Goal: Communication & Community: Answer question/provide support

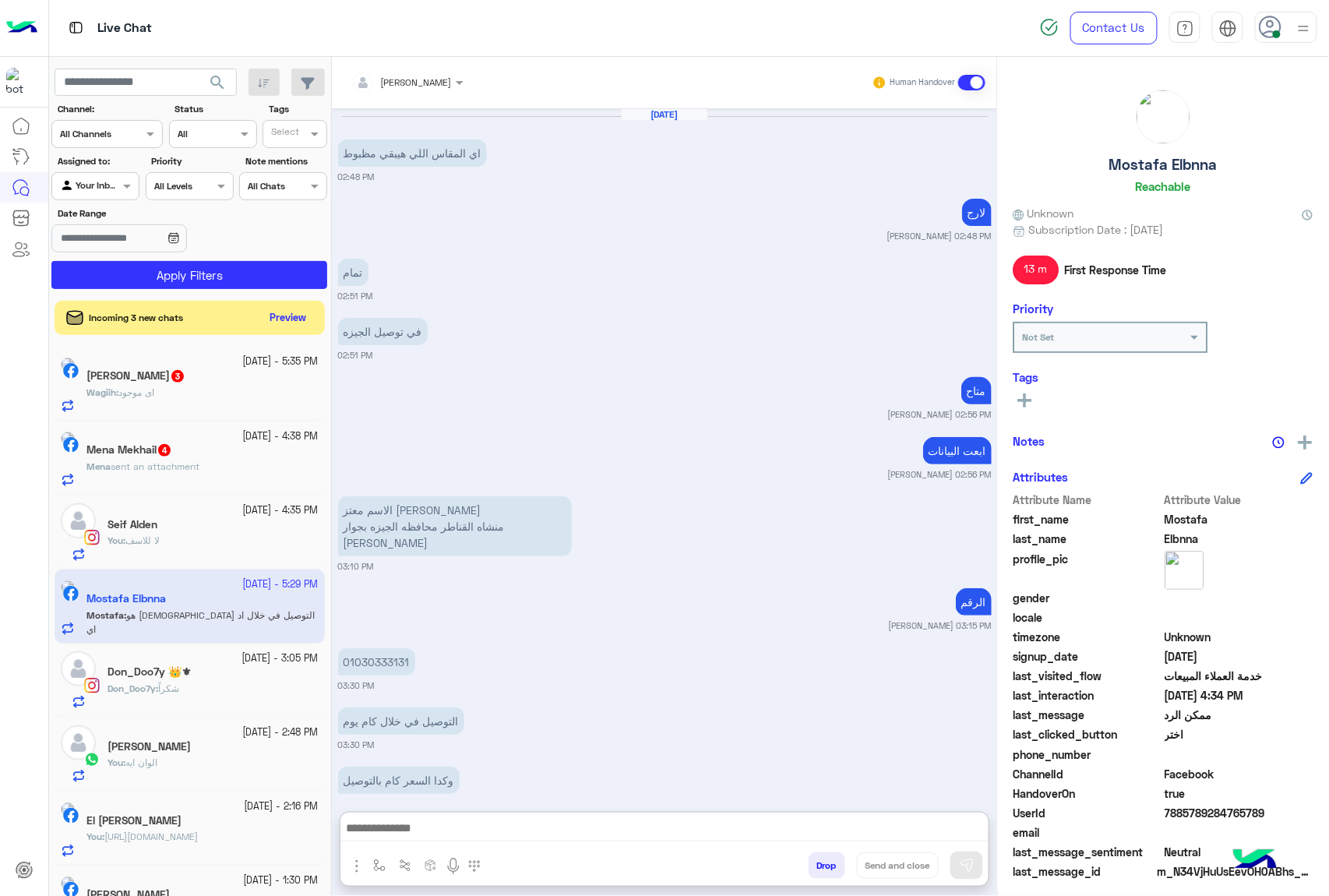
scroll to position [1683, 0]
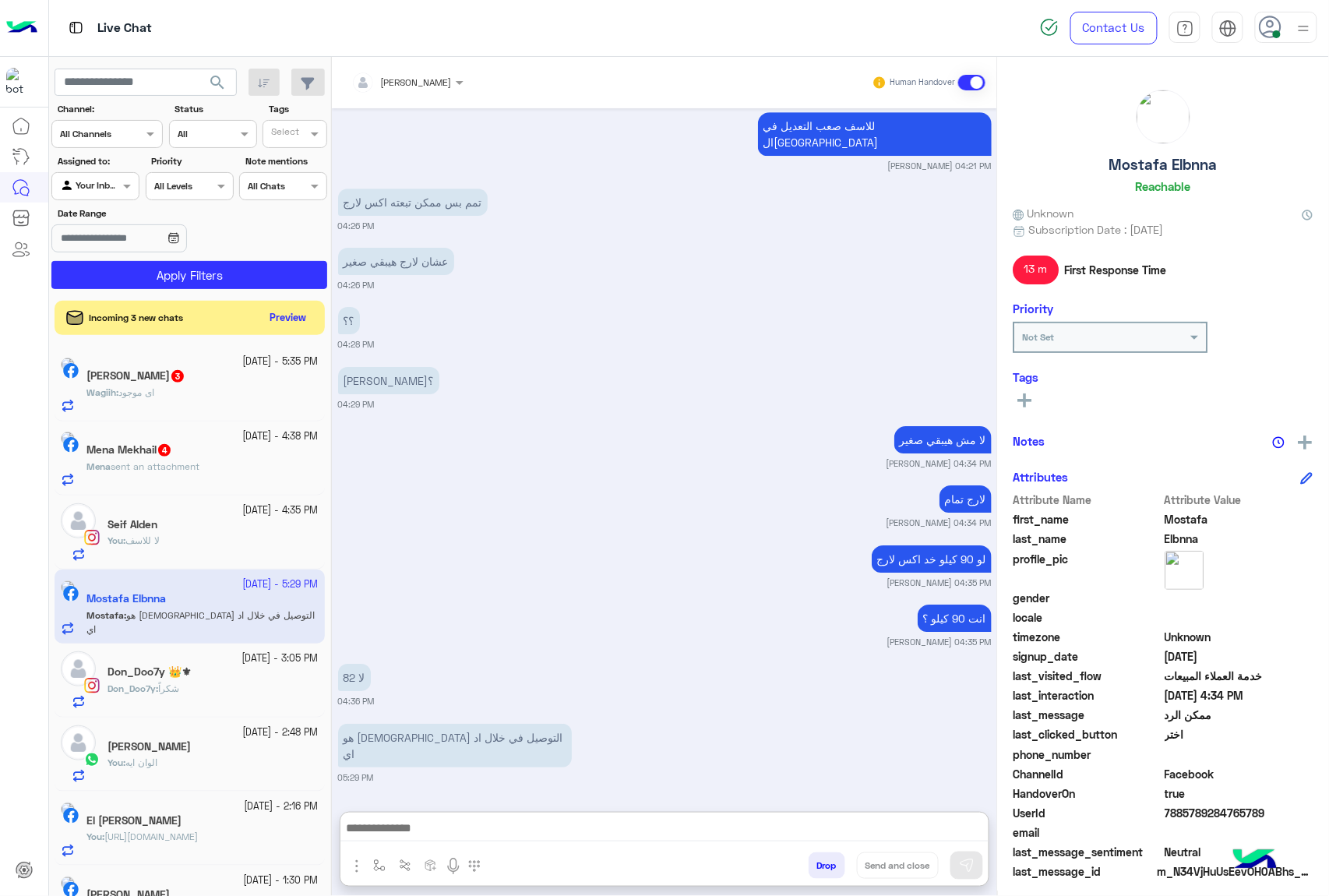
click at [536, 818] on textarea at bounding box center [664, 829] width 648 height 23
type textarea "**********"
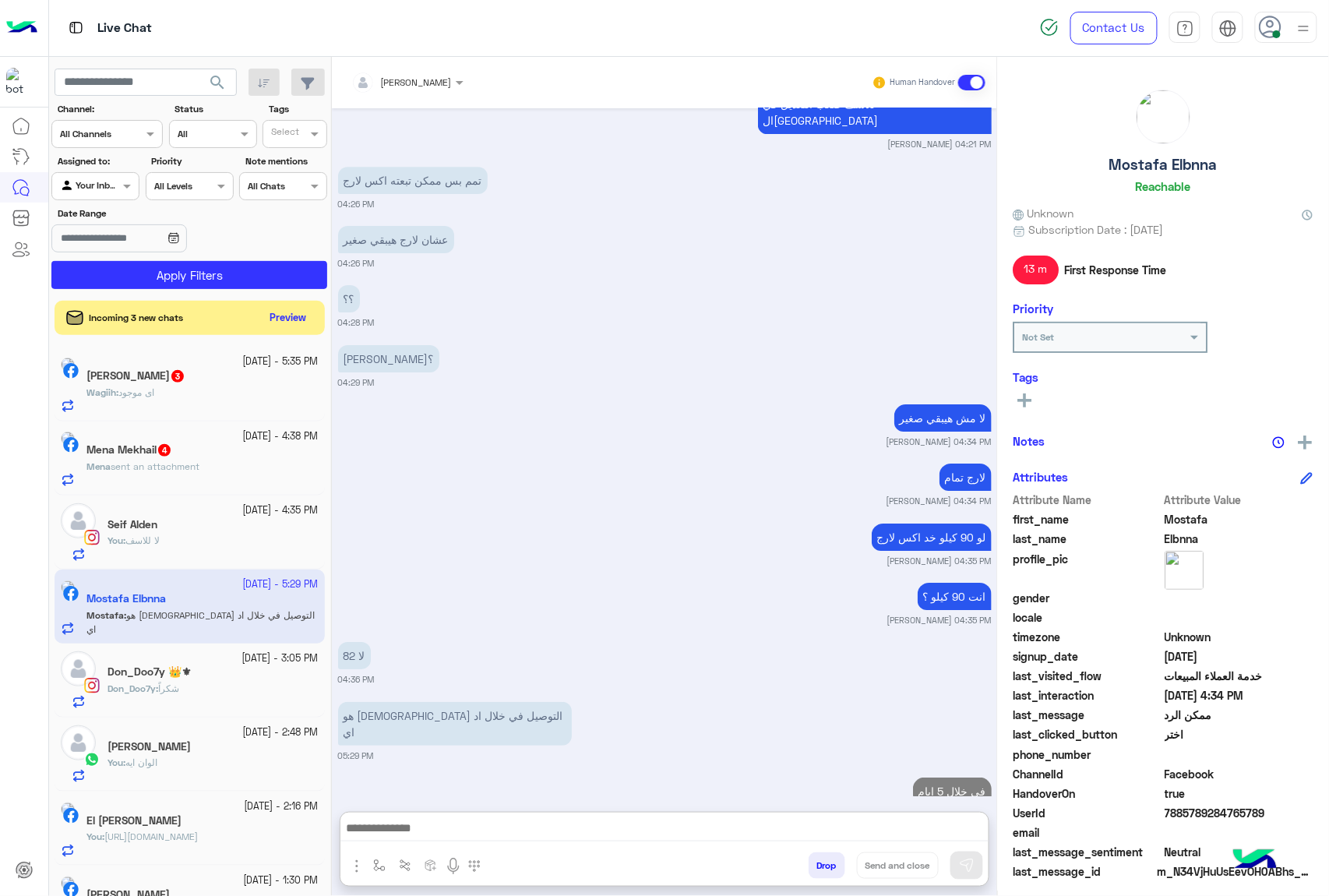
scroll to position [1743, 0]
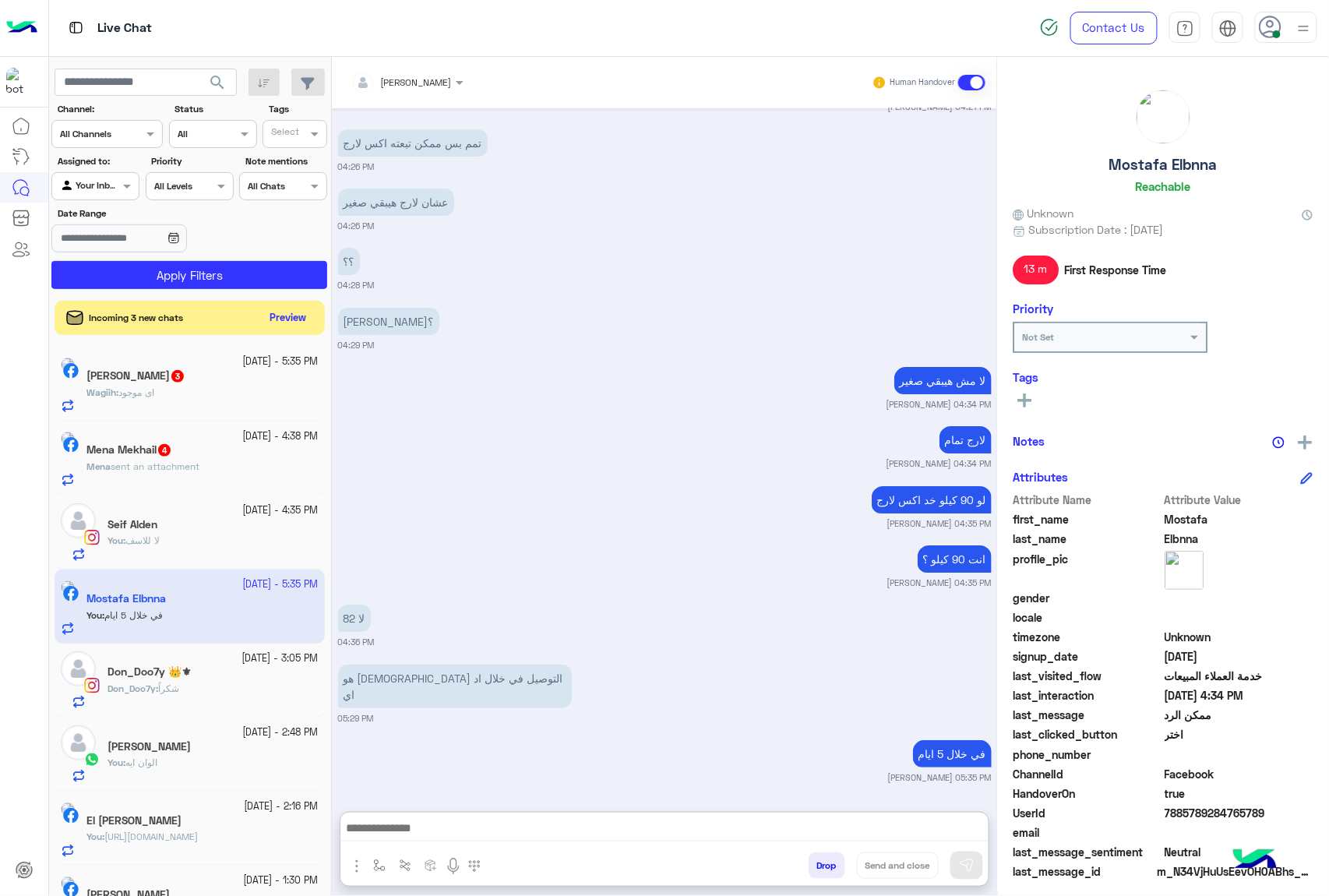
click at [199, 474] on p "Mena sent an attachment" at bounding box center [143, 467] width 113 height 14
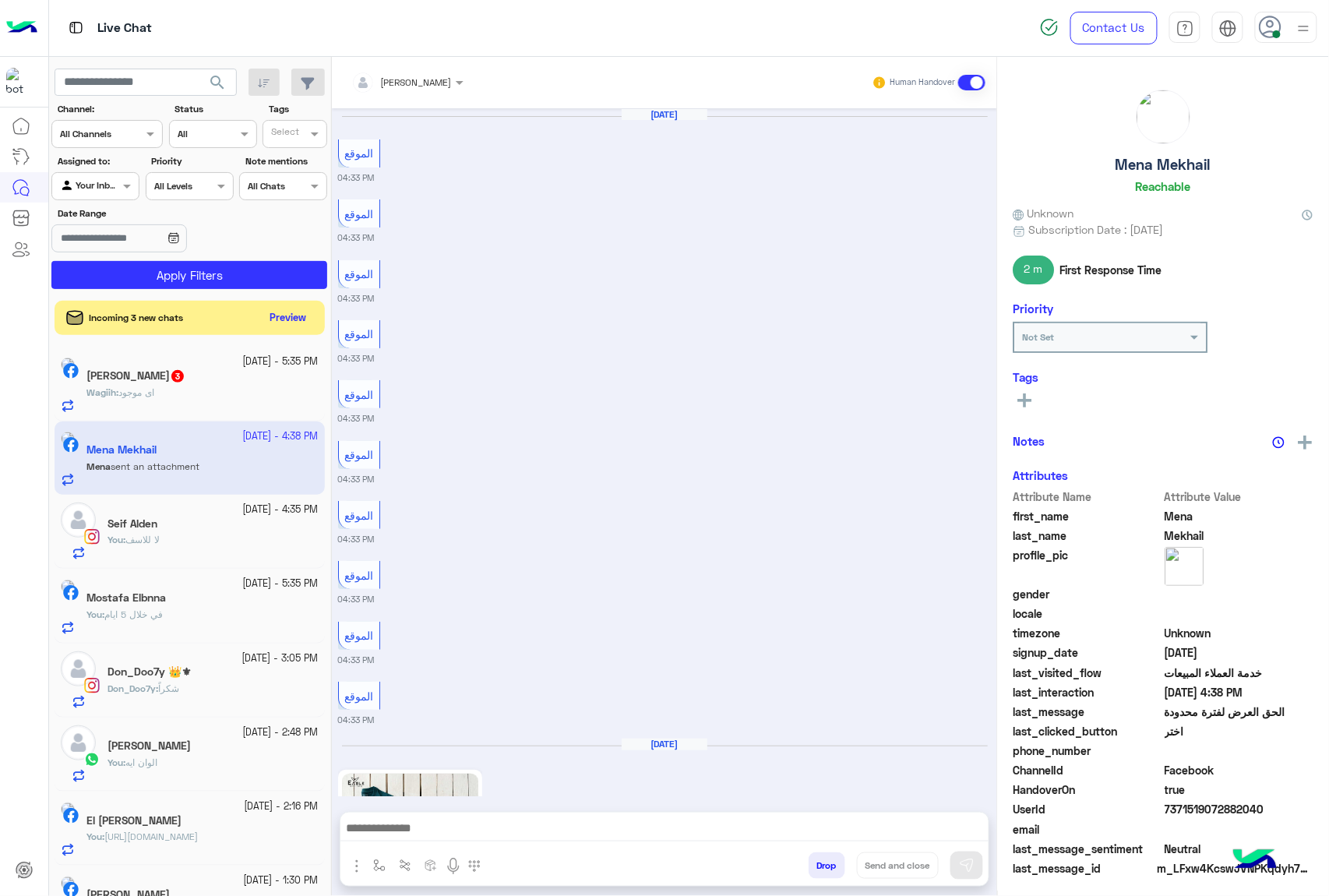
scroll to position [2356, 0]
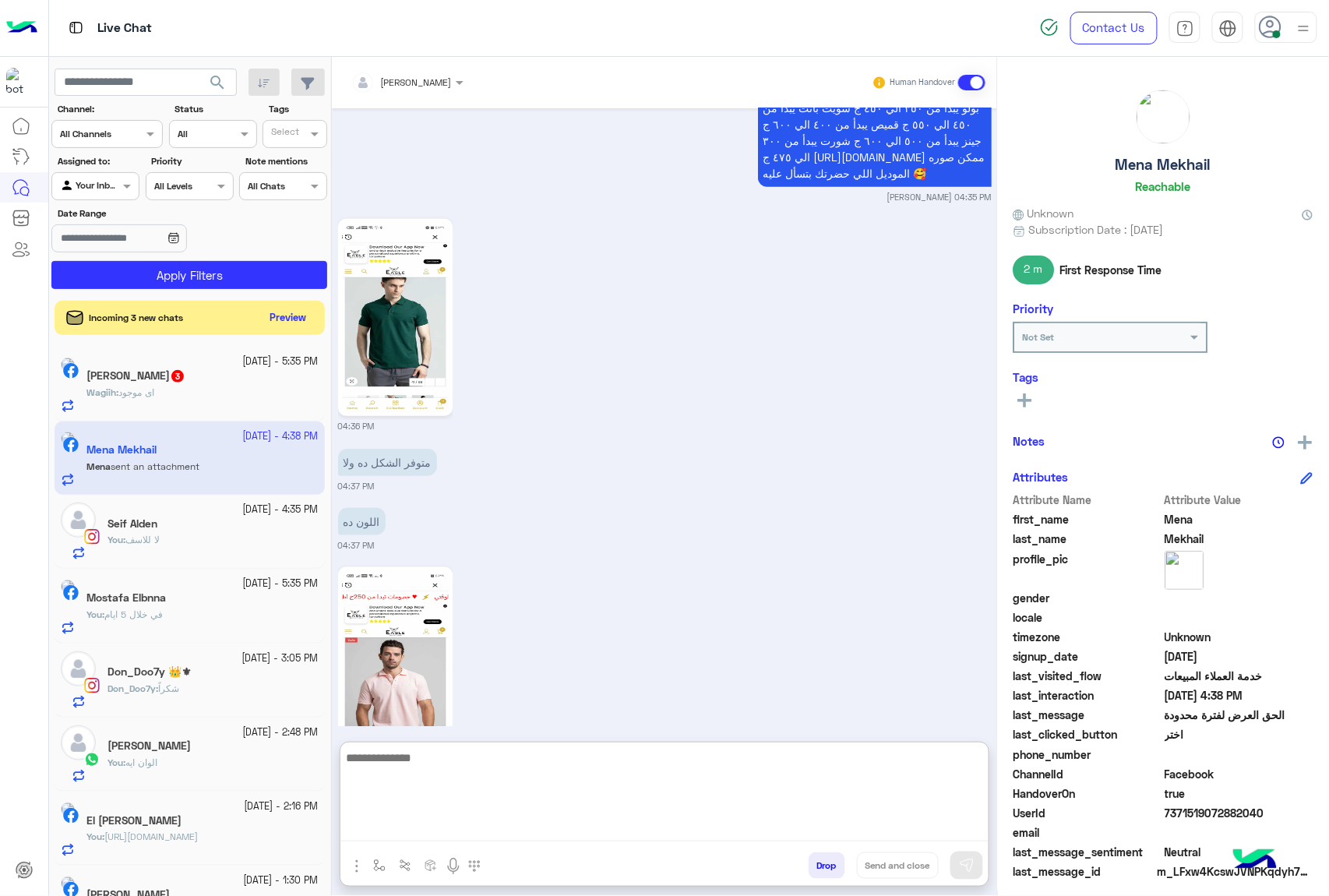
click at [577, 829] on textarea at bounding box center [664, 795] width 648 height 93
type textarea "***"
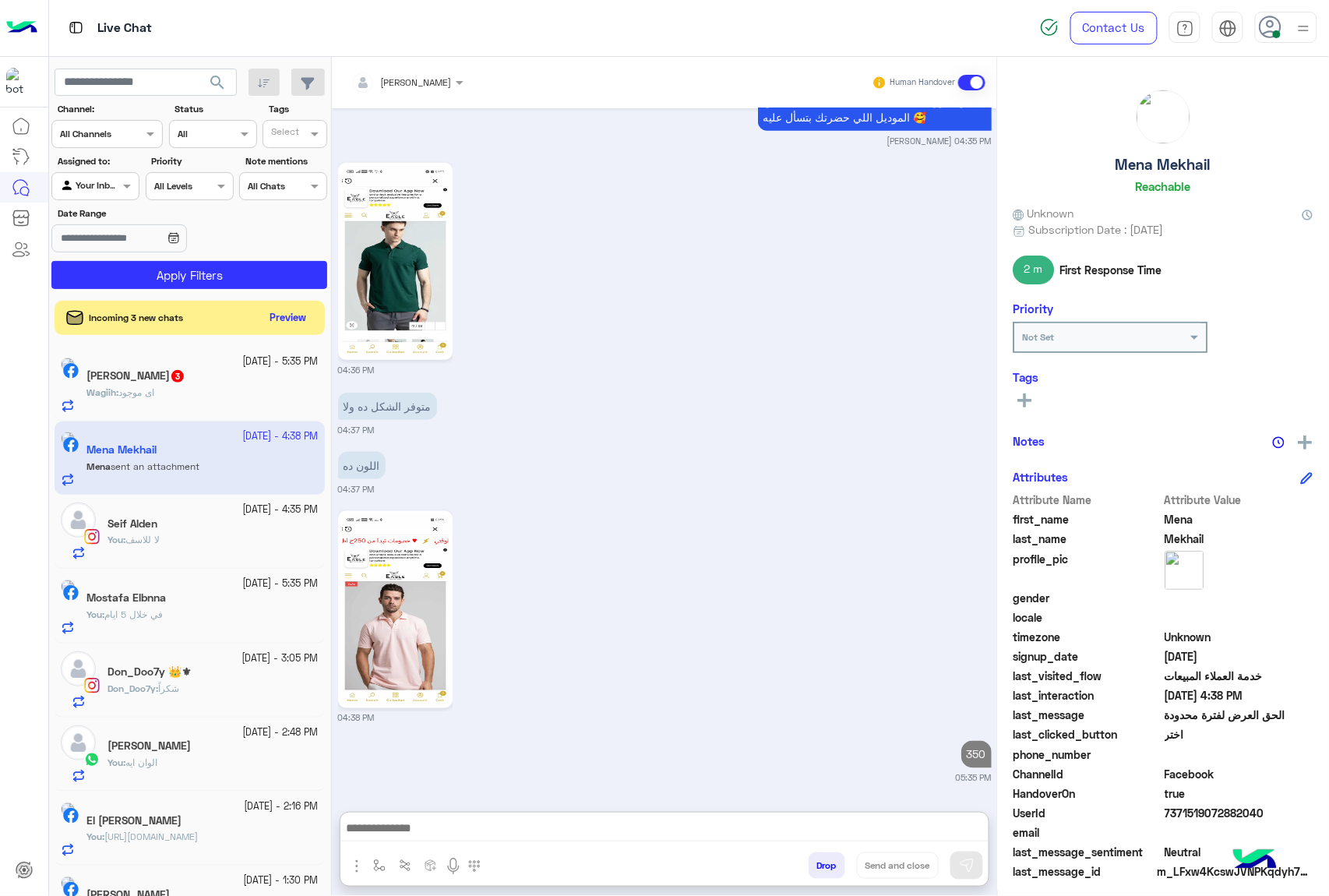
click at [219, 378] on div "[PERSON_NAME] 3" at bounding box center [202, 377] width 232 height 17
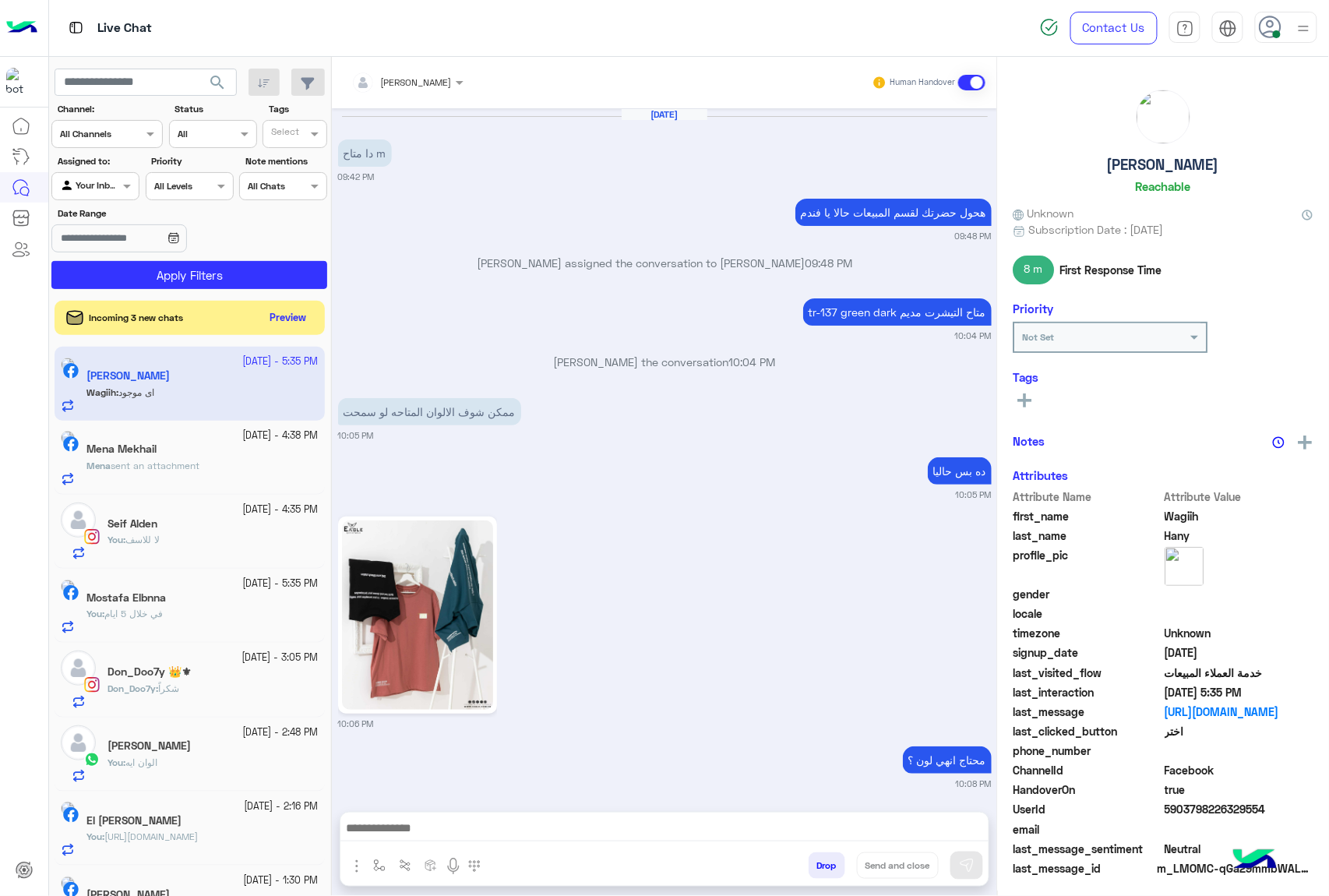
scroll to position [1937, 0]
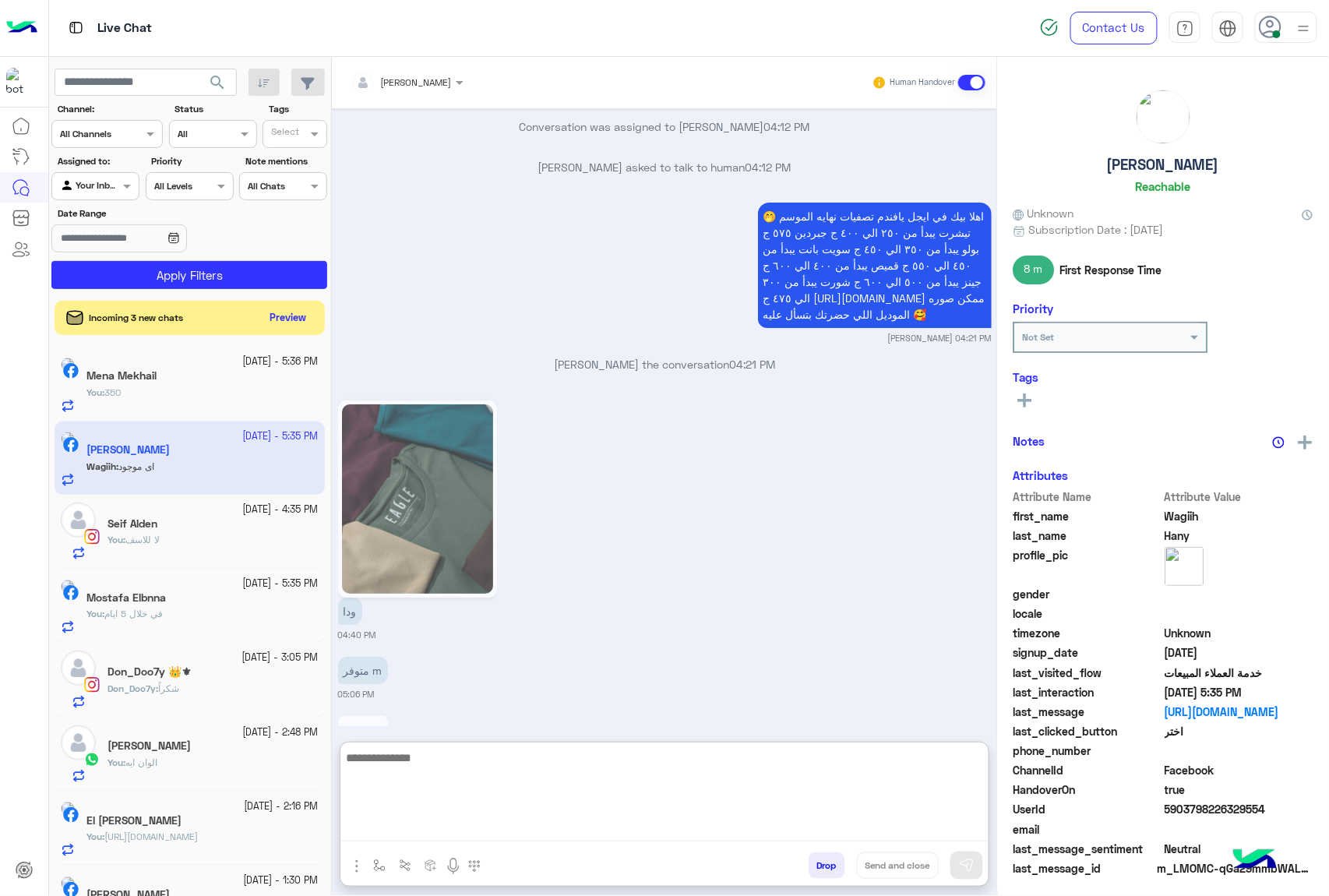
click at [558, 820] on textarea at bounding box center [664, 795] width 648 height 93
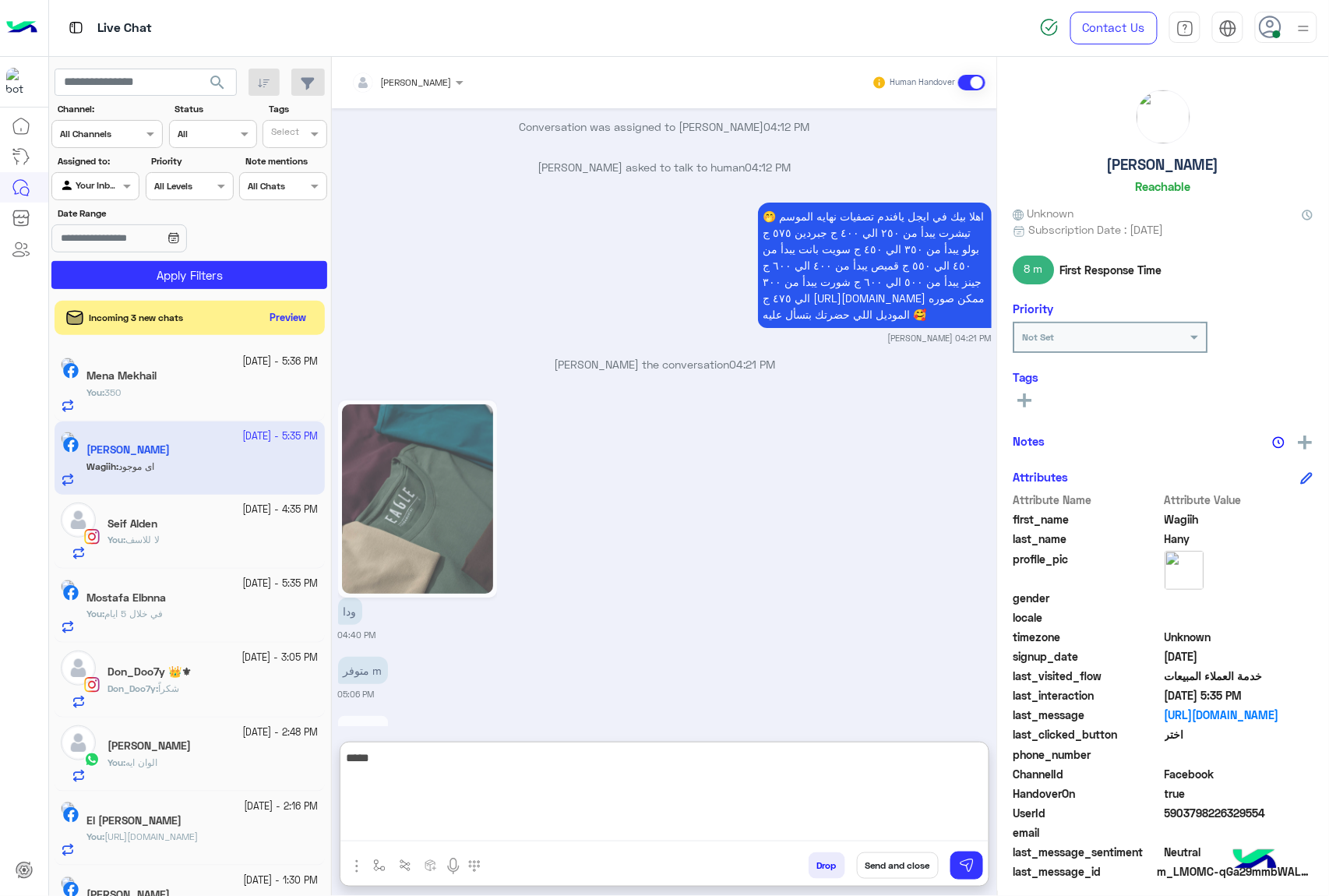
type textarea "****"
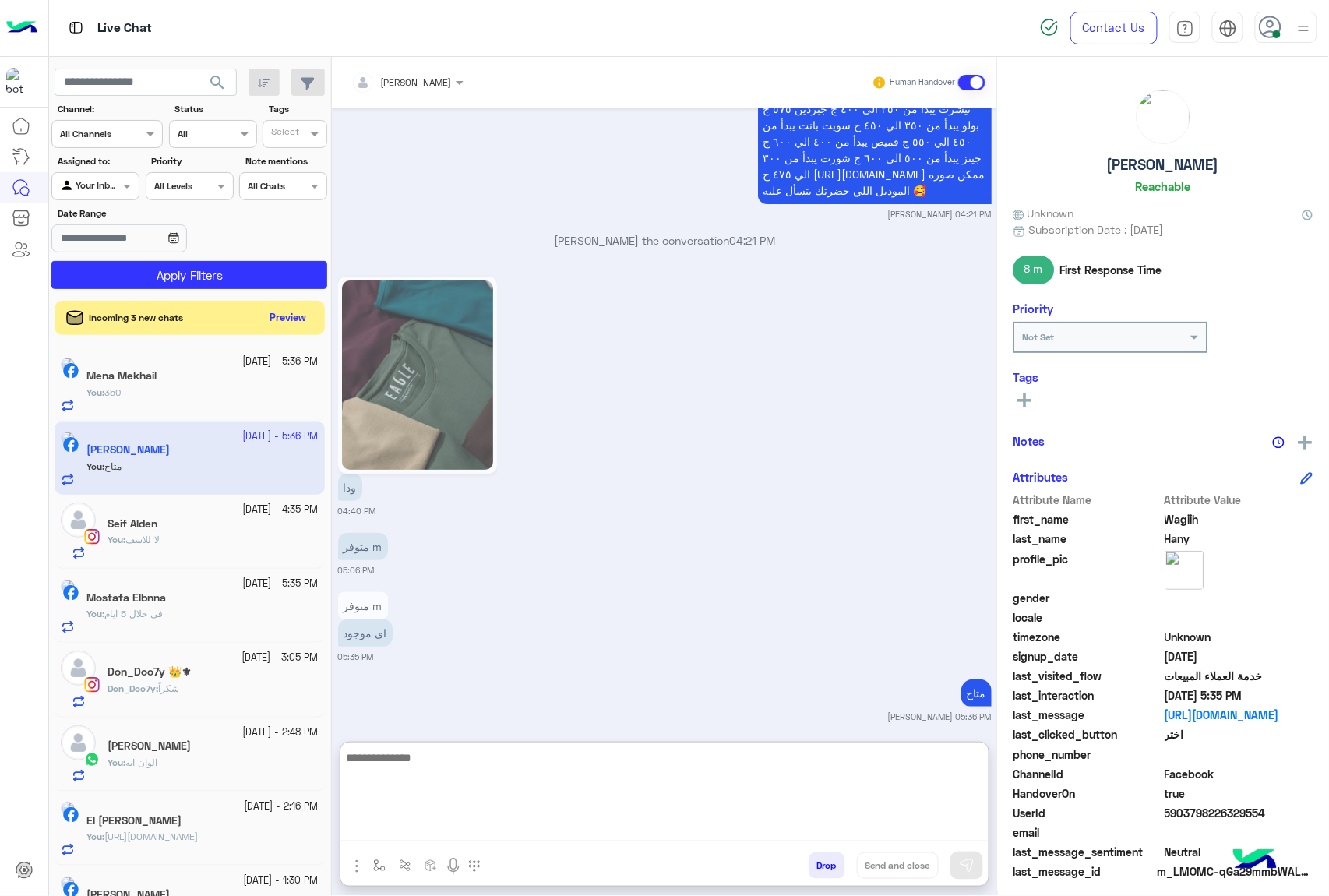
scroll to position [2066, 0]
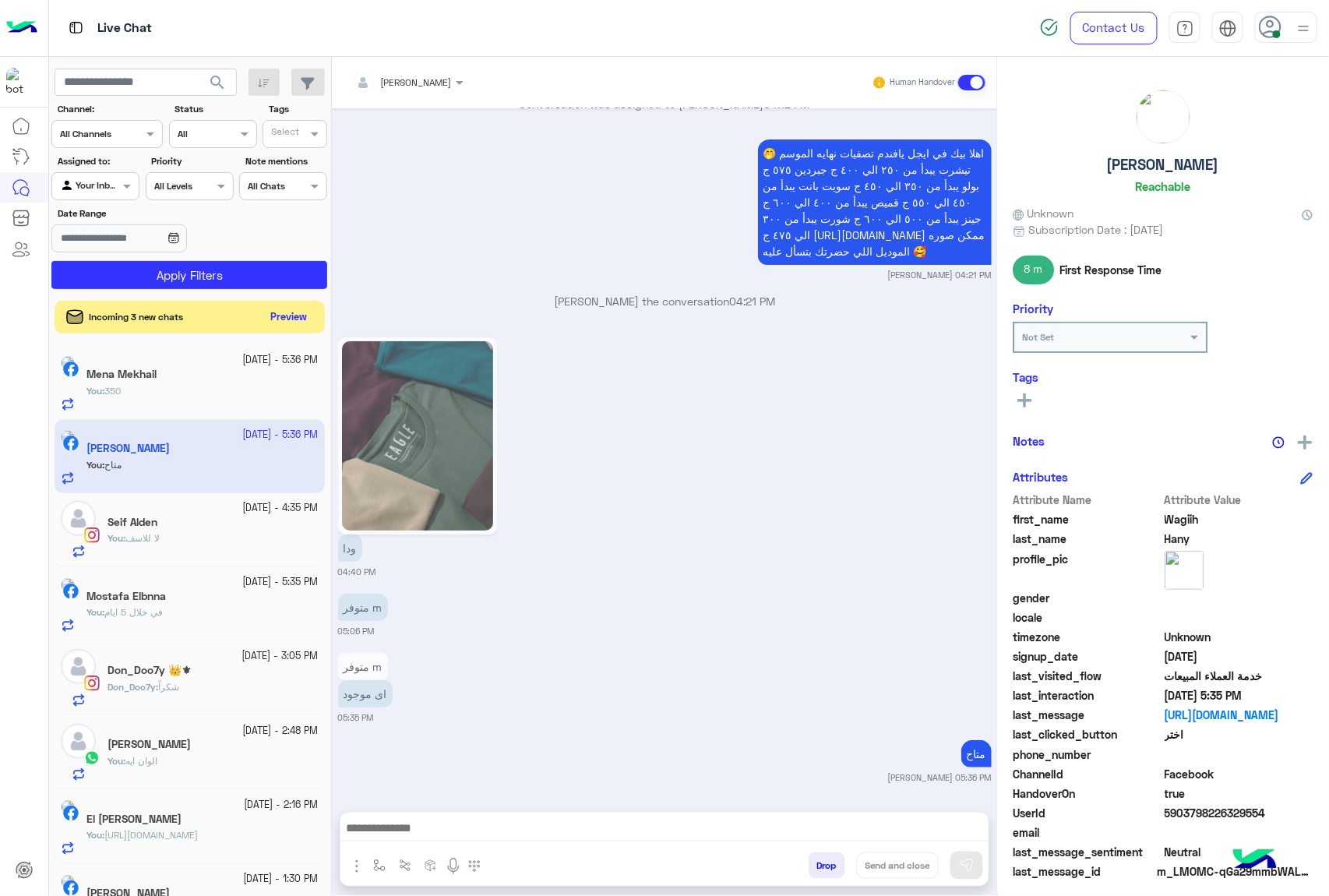
click at [287, 319] on button "Preview" at bounding box center [288, 317] width 49 height 21
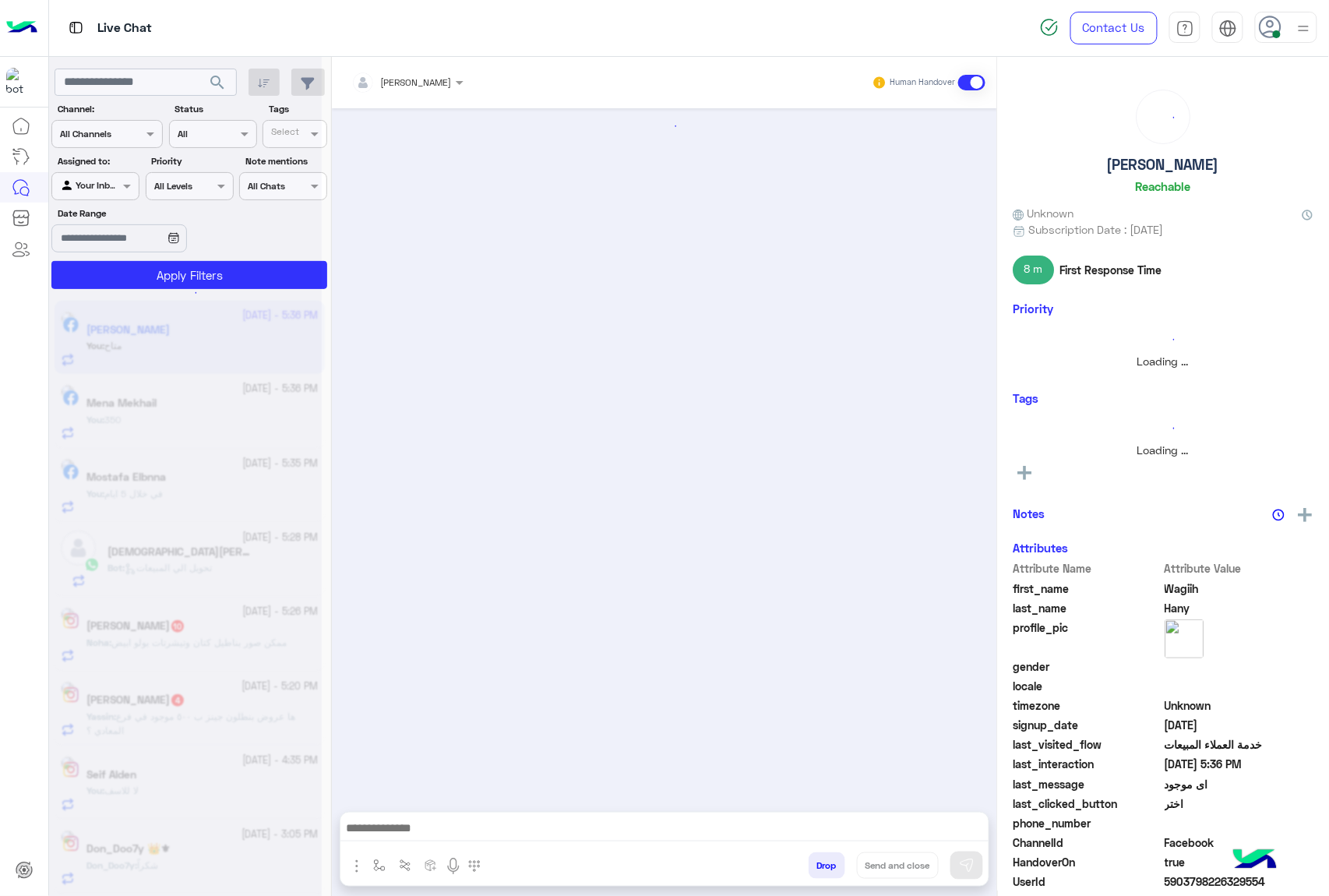
scroll to position [1937, 0]
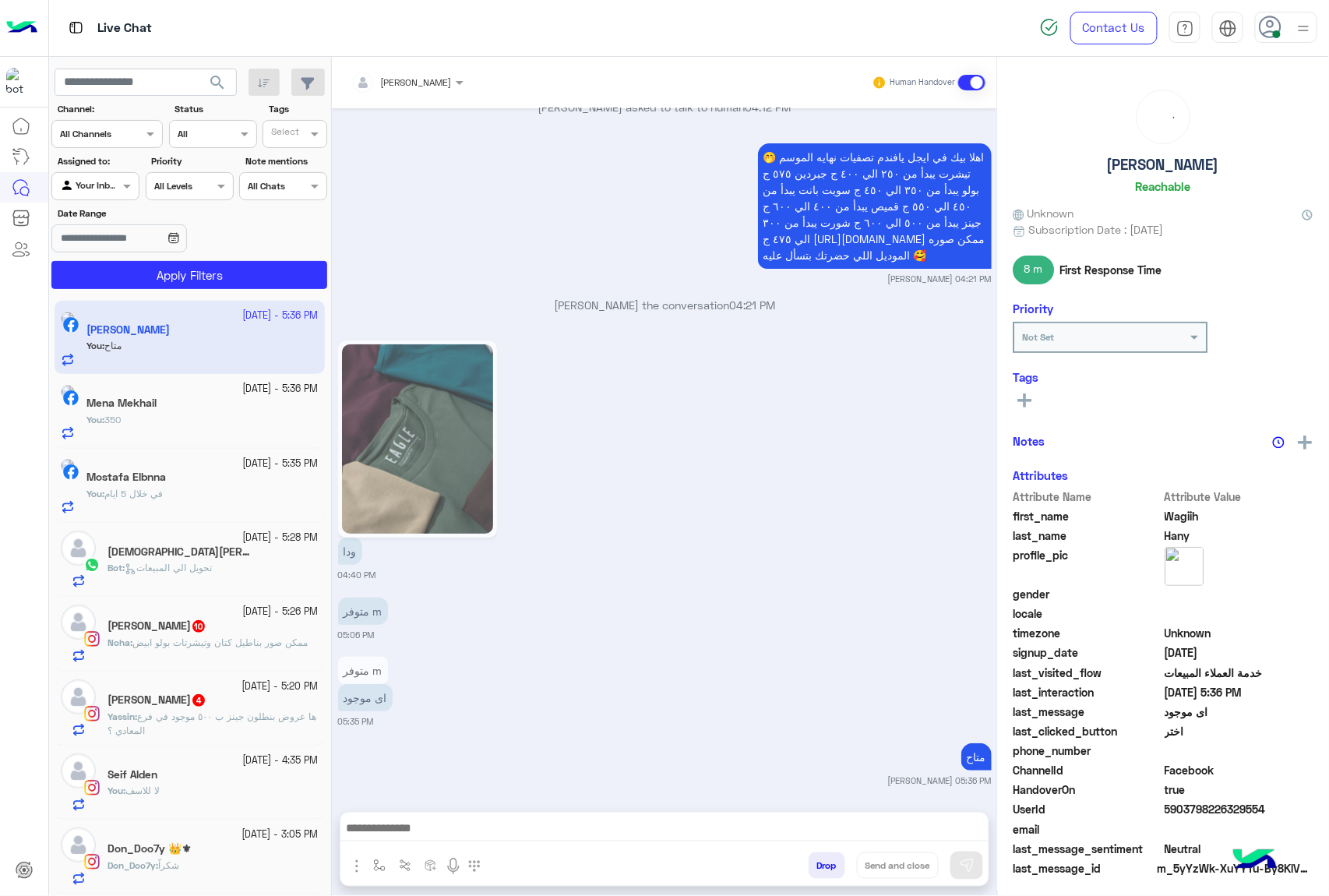
click at [223, 567] on div "Bot : تحويل الي المبيعات" at bounding box center [213, 574] width 211 height 27
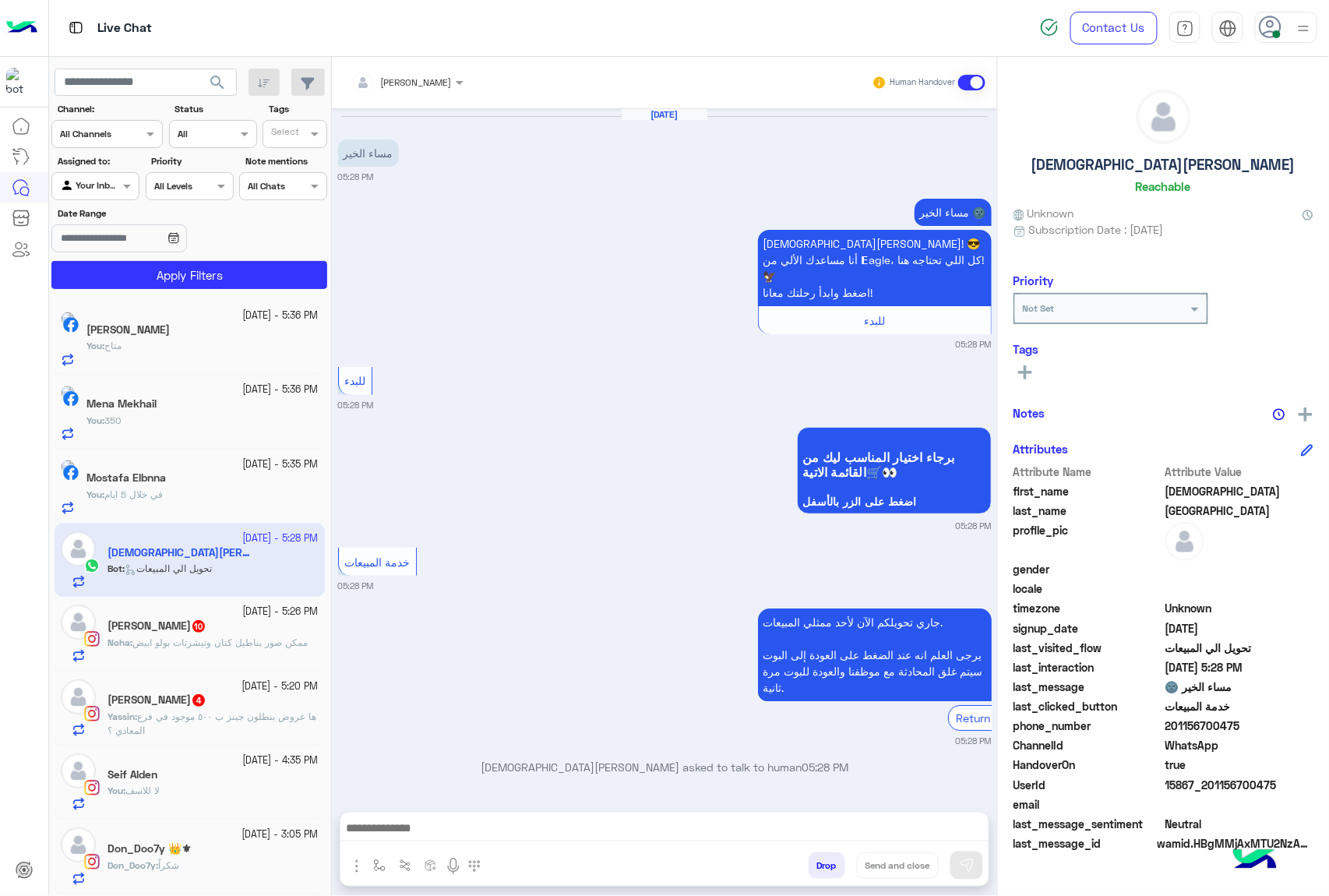
scroll to position [50, 0]
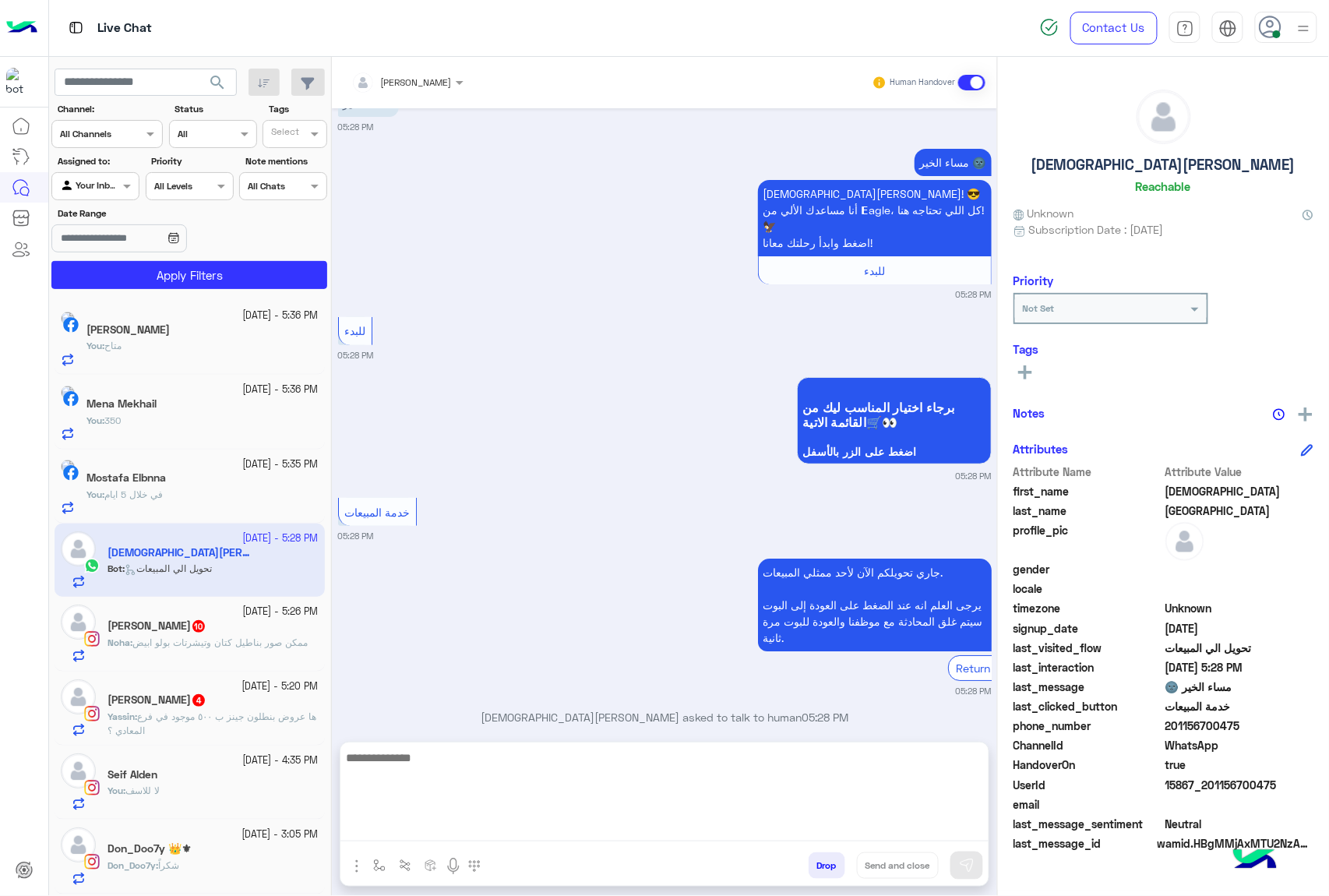
click at [598, 826] on textarea at bounding box center [664, 795] width 648 height 93
paste textarea "**********"
type textarea "**********"
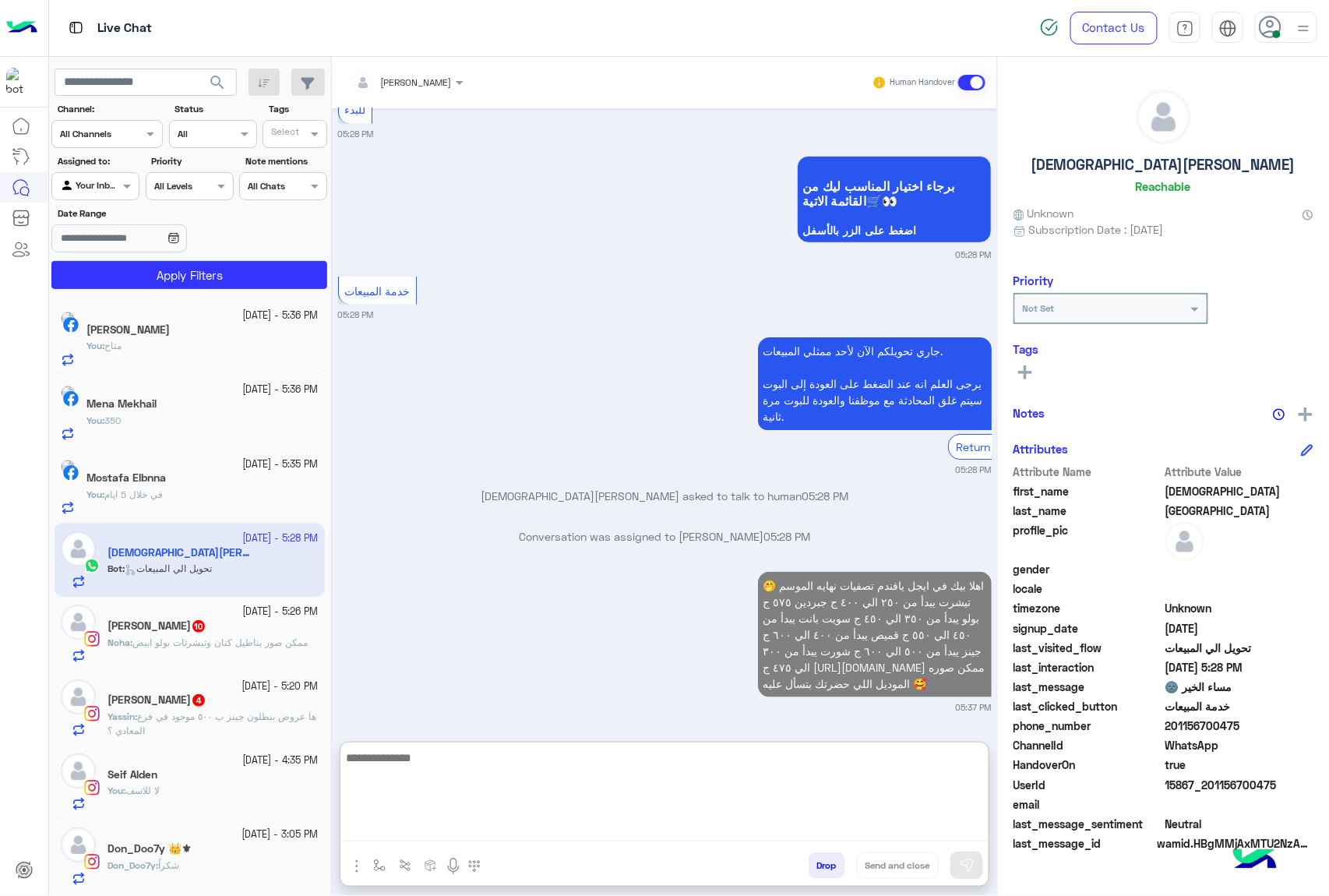
click at [277, 638] on span "ممكن صور بناطيل كتان وتيشرتات بولو ابيض" at bounding box center [220, 642] width 175 height 11
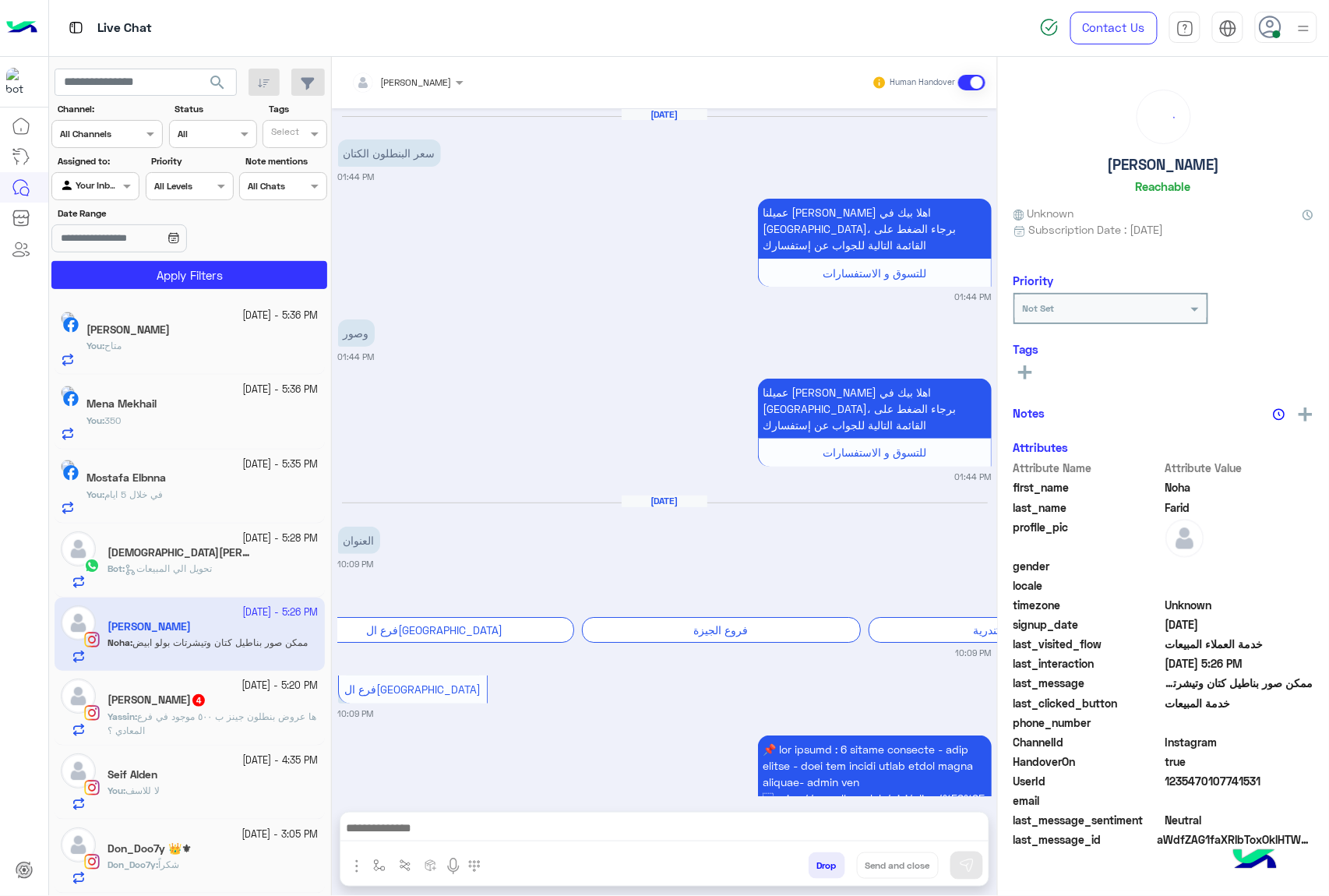
scroll to position [1612, 0]
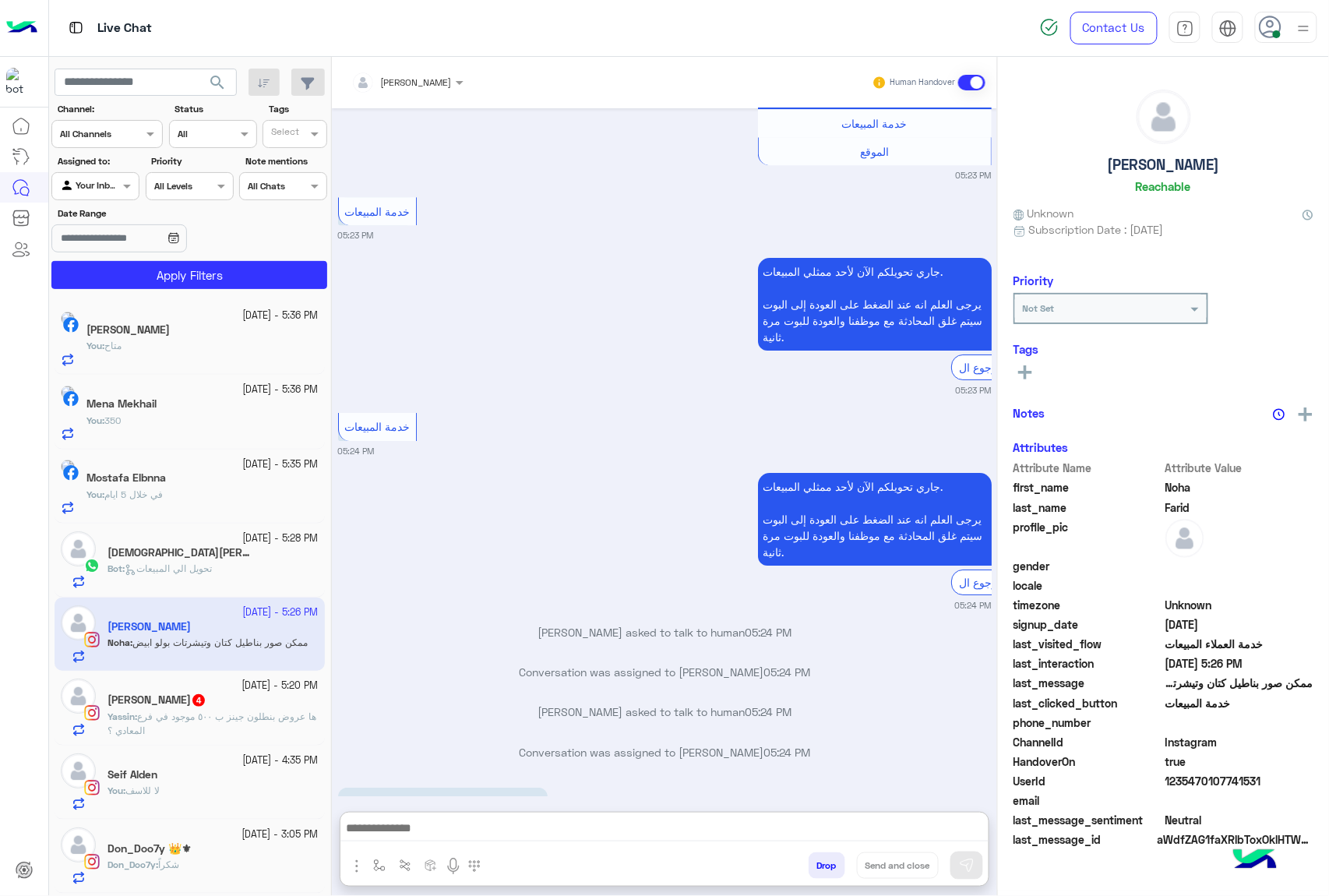
click at [558, 823] on textarea at bounding box center [664, 829] width 648 height 23
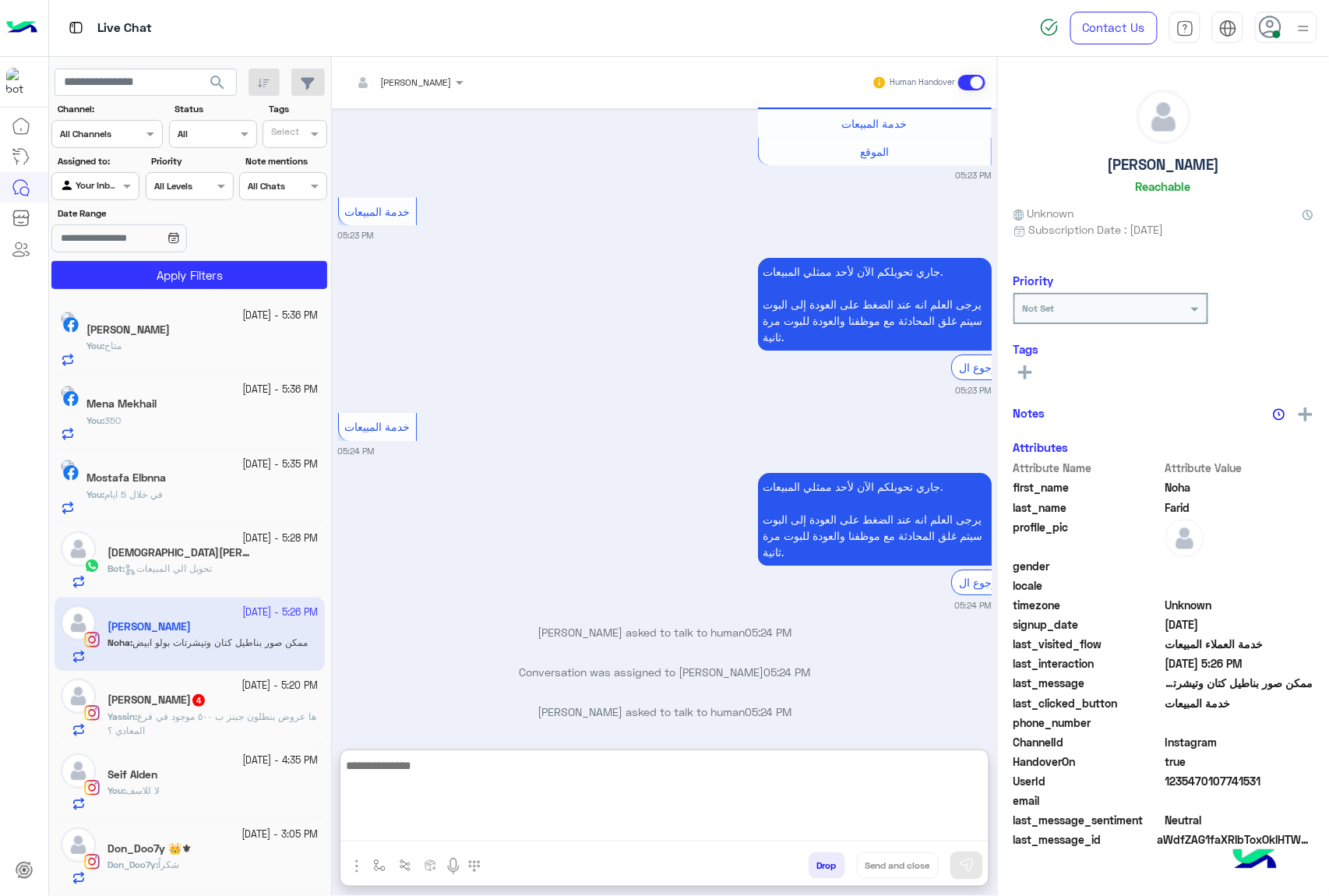
paste textarea "**********"
type textarea "**********"
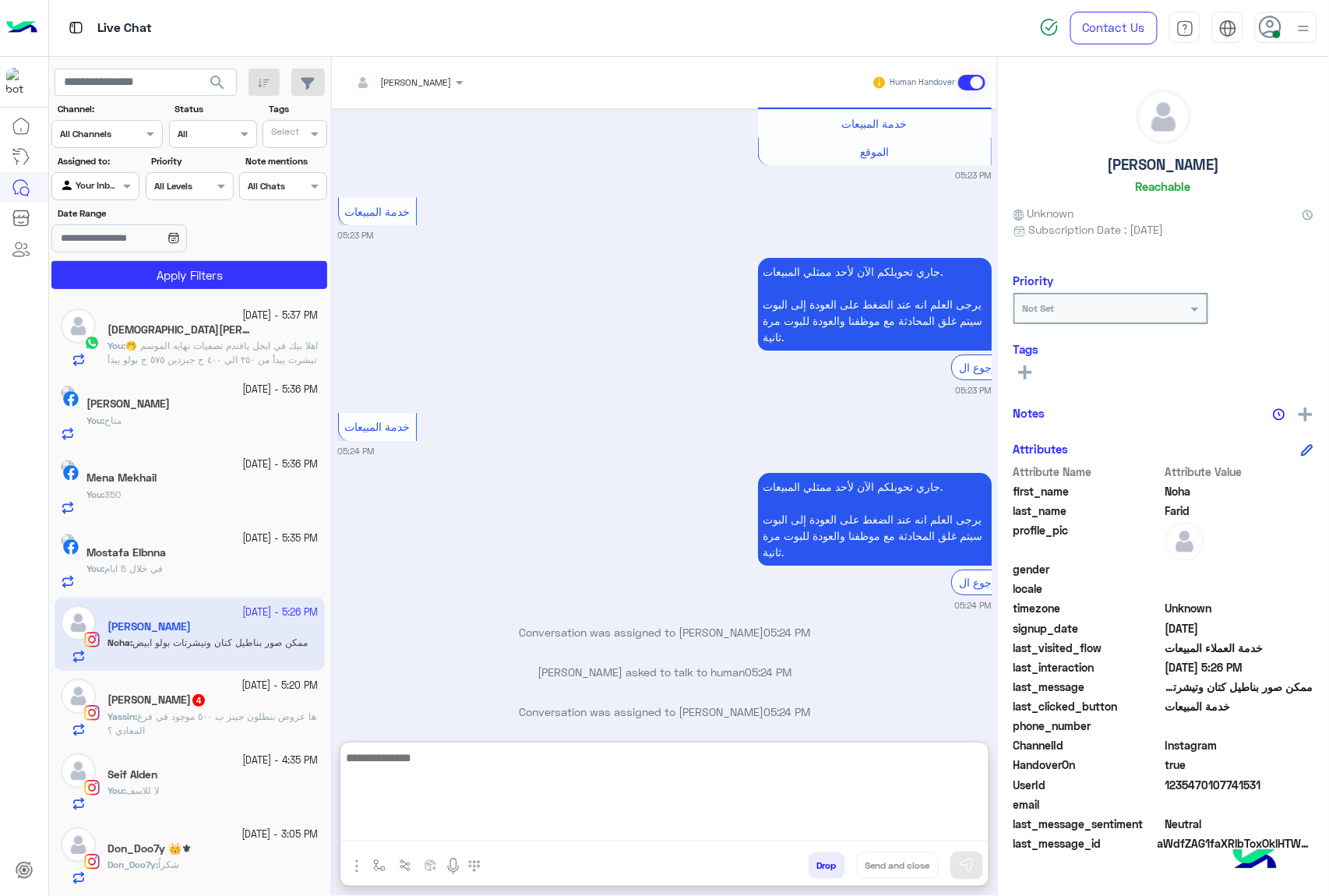
scroll to position [1841, 0]
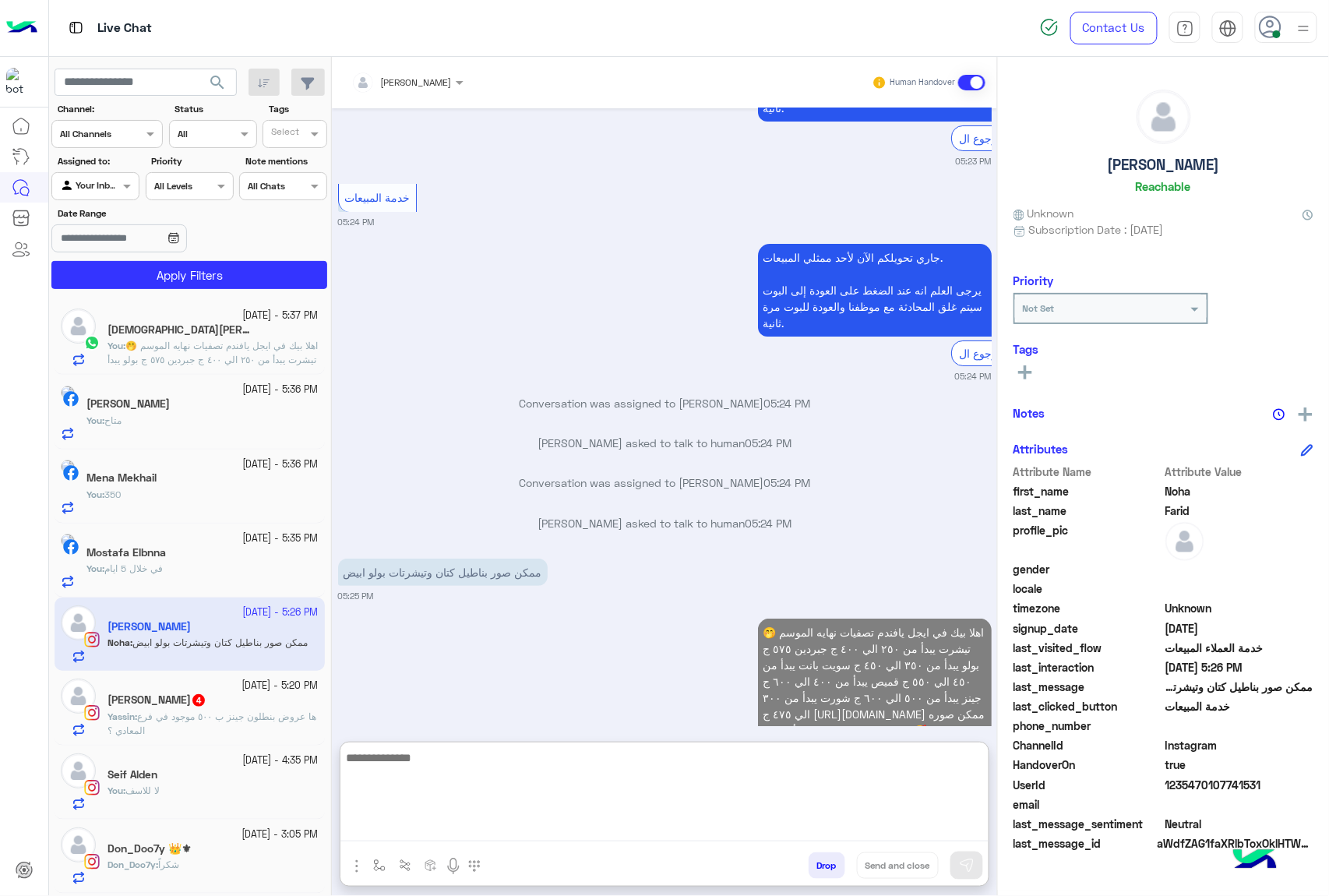
click at [246, 714] on span "ها عروض بنطلون جينز ب ٥٠٠ موجود في فرع المعادي ؟" at bounding box center [212, 723] width 209 height 26
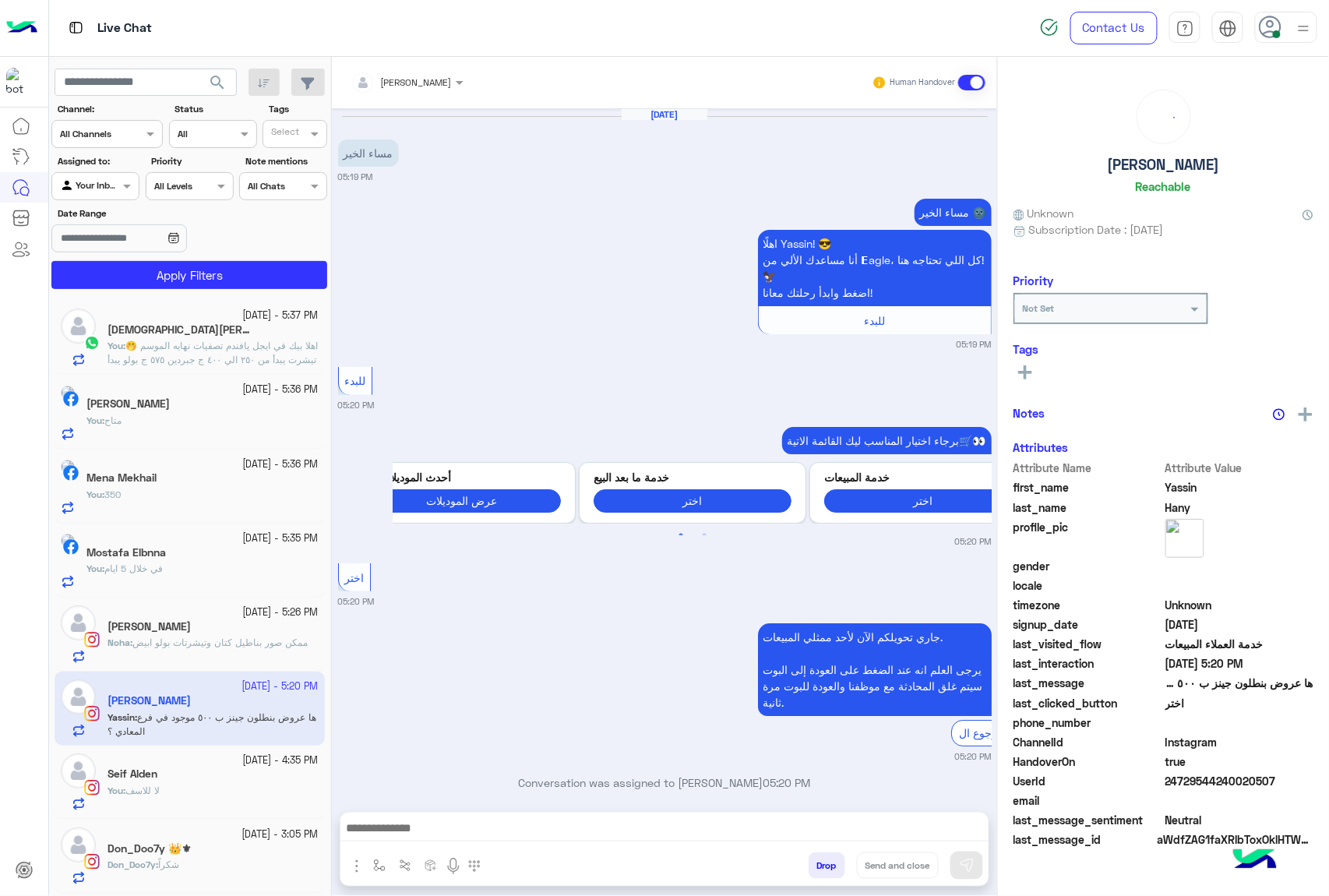
scroll to position [147, 0]
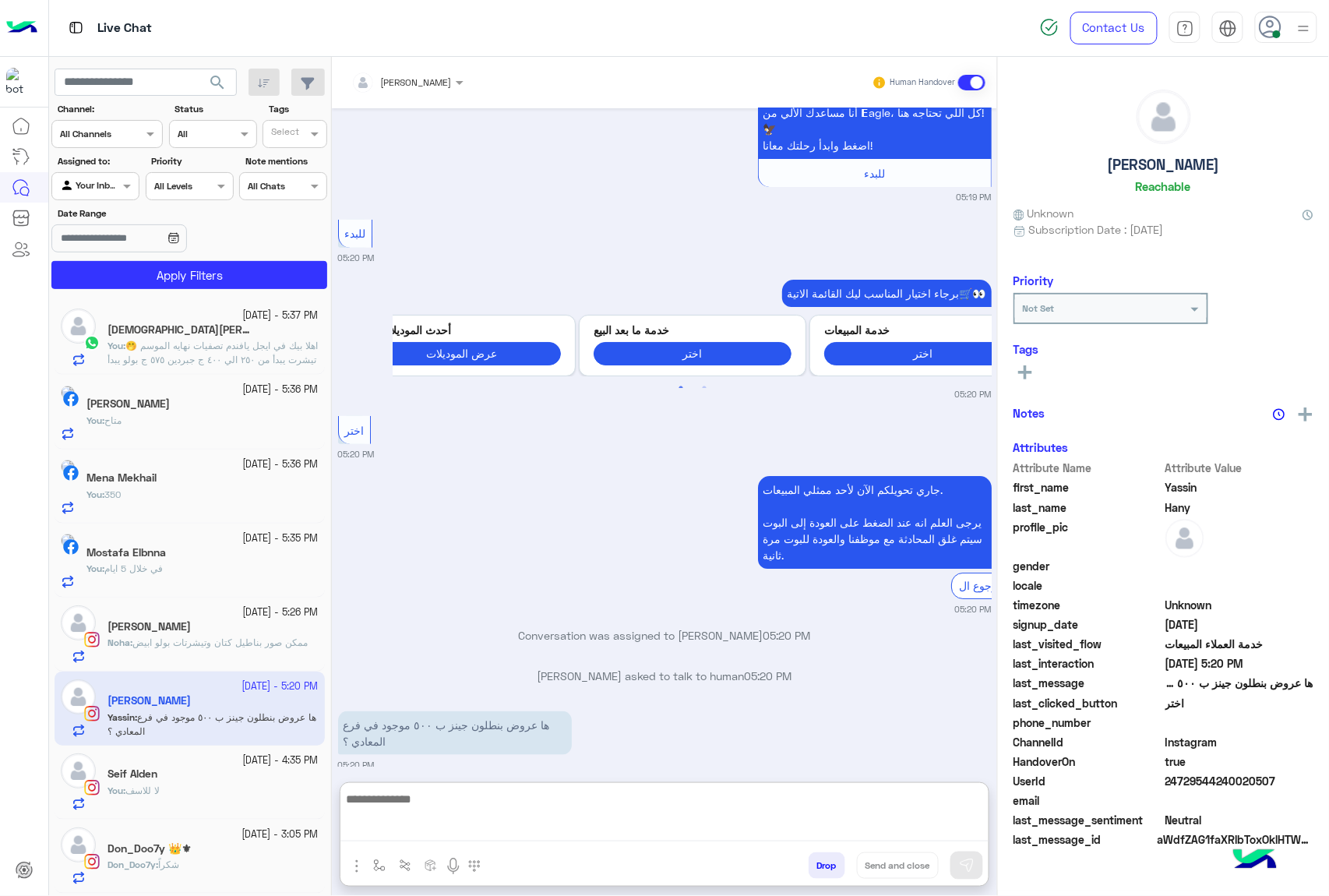
click at [527, 818] on textarea at bounding box center [664, 815] width 648 height 52
paste textarea "**********"
type textarea "**********"
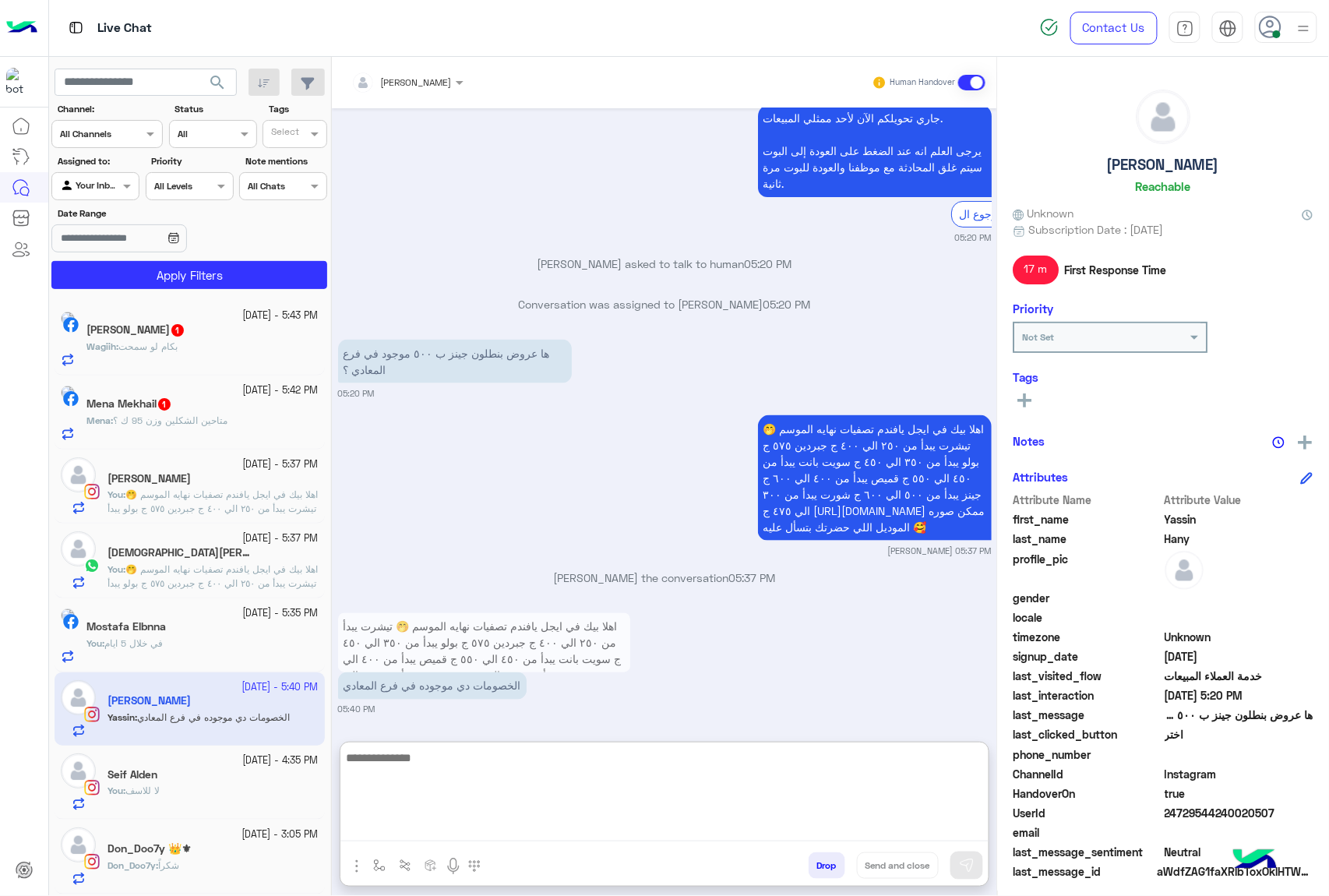
scroll to position [534, 0]
click at [571, 755] on textarea at bounding box center [664, 795] width 648 height 93
type textarea "**********"
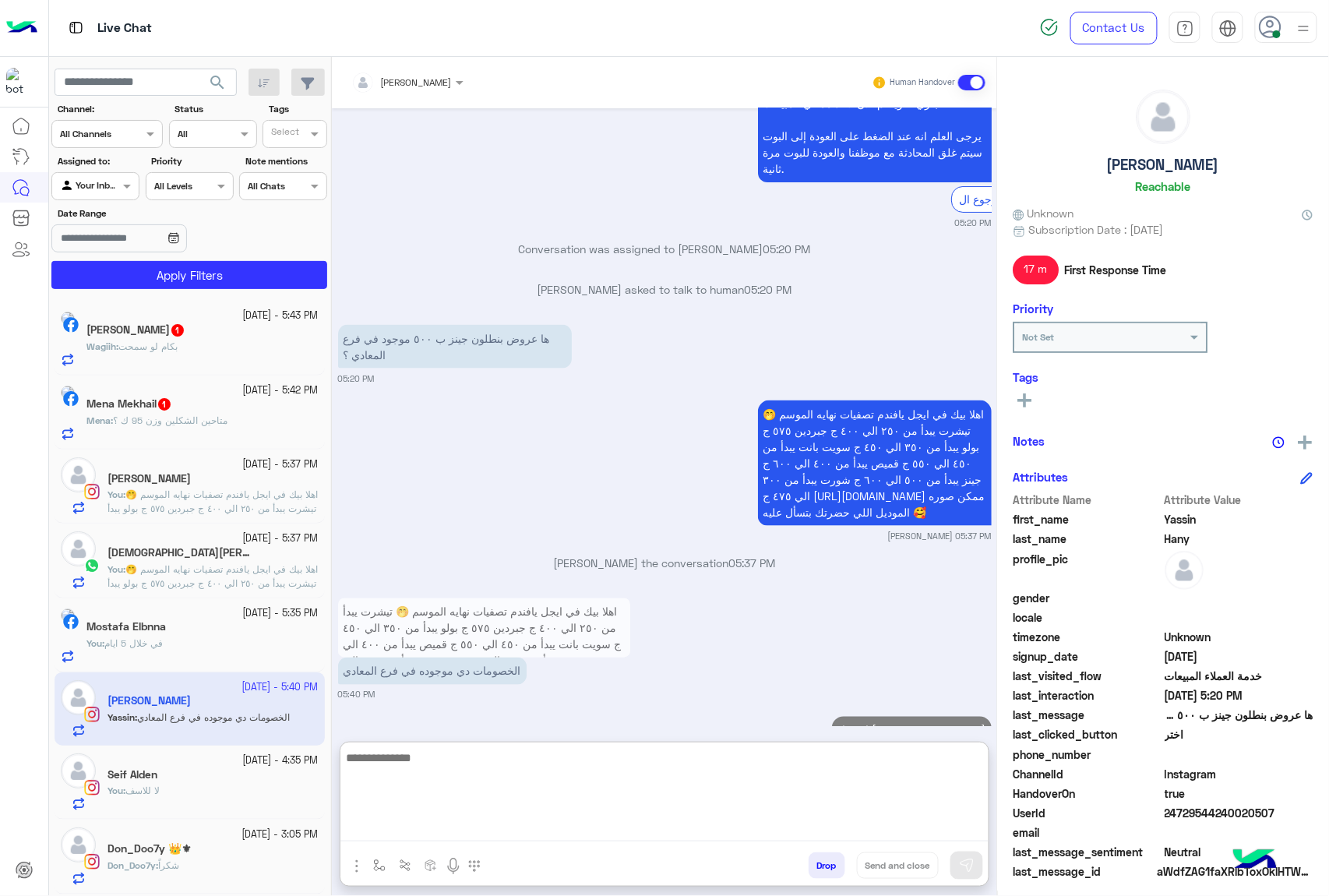
scroll to position [593, 0]
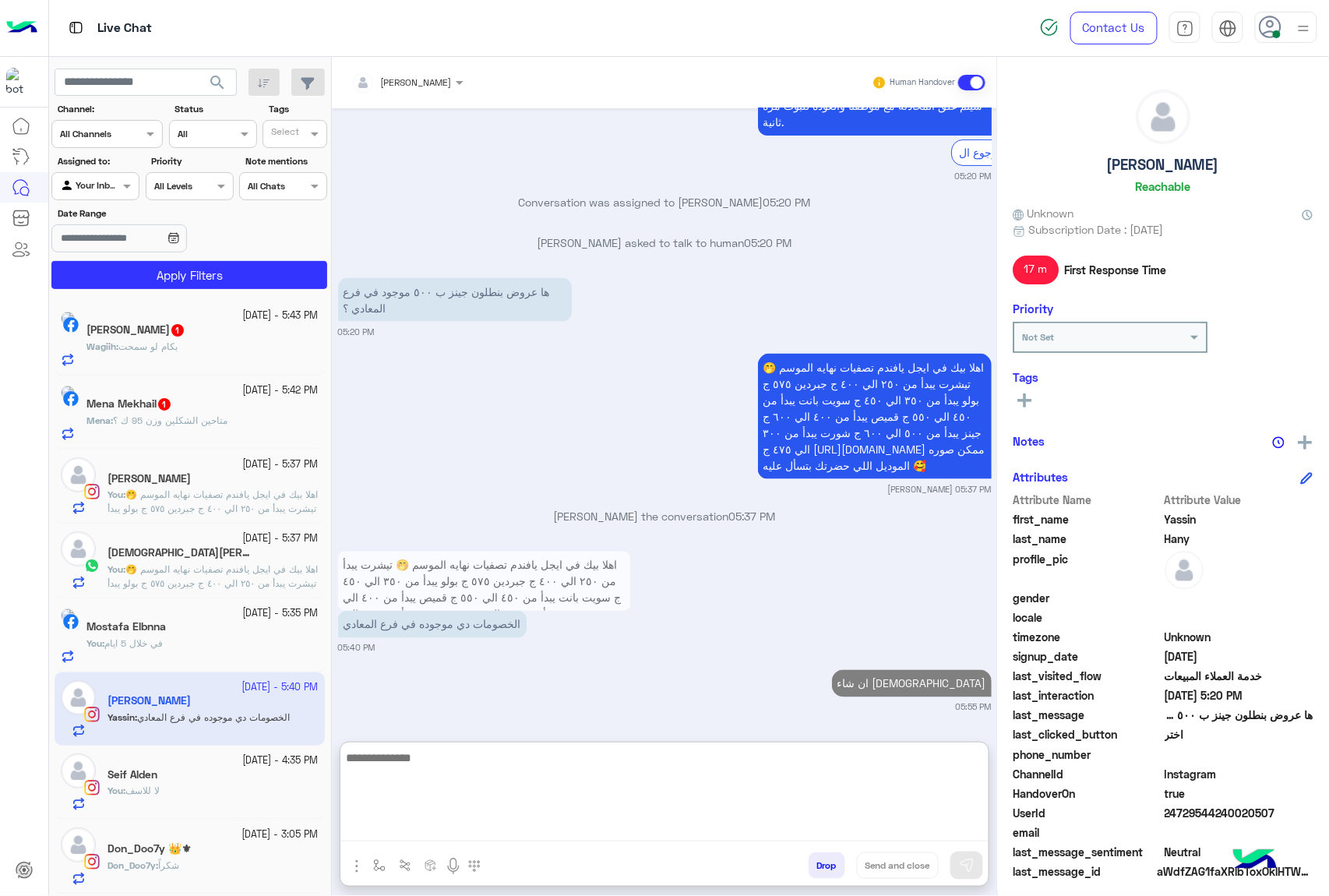
click at [218, 353] on div "Wagiih : بكام لو سمحت" at bounding box center [202, 353] width 232 height 27
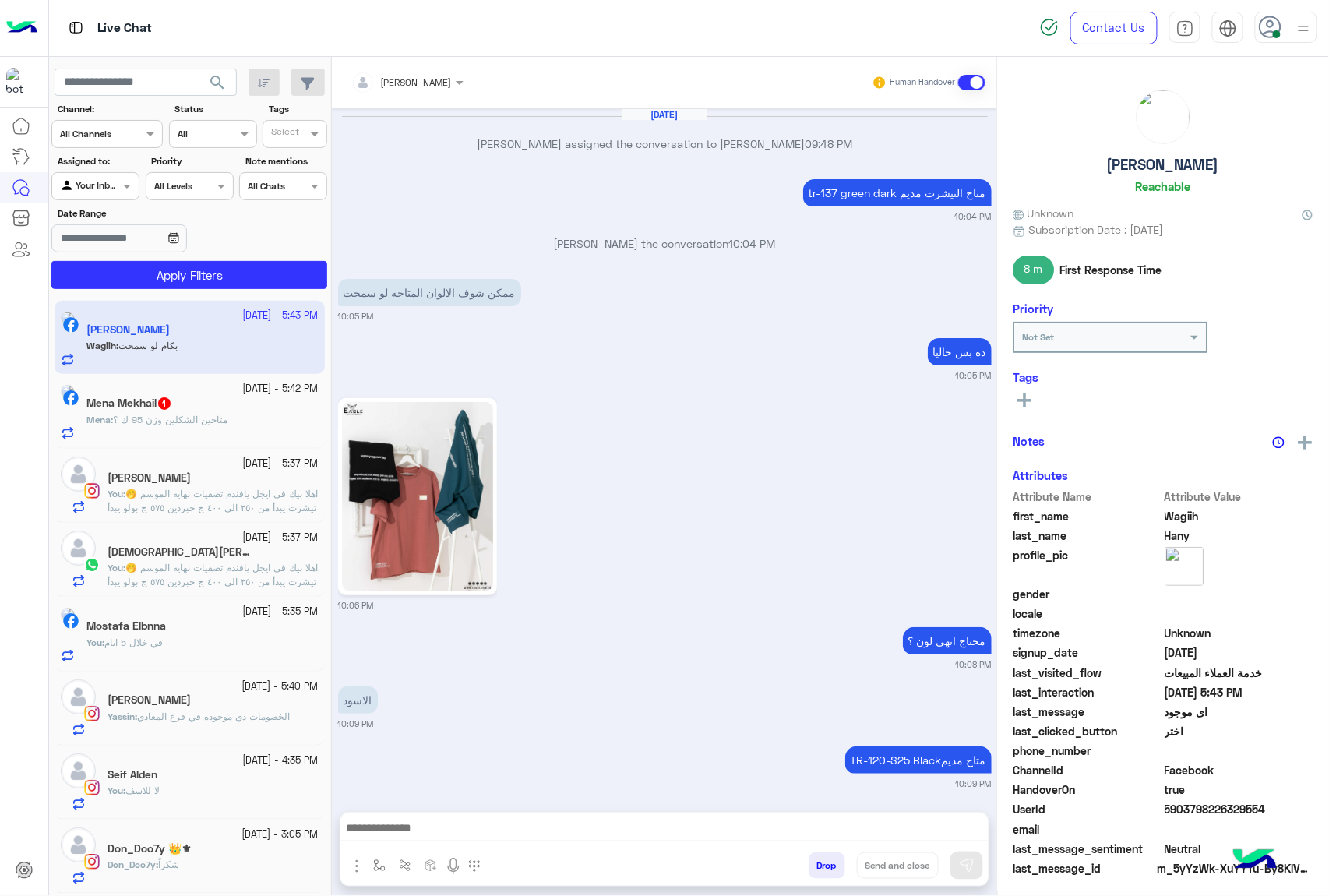
scroll to position [1937, 0]
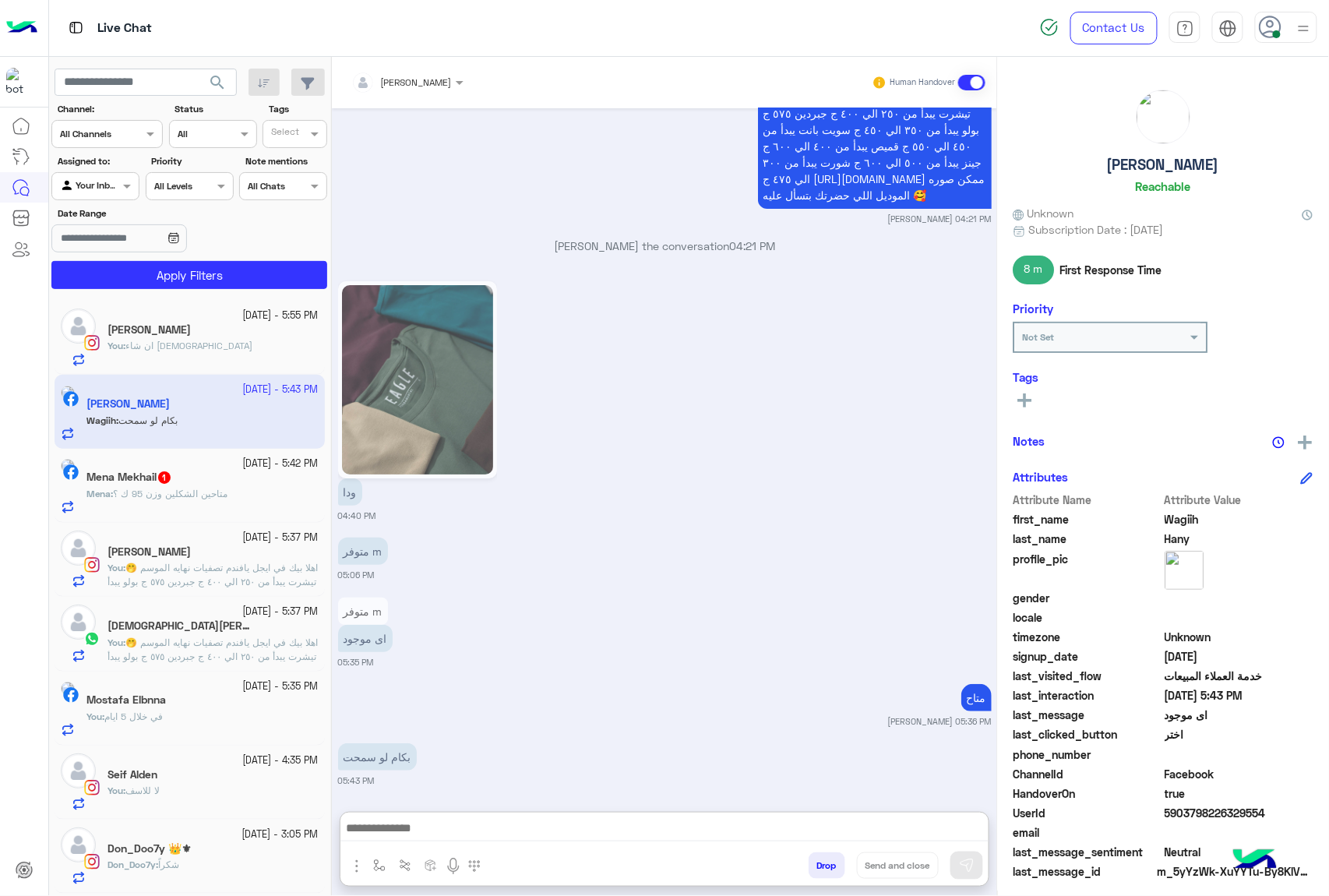
click at [549, 818] on textarea at bounding box center [664, 829] width 648 height 23
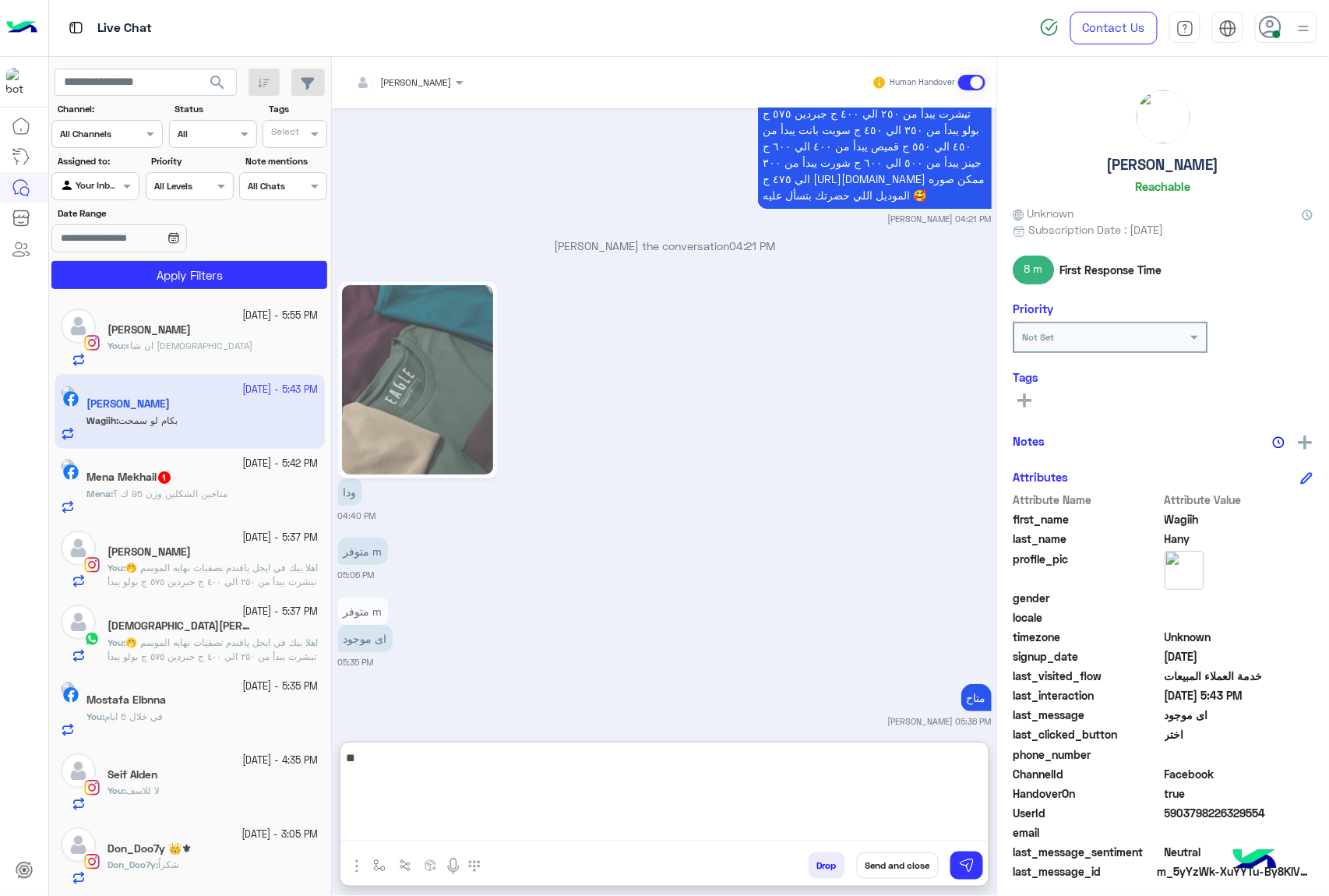
type textarea "***"
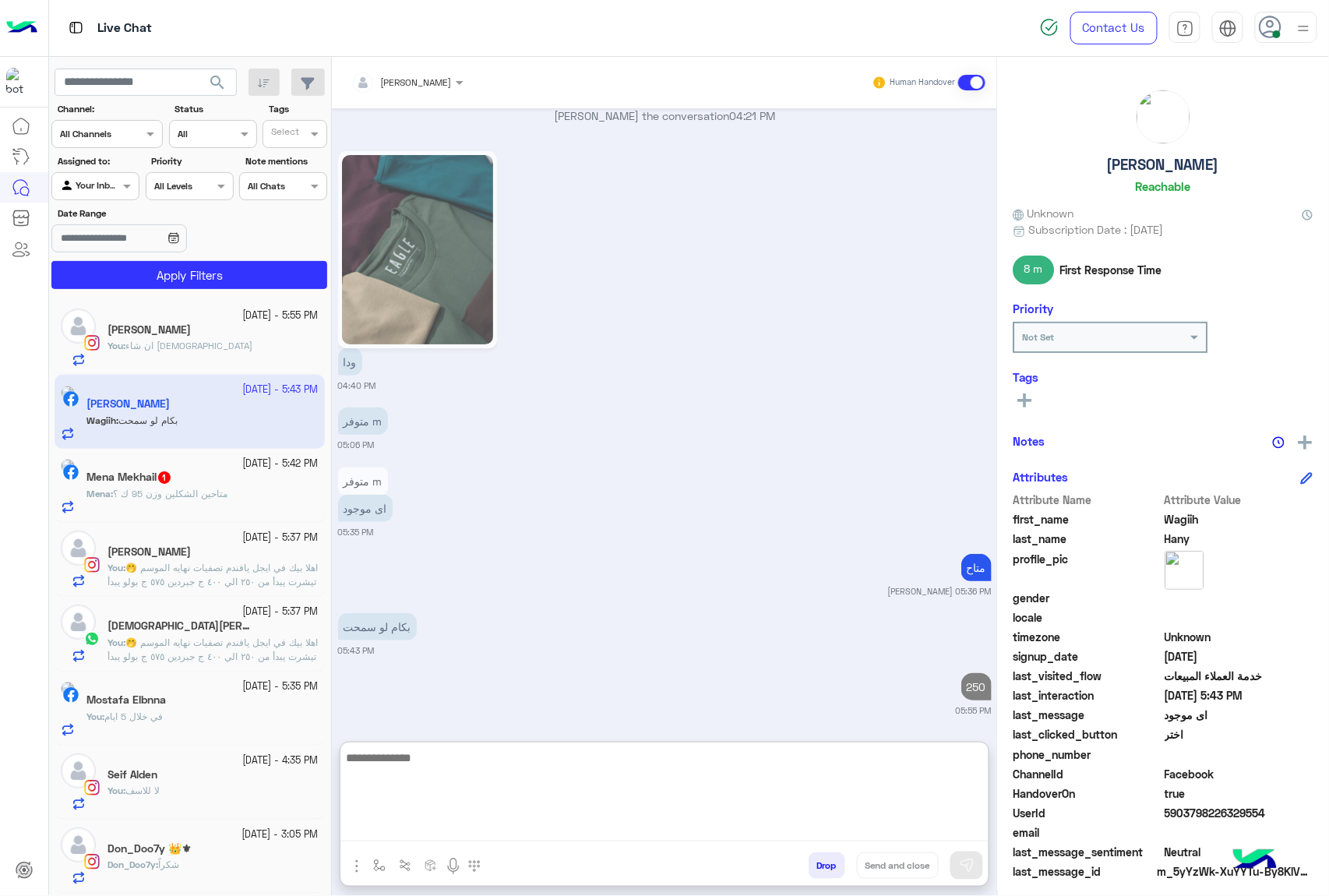
click at [243, 504] on div "Mena : متاحين الشكلين وزن 95 ك ؟" at bounding box center [202, 500] width 232 height 27
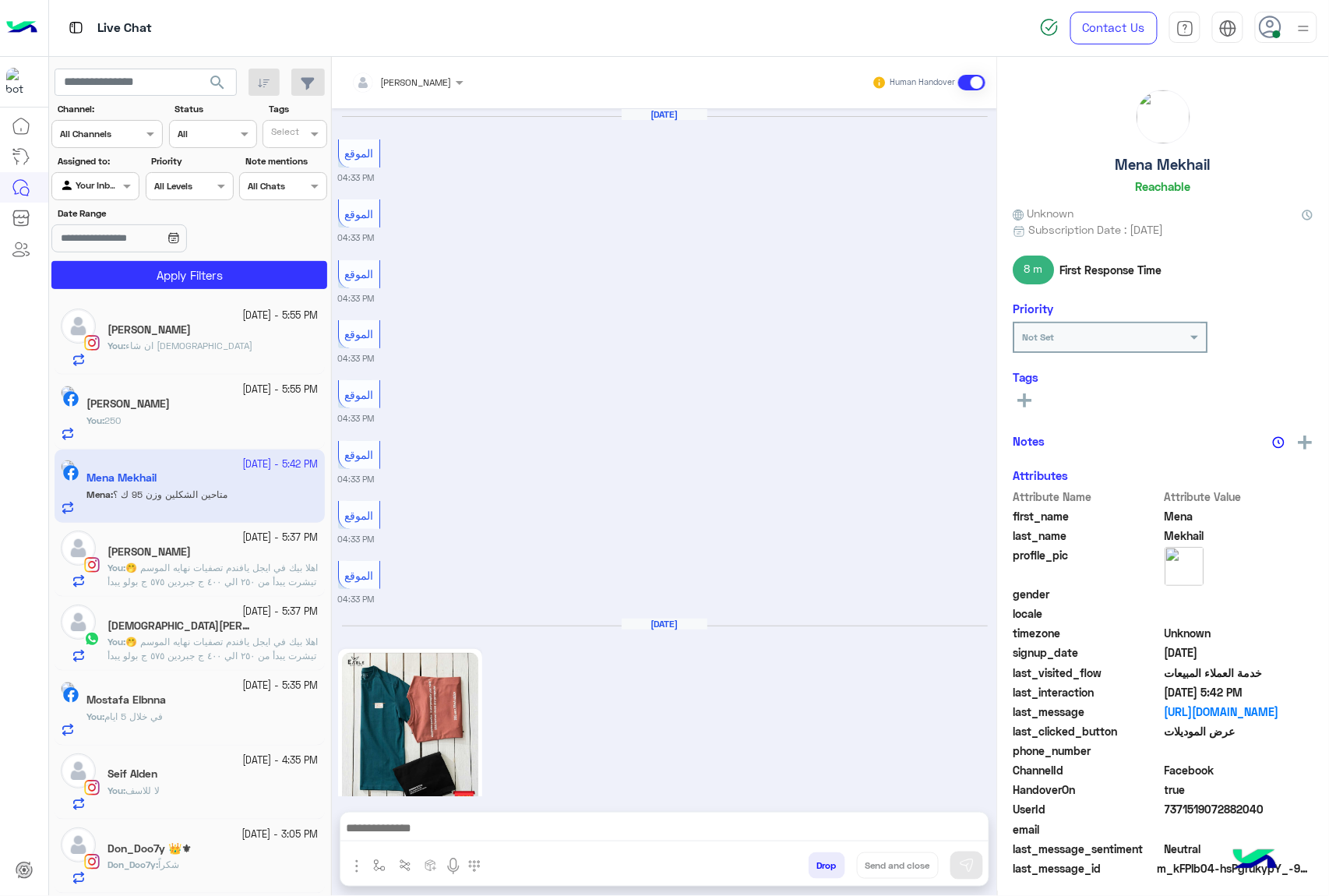
scroll to position [2354, 0]
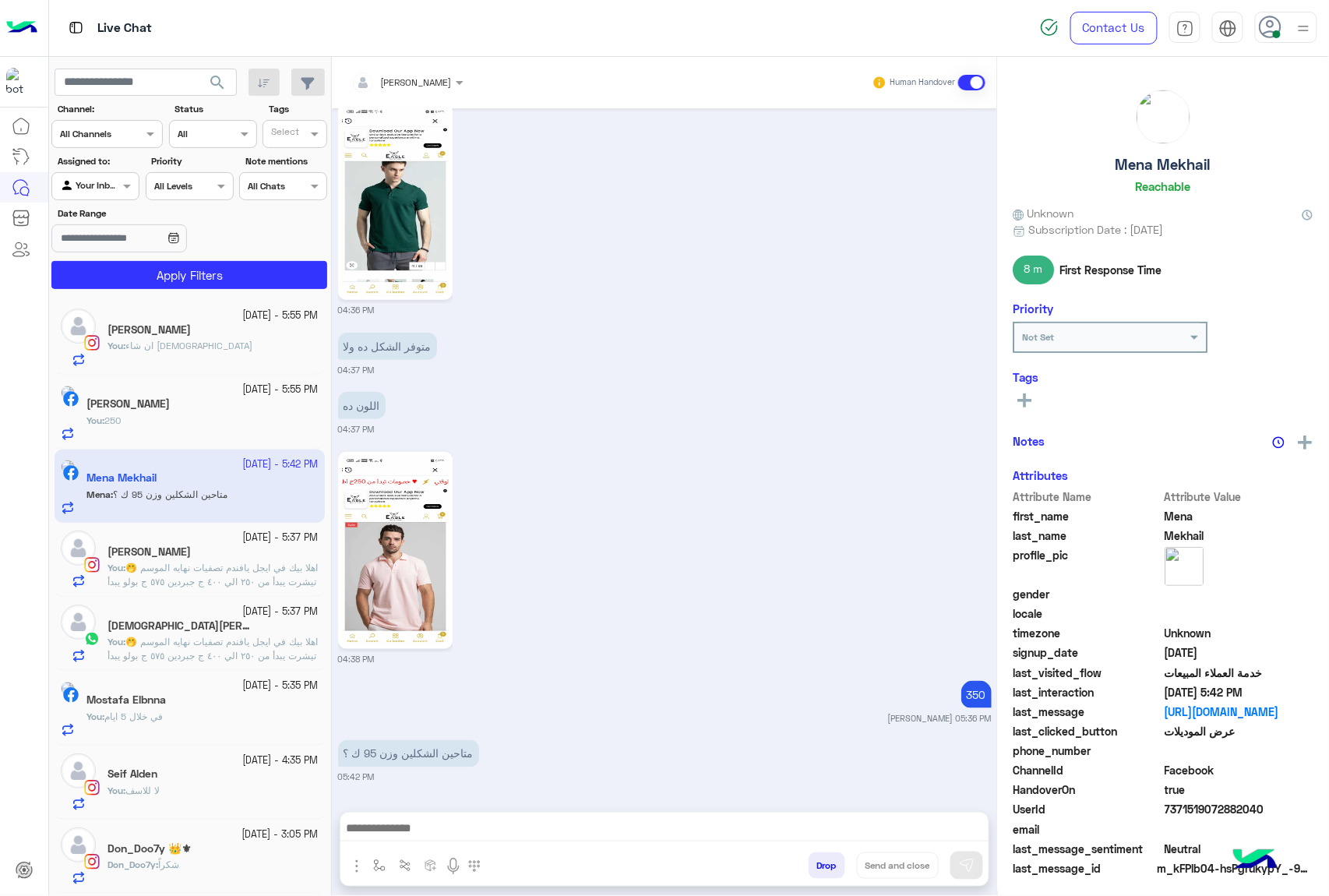
click at [536, 823] on textarea at bounding box center [664, 829] width 648 height 23
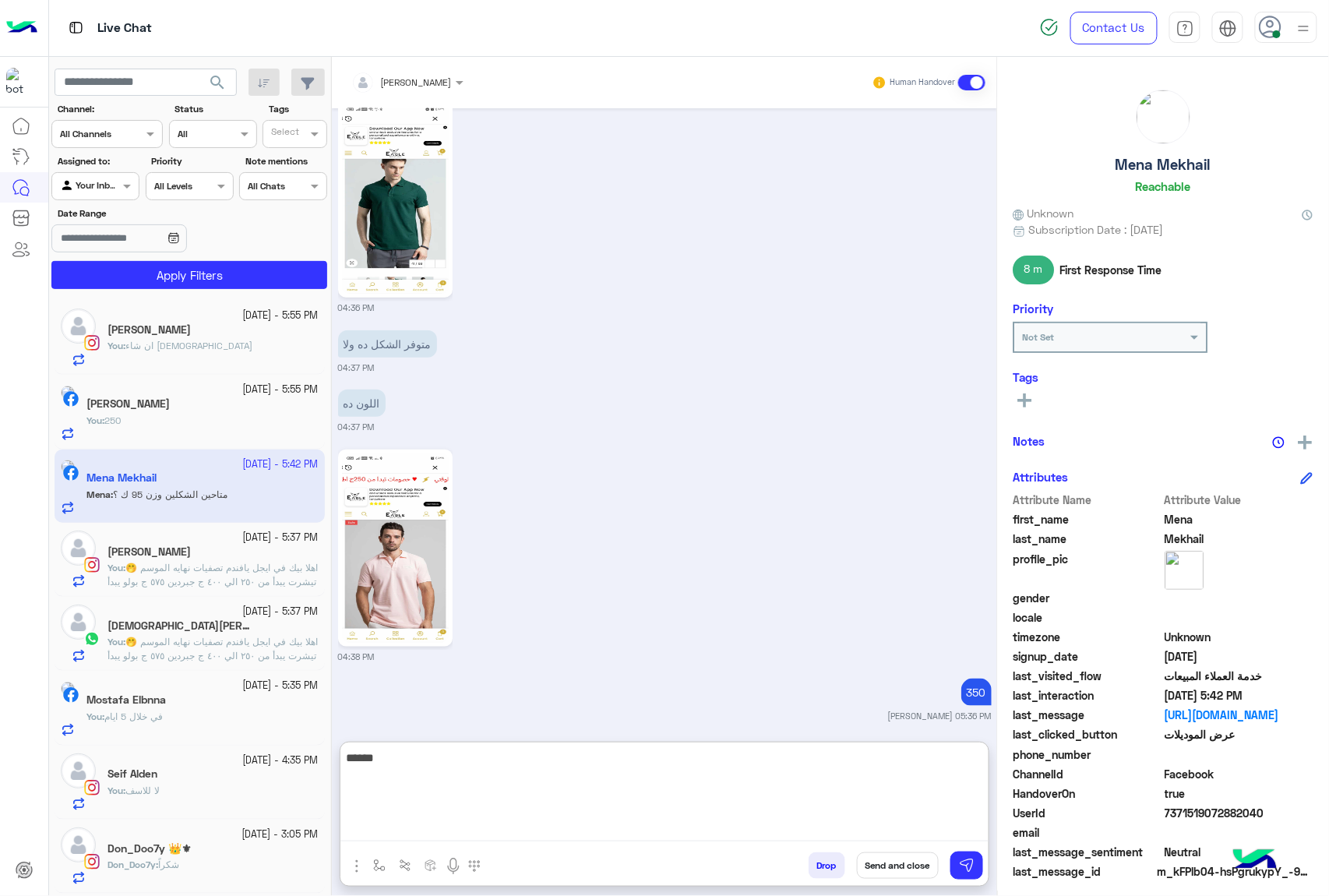
type textarea "*****"
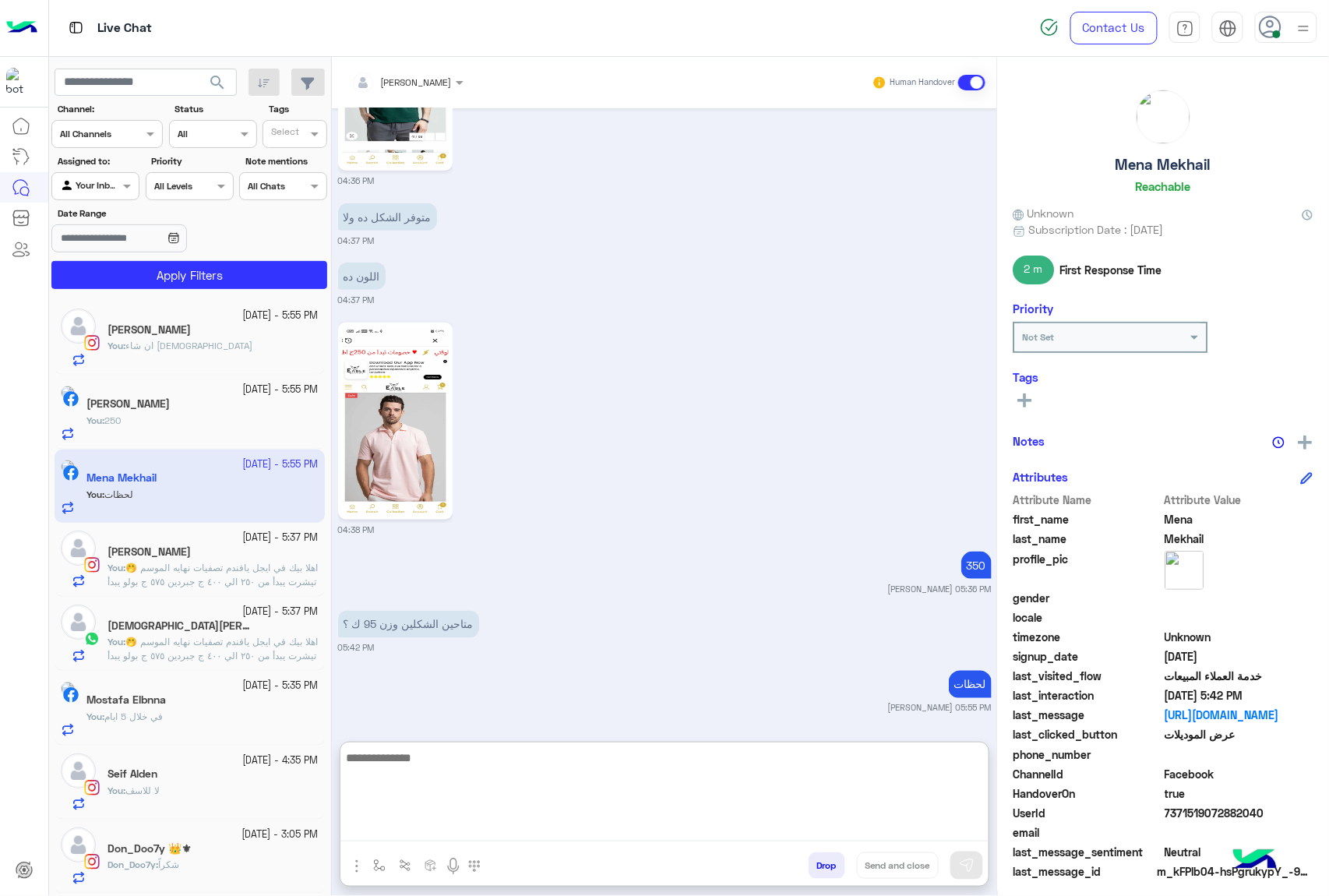
click at [820, 867] on button "Drop" at bounding box center [827, 865] width 37 height 26
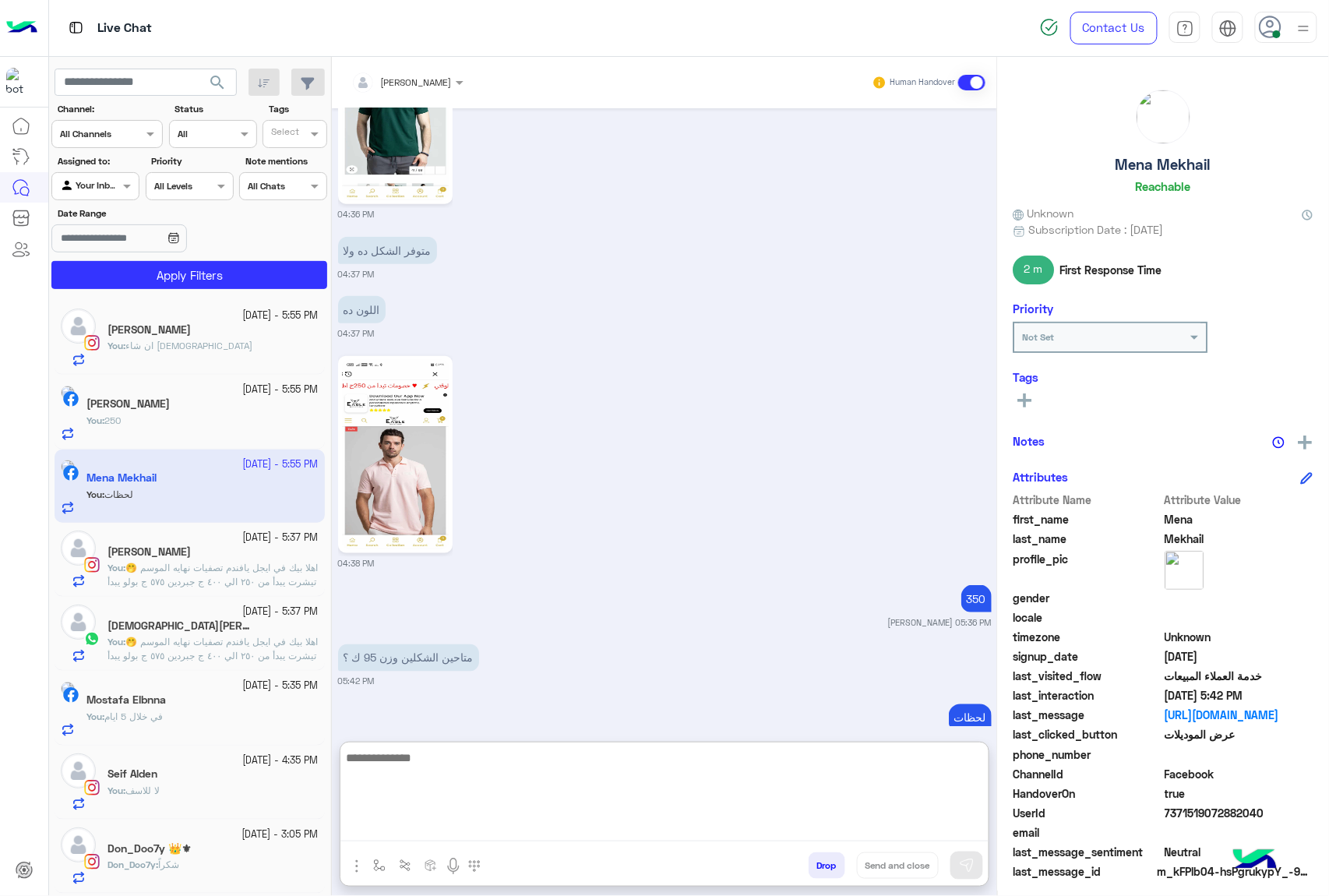
click at [820, 867] on button "Drop" at bounding box center [827, 865] width 37 height 26
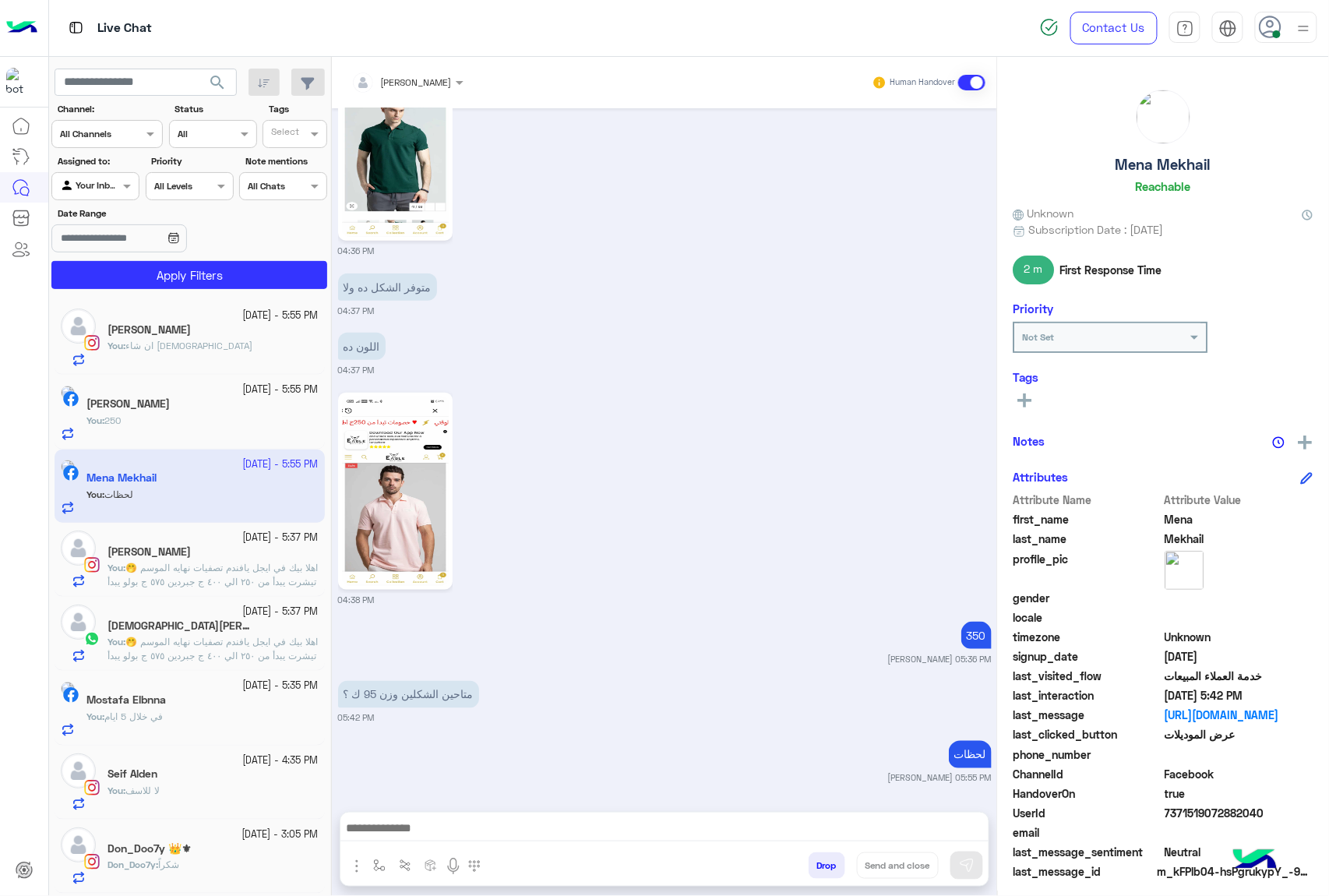
click at [820, 867] on div "[PERSON_NAME] Human Handover [DATE] الموقع 04:33 PM الموقع 04:33 PM الموقع 04:3…" at bounding box center [664, 479] width 665 height 845
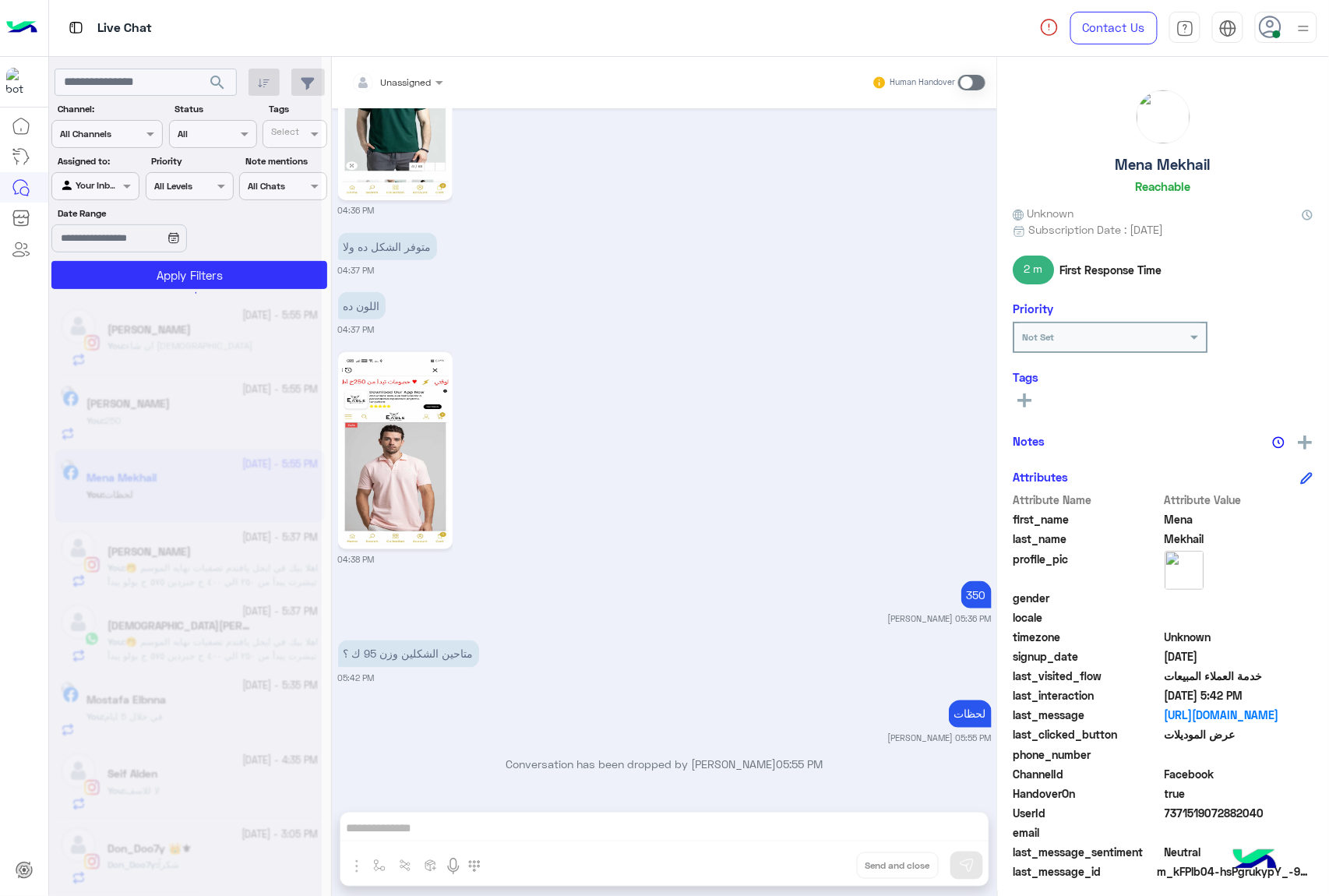
click at [820, 867] on div "Unassigned Human Handover [DATE] الموقع 04:33 PM الموقع 04:33 PM الموقع 04:33 P…" at bounding box center [664, 479] width 665 height 845
click at [0, 0] on button "Drop" at bounding box center [0, 0] width 0 height 0
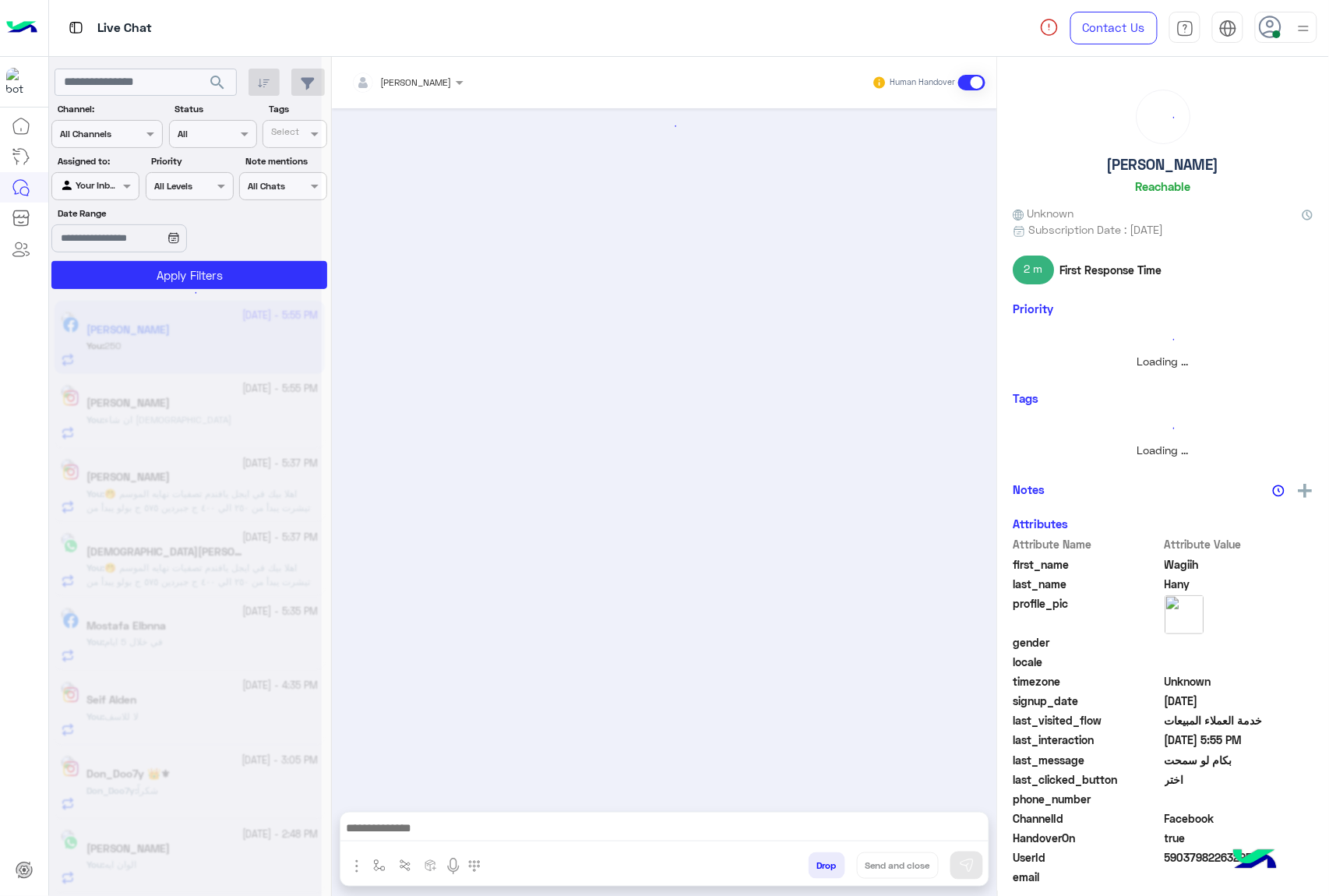
click at [820, 867] on button "Drop" at bounding box center [827, 865] width 37 height 26
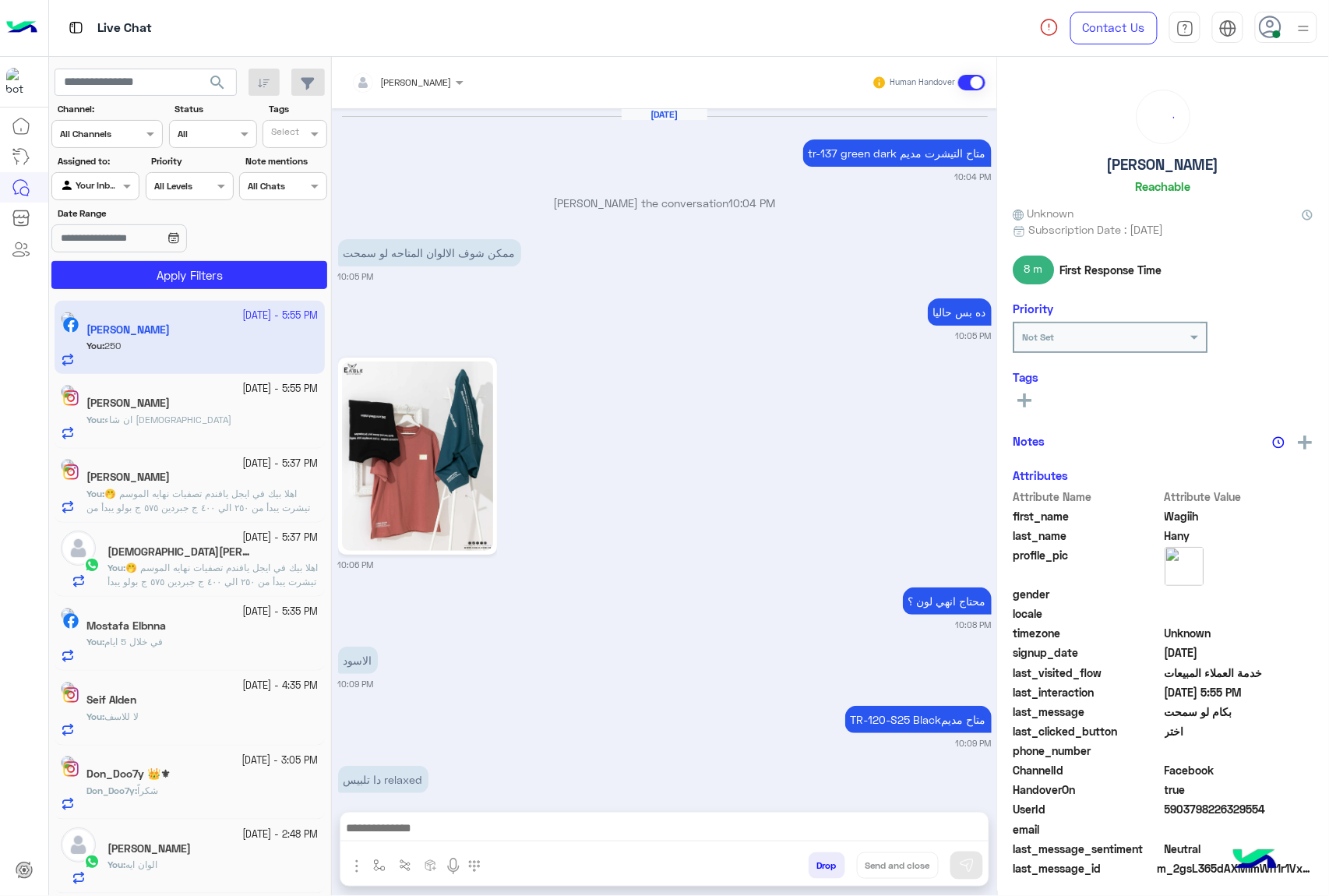
click at [820, 867] on button "Drop" at bounding box center [827, 865] width 37 height 26
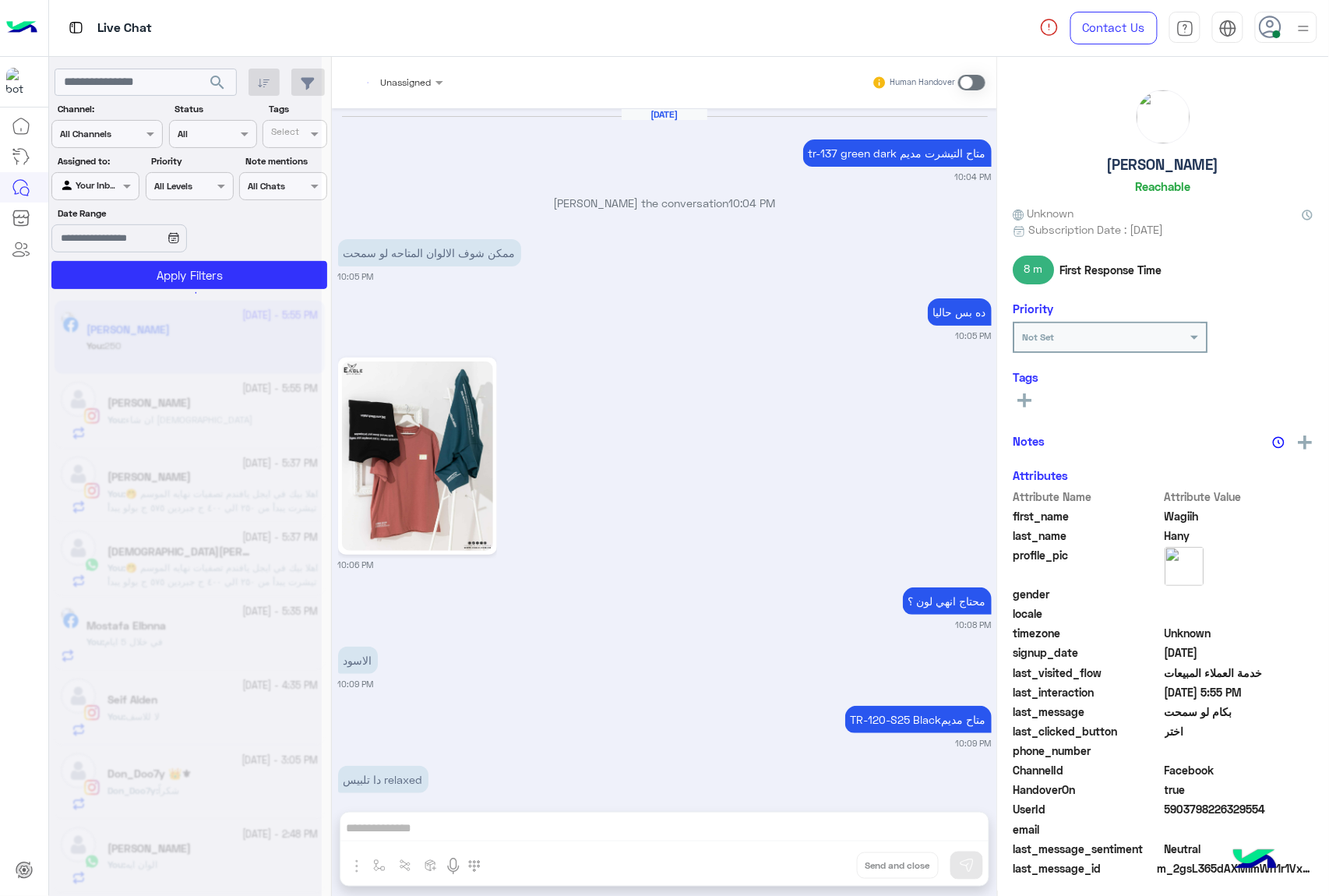
scroll to position [1996, 0]
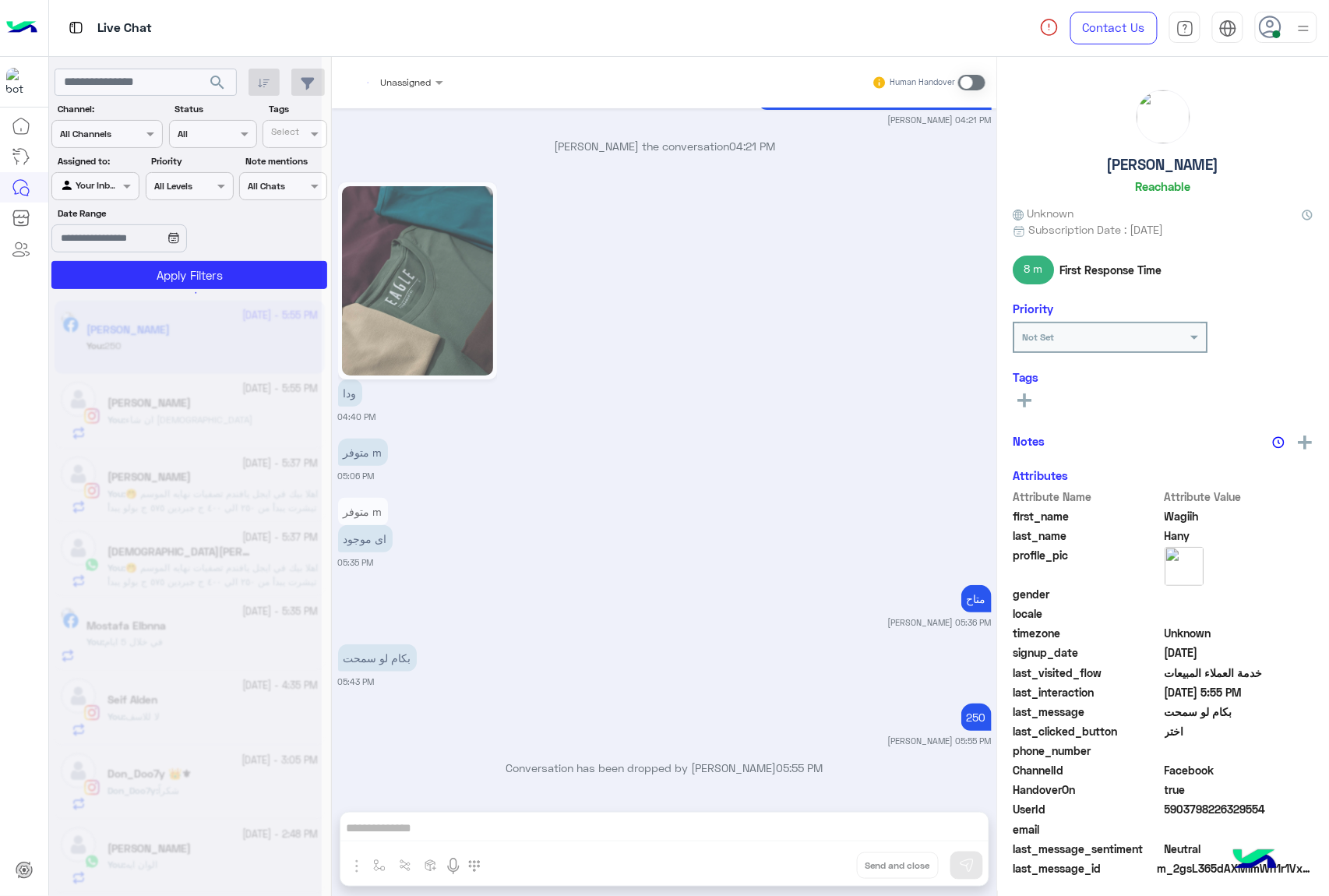
click at [820, 867] on div "Unassigned Human Handover [DATE] tr-137 green dark متاح التيشرت مديم 10:04 PM […" at bounding box center [664, 479] width 665 height 845
click at [0, 0] on button "Drop" at bounding box center [0, 0] width 0 height 0
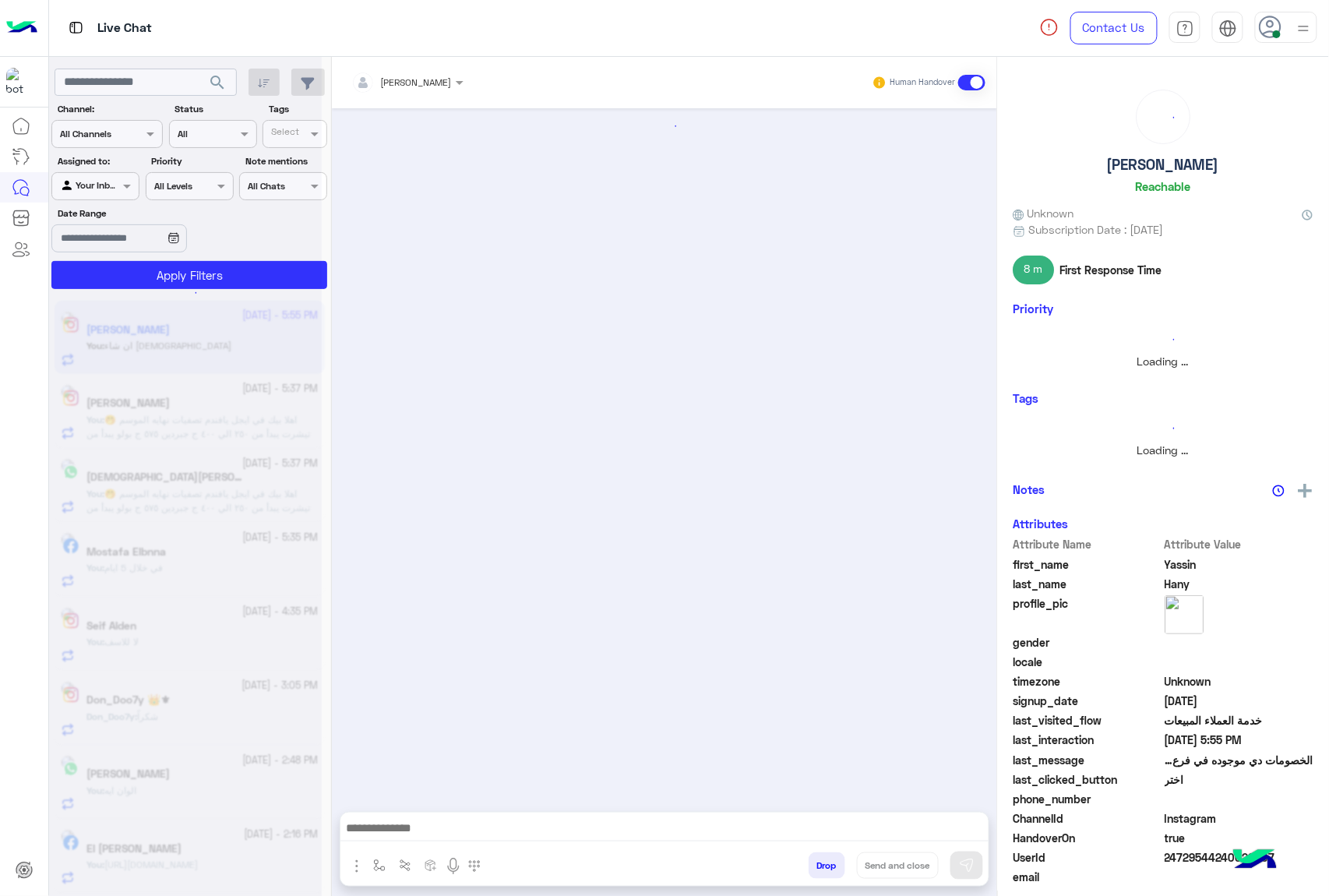
click at [820, 867] on button "Drop" at bounding box center [827, 865] width 37 height 26
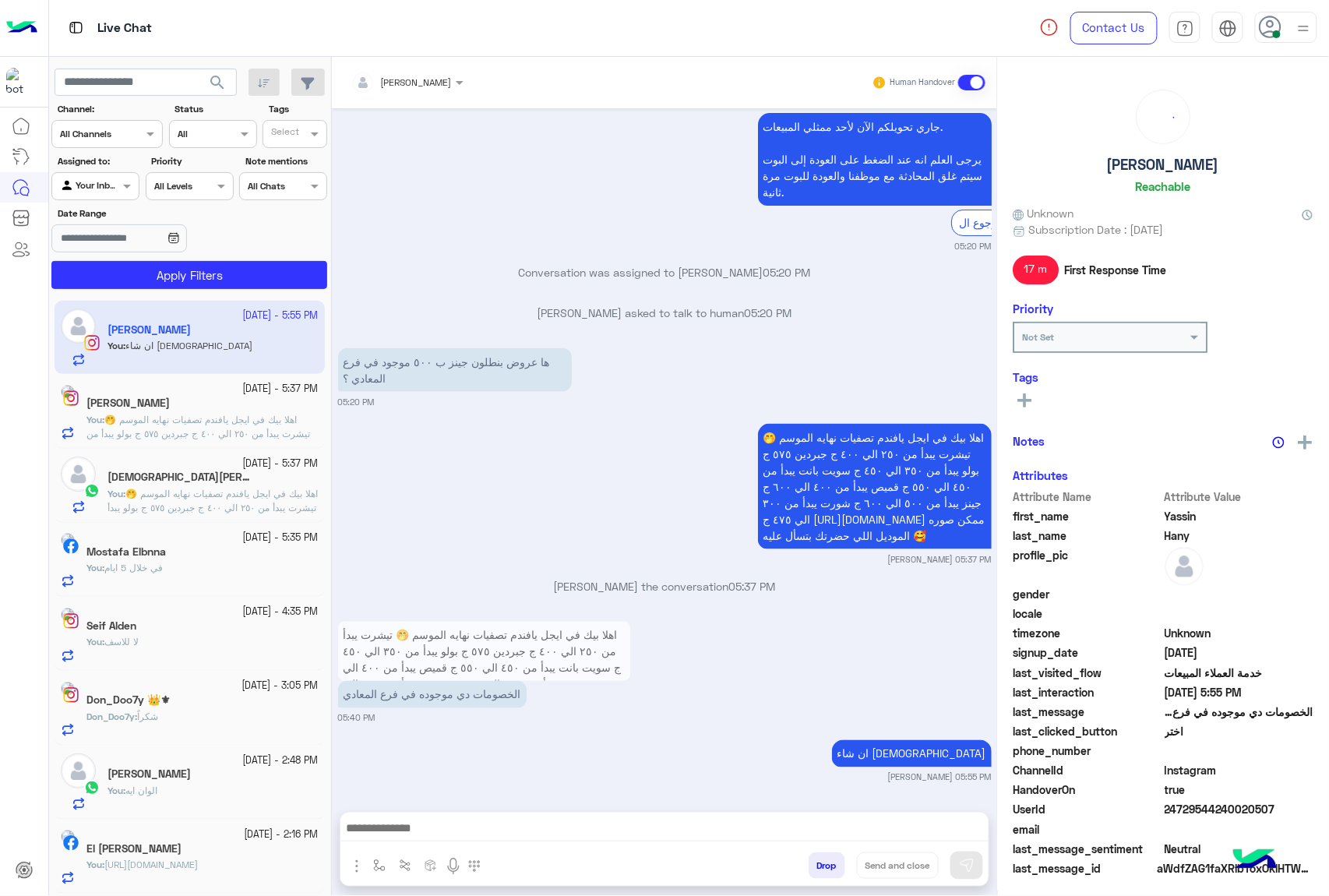
click at [820, 867] on div "[PERSON_NAME] Human Handover [DATE] مساء الخير 05:19 PM مساء الخير 🌚 اهلًا Yass…" at bounding box center [664, 479] width 665 height 845
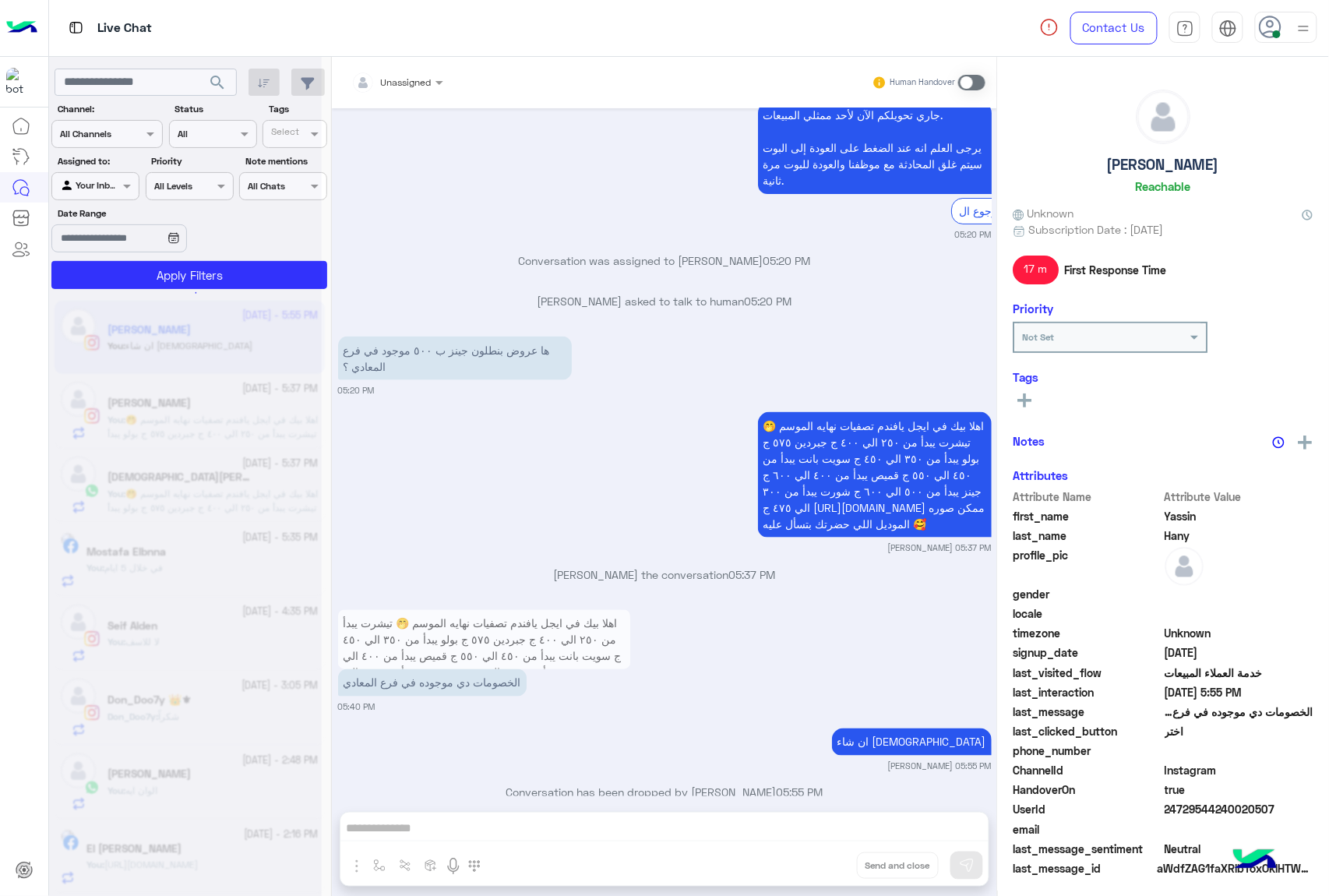
click at [820, 867] on div "Unassigned Human Handover [DATE] مساء الخير 05:19 PM مساء الخير 🌚 اهلًا Yassin!…" at bounding box center [664, 479] width 665 height 845
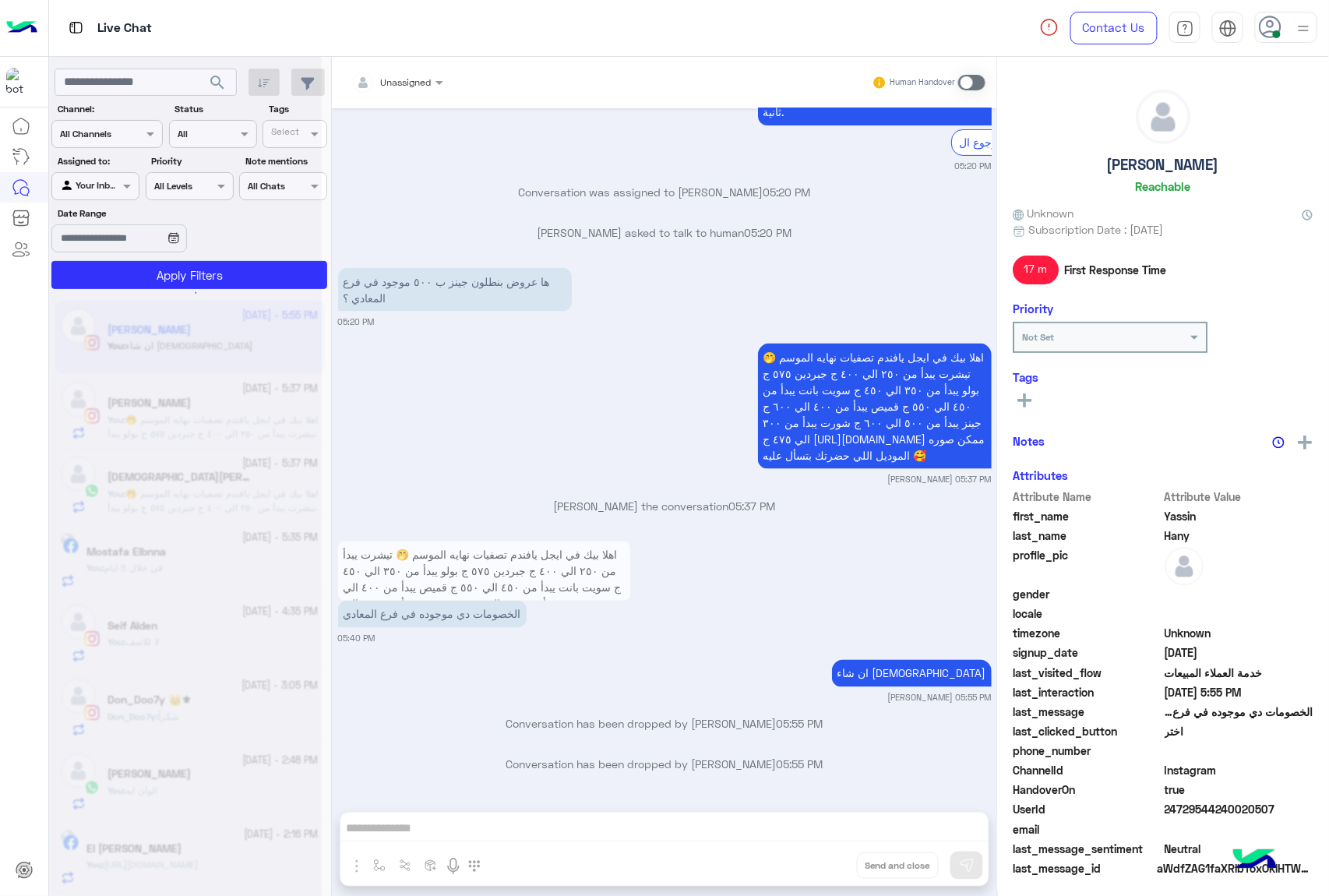
click at [820, 867] on div "Unassigned Human Handover [DATE] مساء الخير 05:19 PM مساء الخير 🌚 اهلًا Yassin!…" at bounding box center [664, 479] width 665 height 845
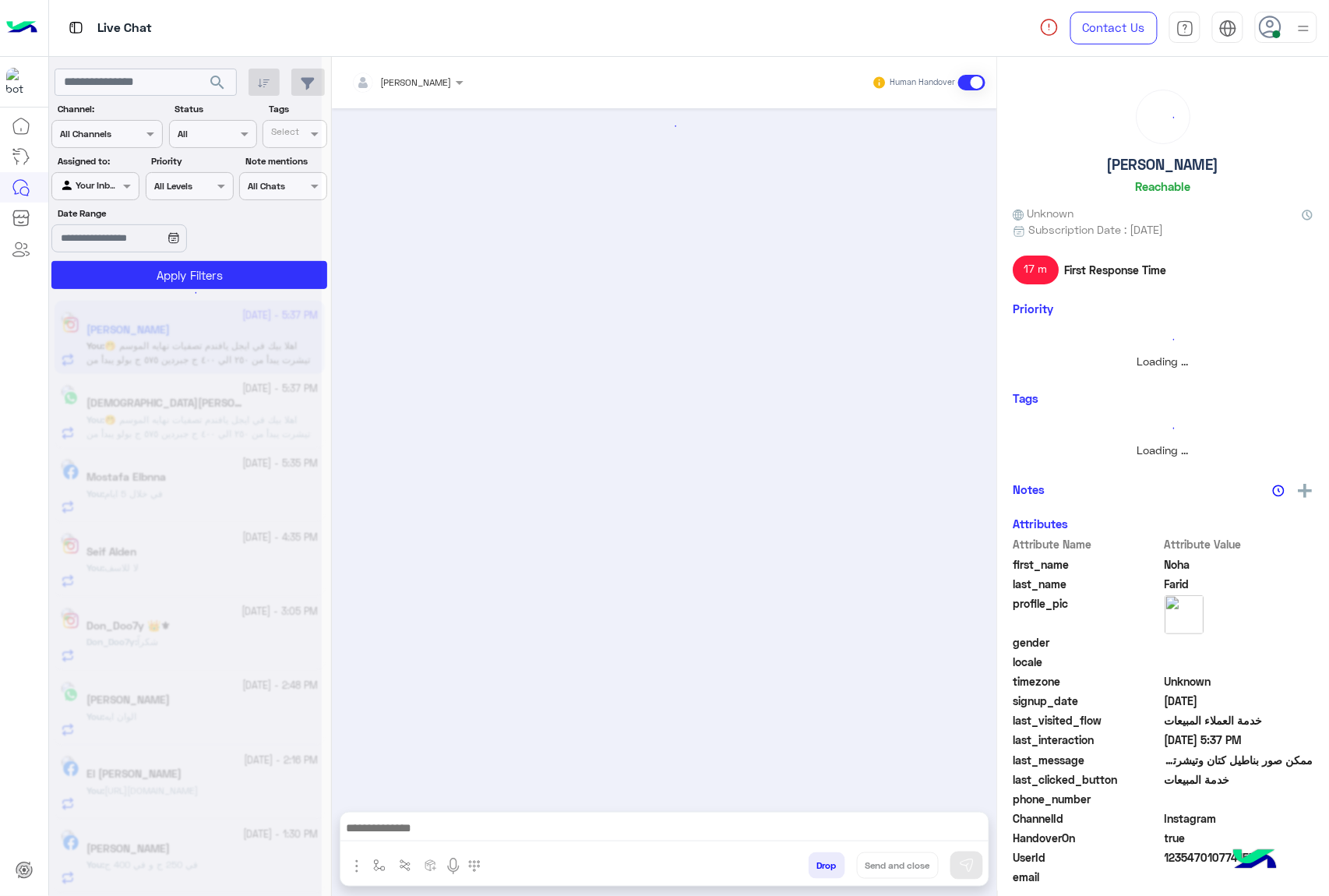
click at [820, 867] on button "Drop" at bounding box center [827, 865] width 37 height 26
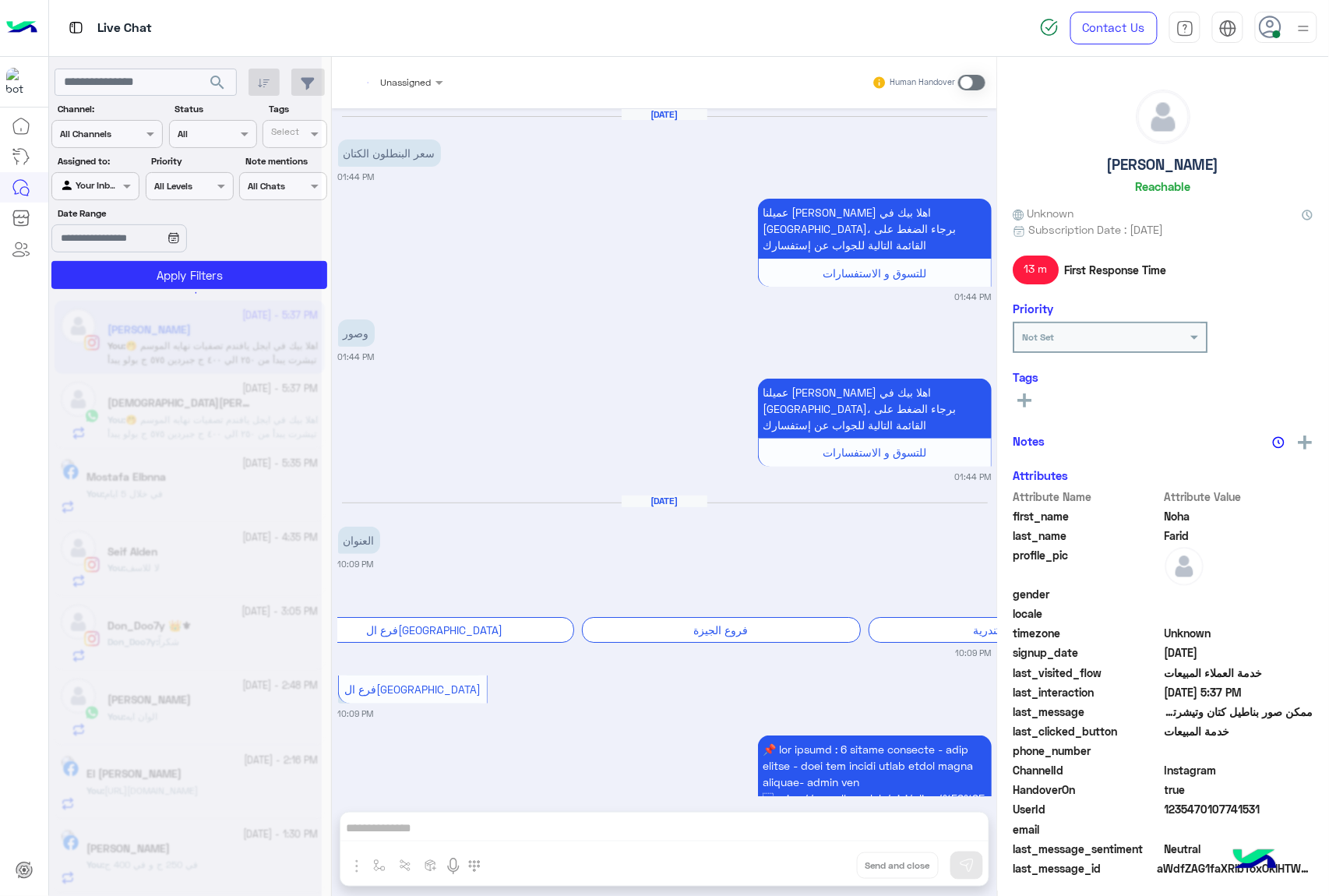
click at [820, 867] on div "Unassigned Human Handover [DATE] سعر البنطلون الكتان 01:44 PM عميلنا [PERSON_NA…" at bounding box center [664, 479] width 665 height 845
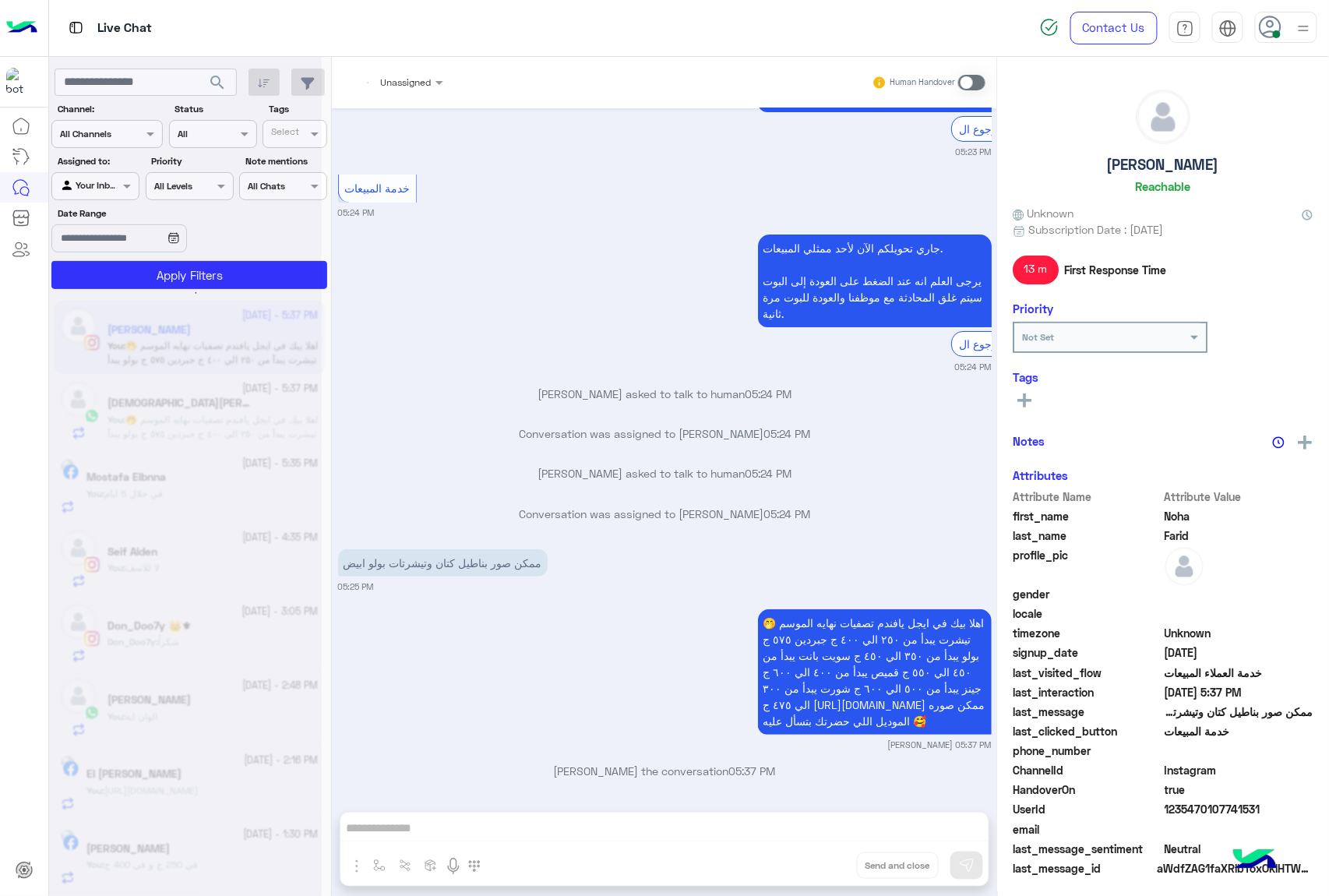
click at [820, 867] on div "Unassigned Human Handover [DATE] سعر البنطلون الكتان 01:44 PM عميلنا [PERSON_NA…" at bounding box center [664, 479] width 665 height 845
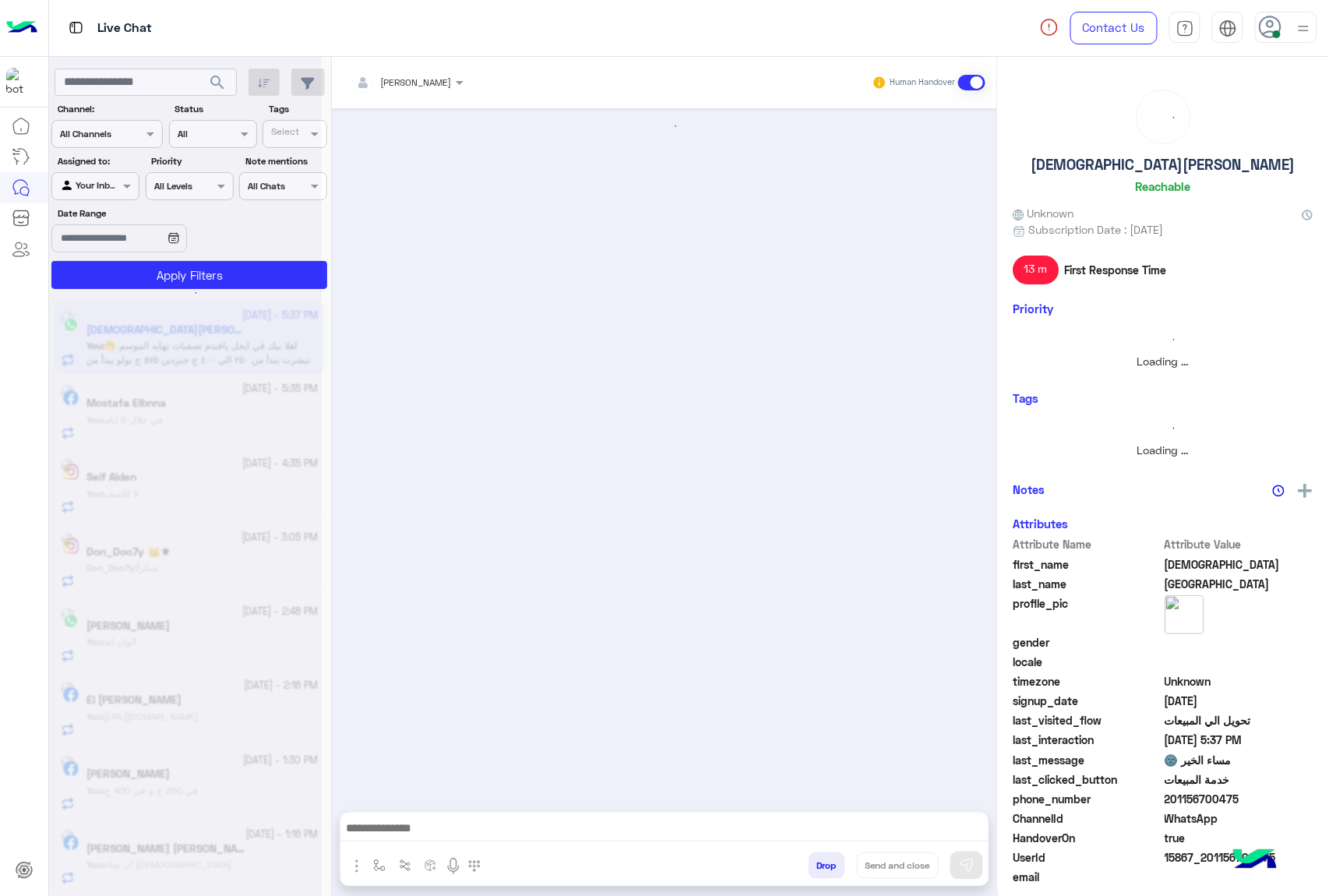
click at [820, 867] on button "Drop" at bounding box center [827, 865] width 37 height 26
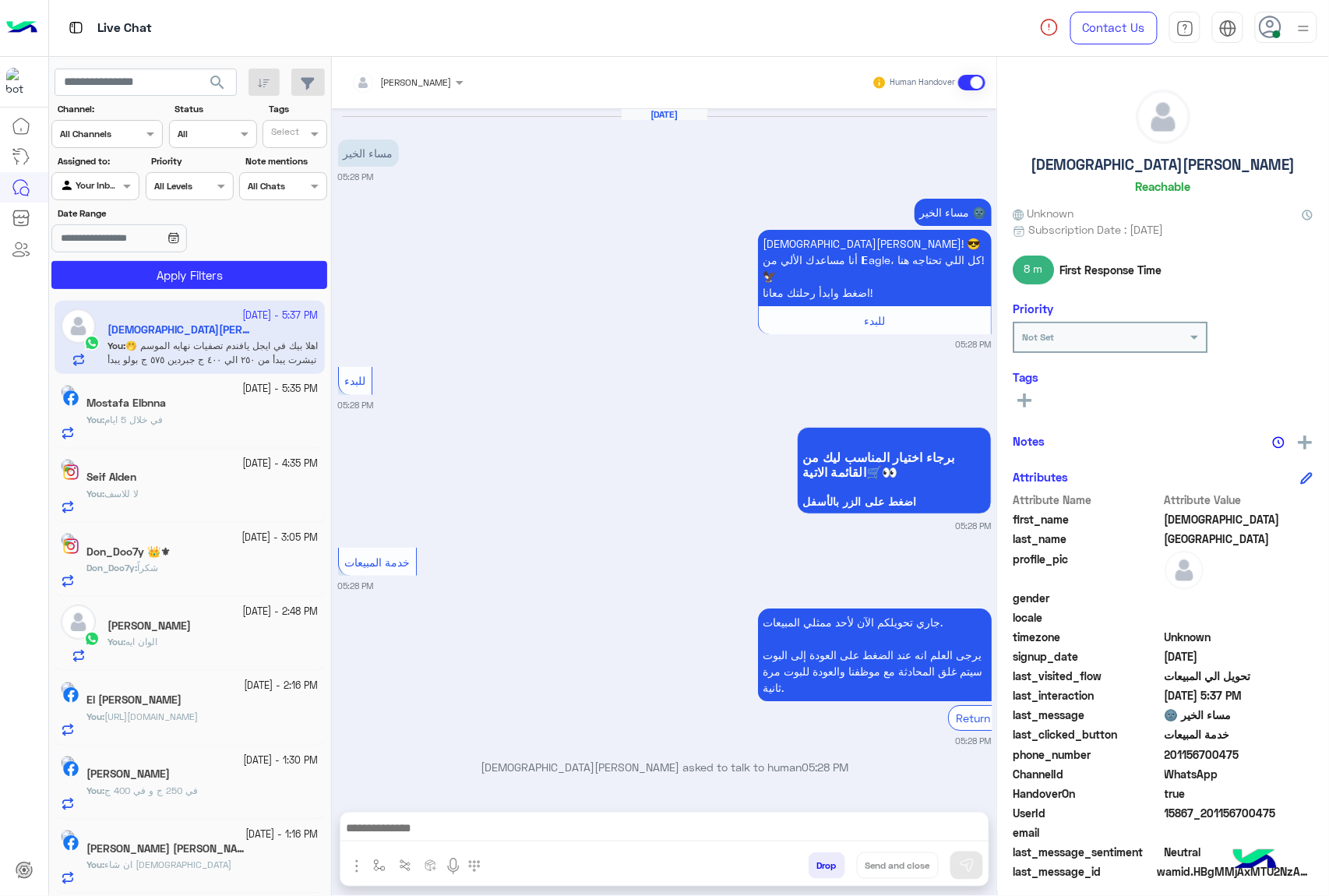
click at [820, 867] on button "Drop" at bounding box center [827, 865] width 37 height 26
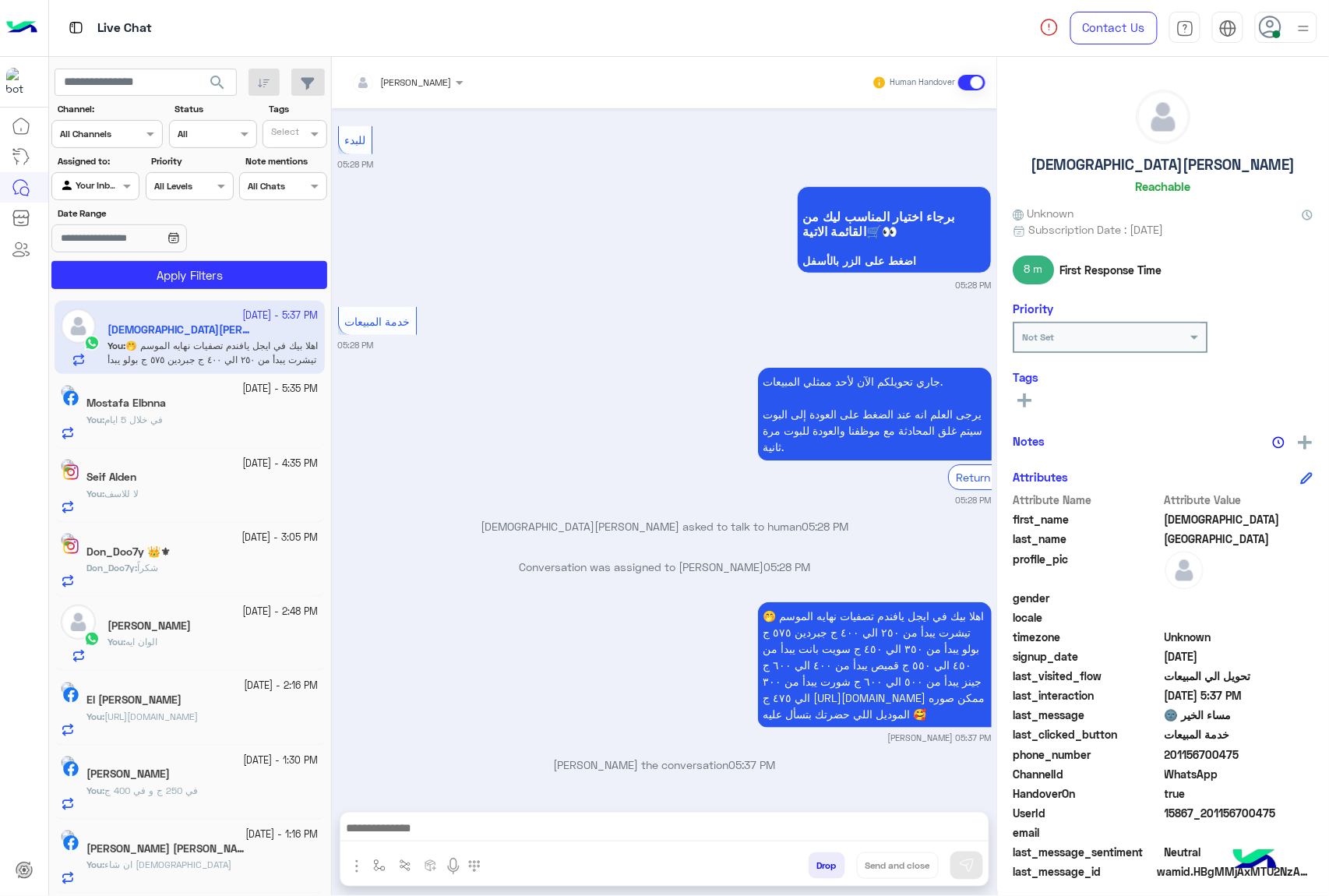
click at [820, 867] on div "[PERSON_NAME] Human Handover [DATE] مساء الخير 05:28 PM مساء الخير 🌚 اهلًا [PER…" at bounding box center [664, 479] width 665 height 845
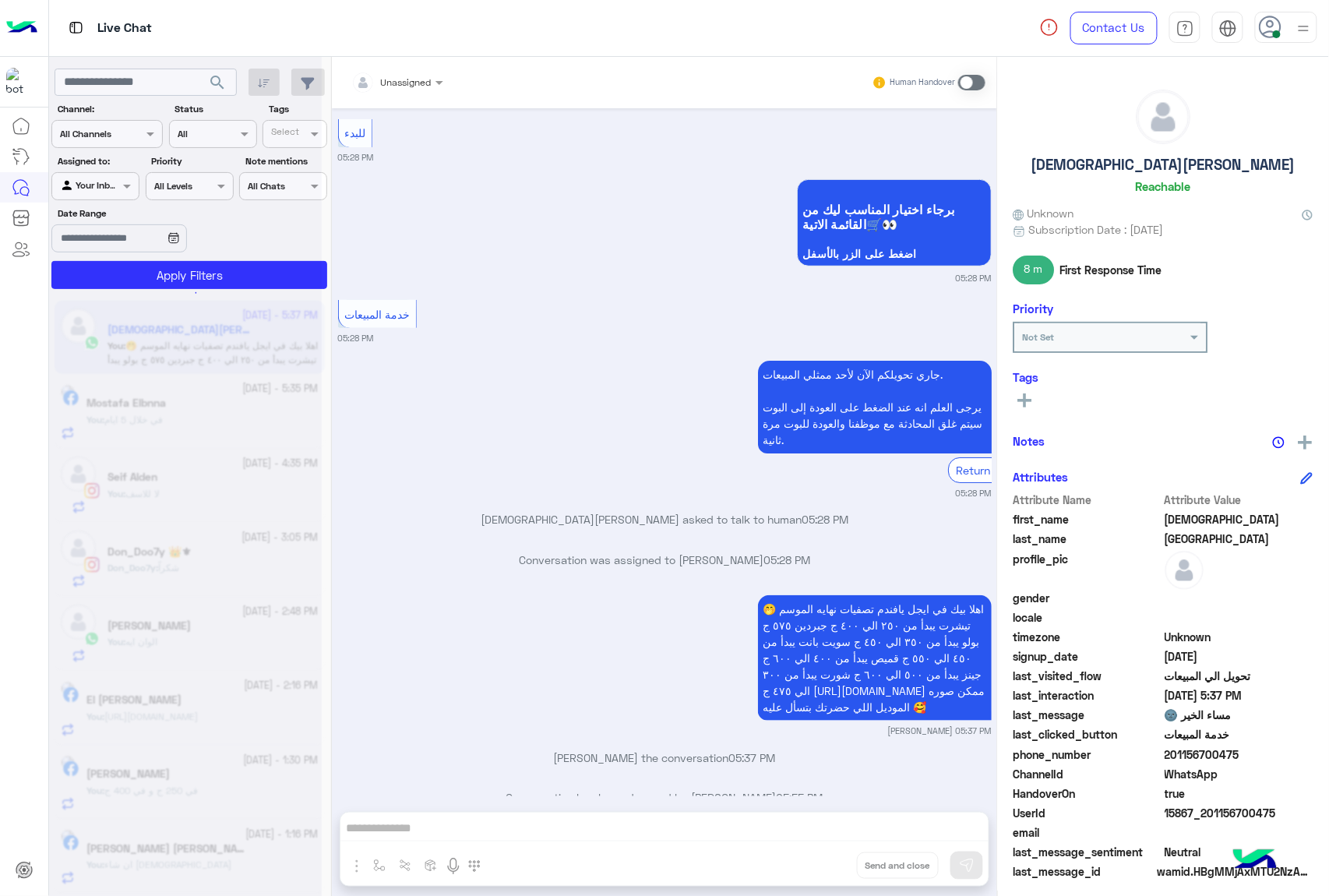
scroll to position [287, 0]
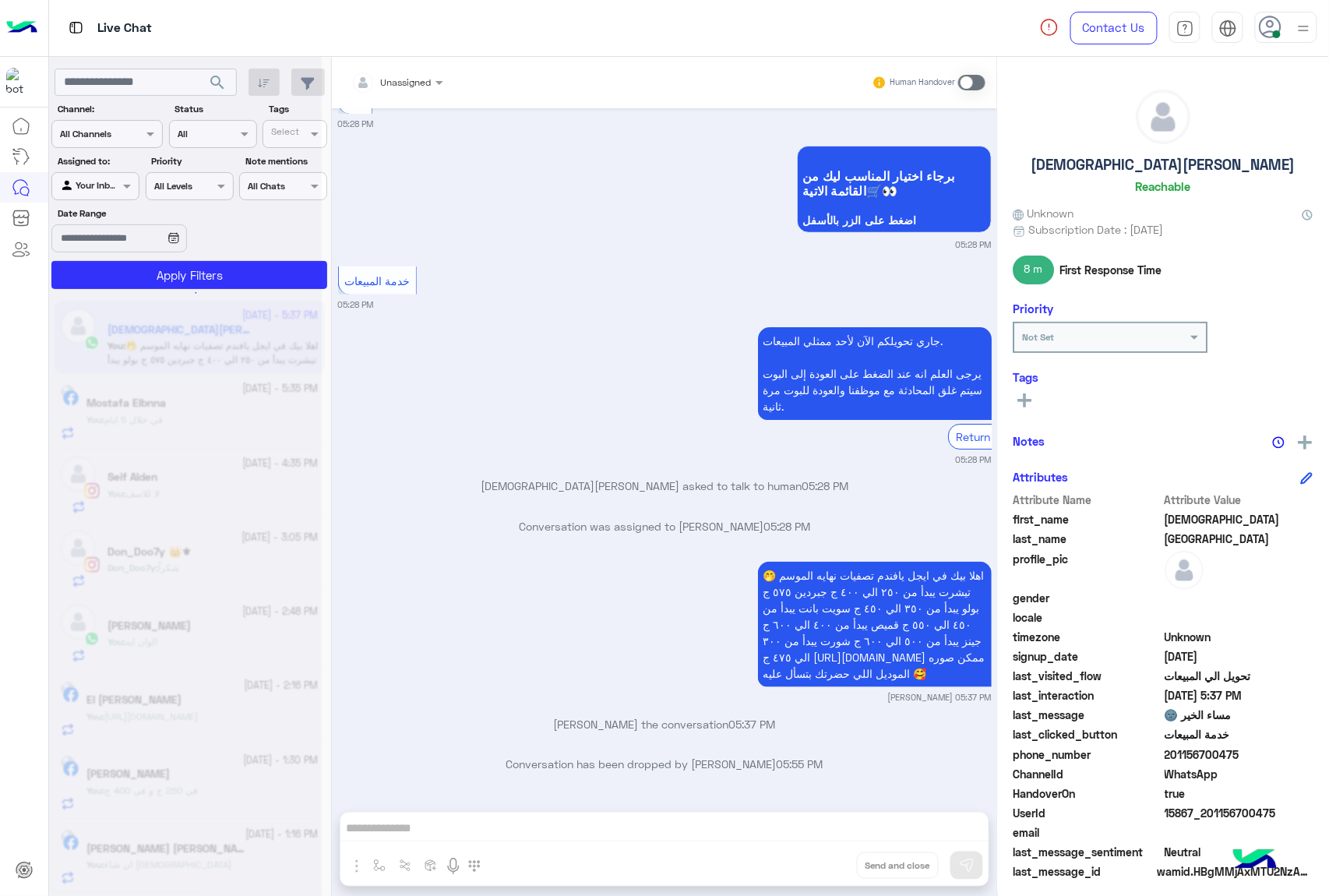
click at [820, 867] on div "Unassigned Human Handover [DATE] مساء الخير 05:28 PM مساء الخير 🌚 اهلًا [PERSON…" at bounding box center [664, 479] width 665 height 845
click at [0, 0] on button "Drop" at bounding box center [0, 0] width 0 height 0
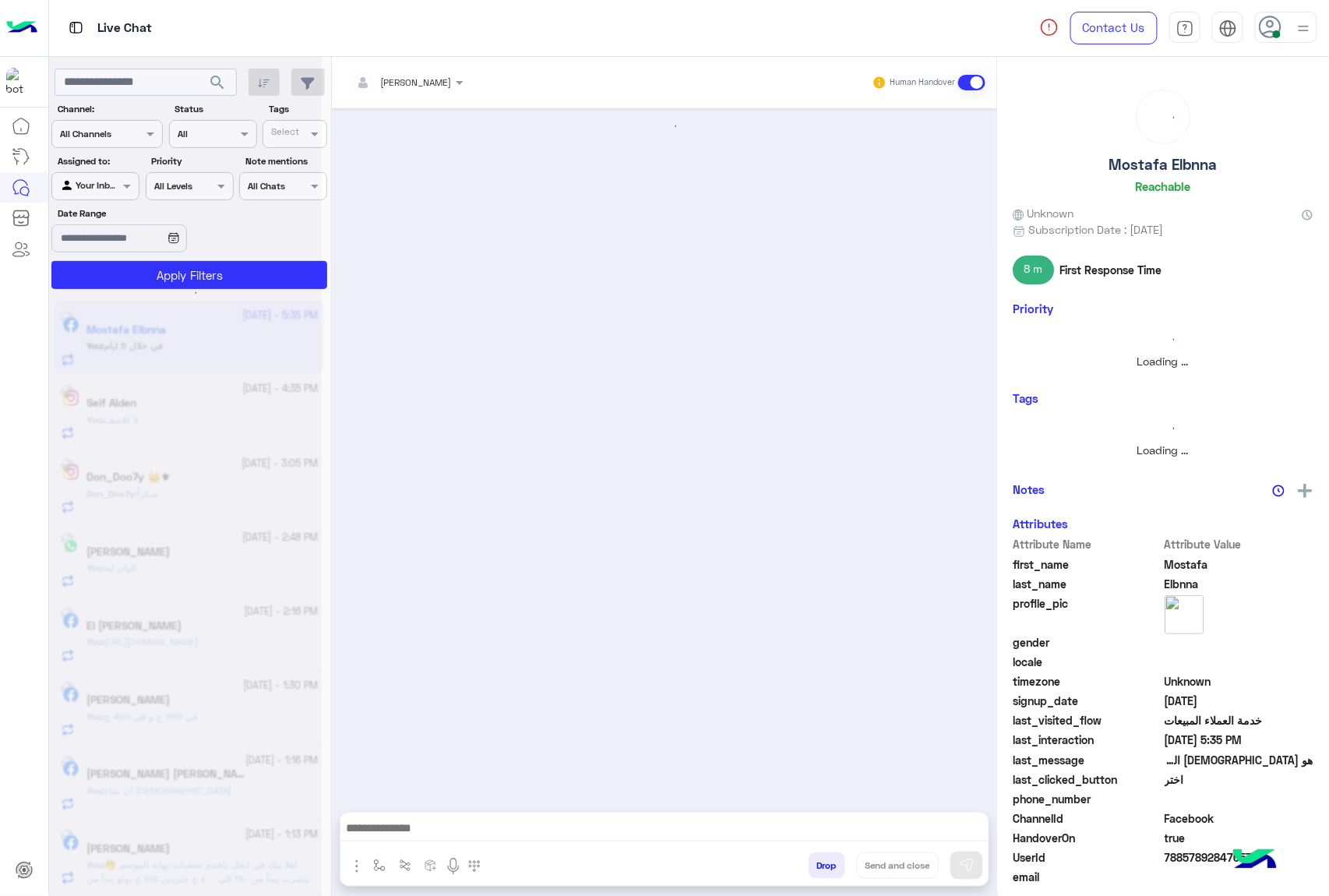
click at [820, 867] on button "Drop" at bounding box center [827, 865] width 37 height 26
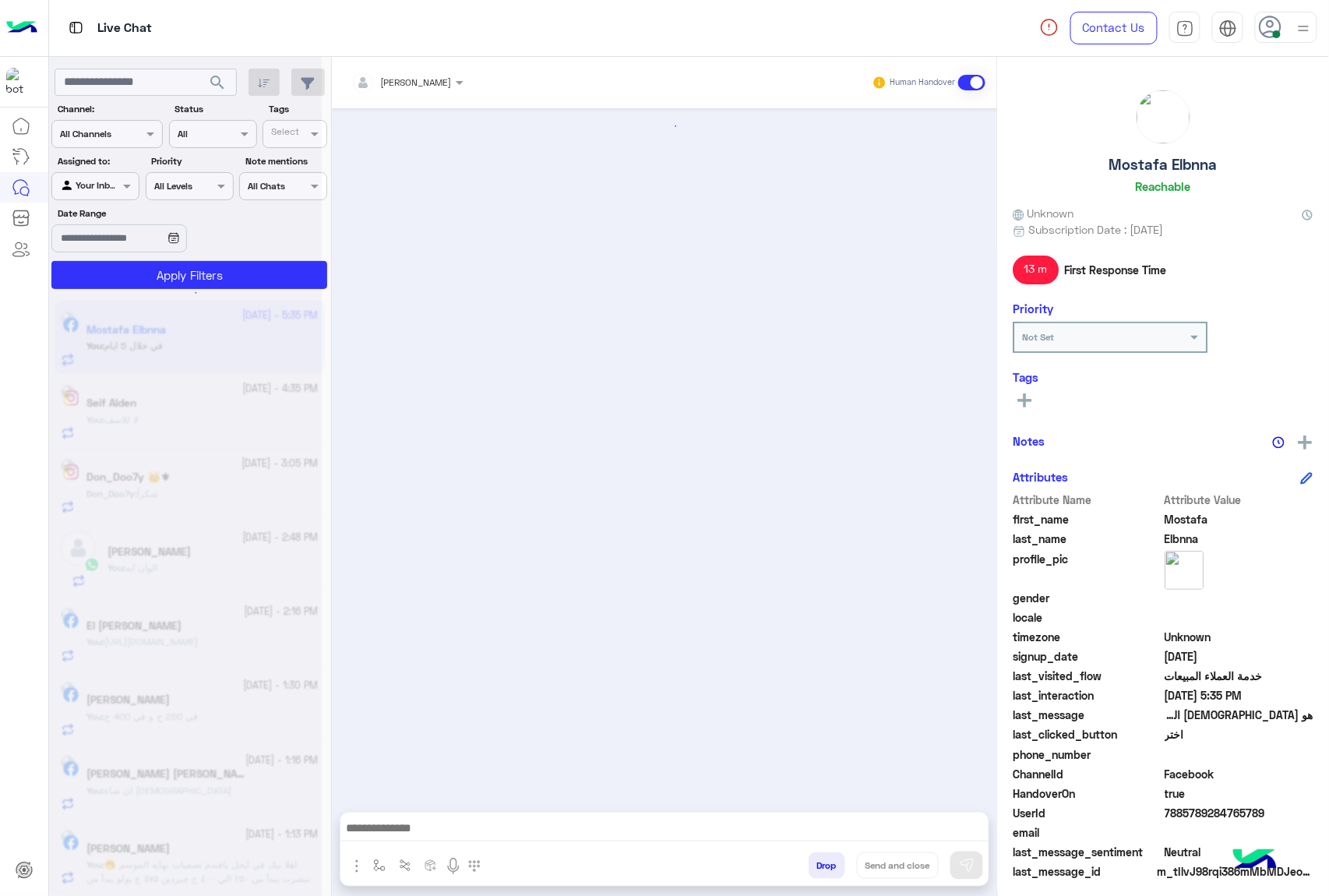
click at [820, 867] on button "Drop" at bounding box center [827, 865] width 37 height 26
click at [820, 867] on div "[PERSON_NAME] Human Handover enter flow name Drop Send and close" at bounding box center [664, 479] width 665 height 845
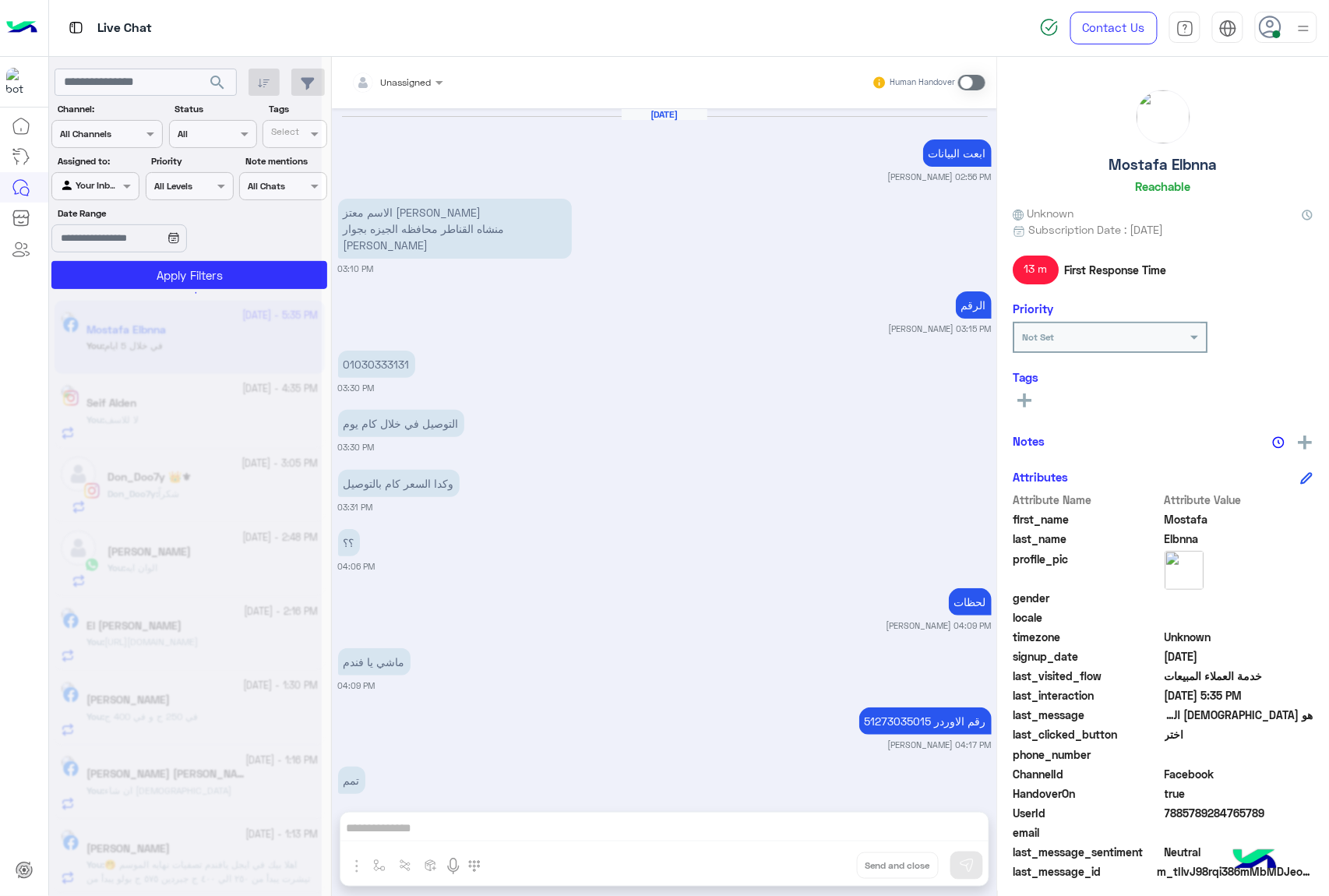
scroll to position [1453, 0]
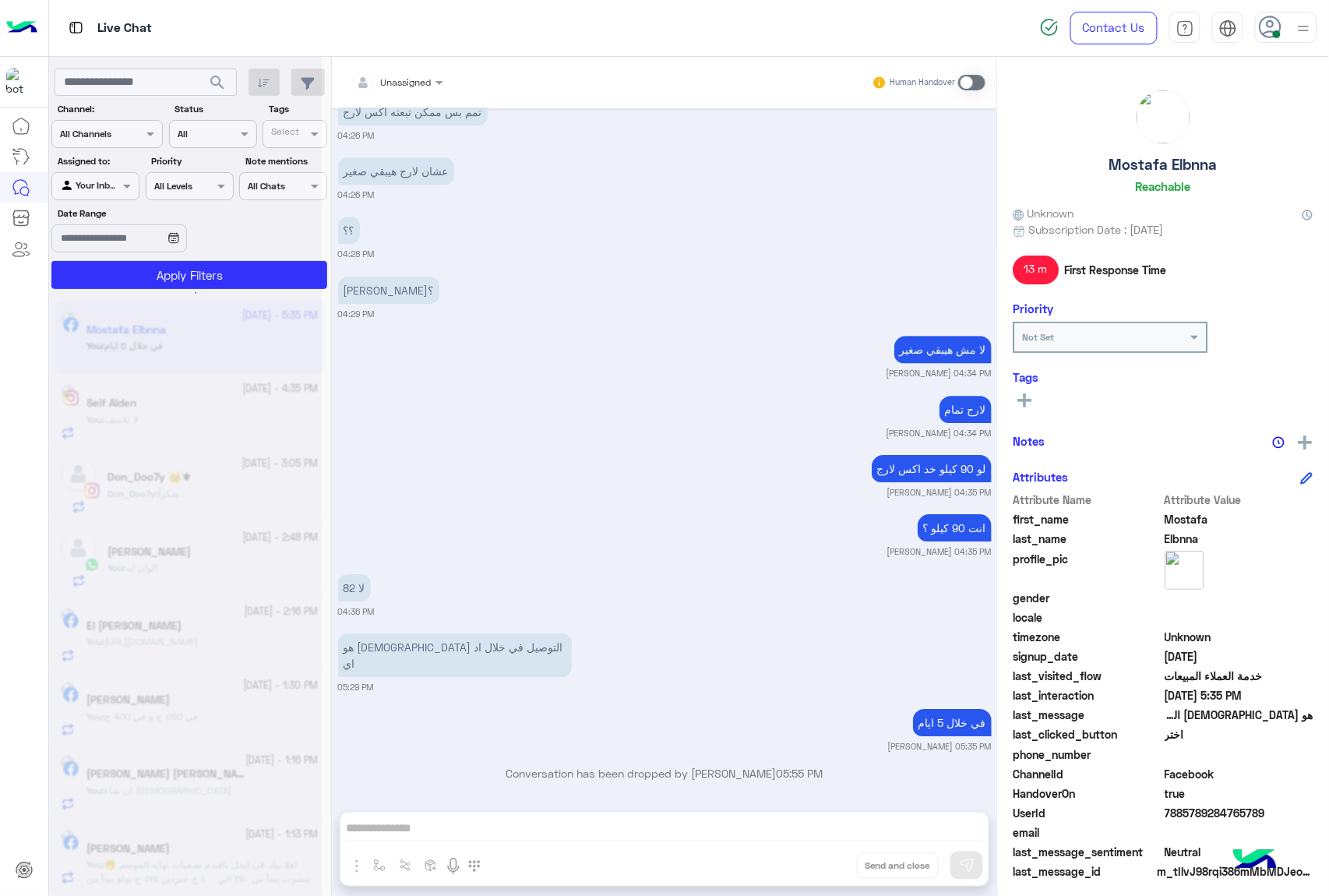
click at [820, 867] on div "Unassigned Human Handover [DATE] ابعت البيانات [PERSON_NAME] 02:56 PM الاسم [PE…" at bounding box center [664, 479] width 665 height 845
click at [0, 0] on button "Drop" at bounding box center [0, 0] width 0 height 0
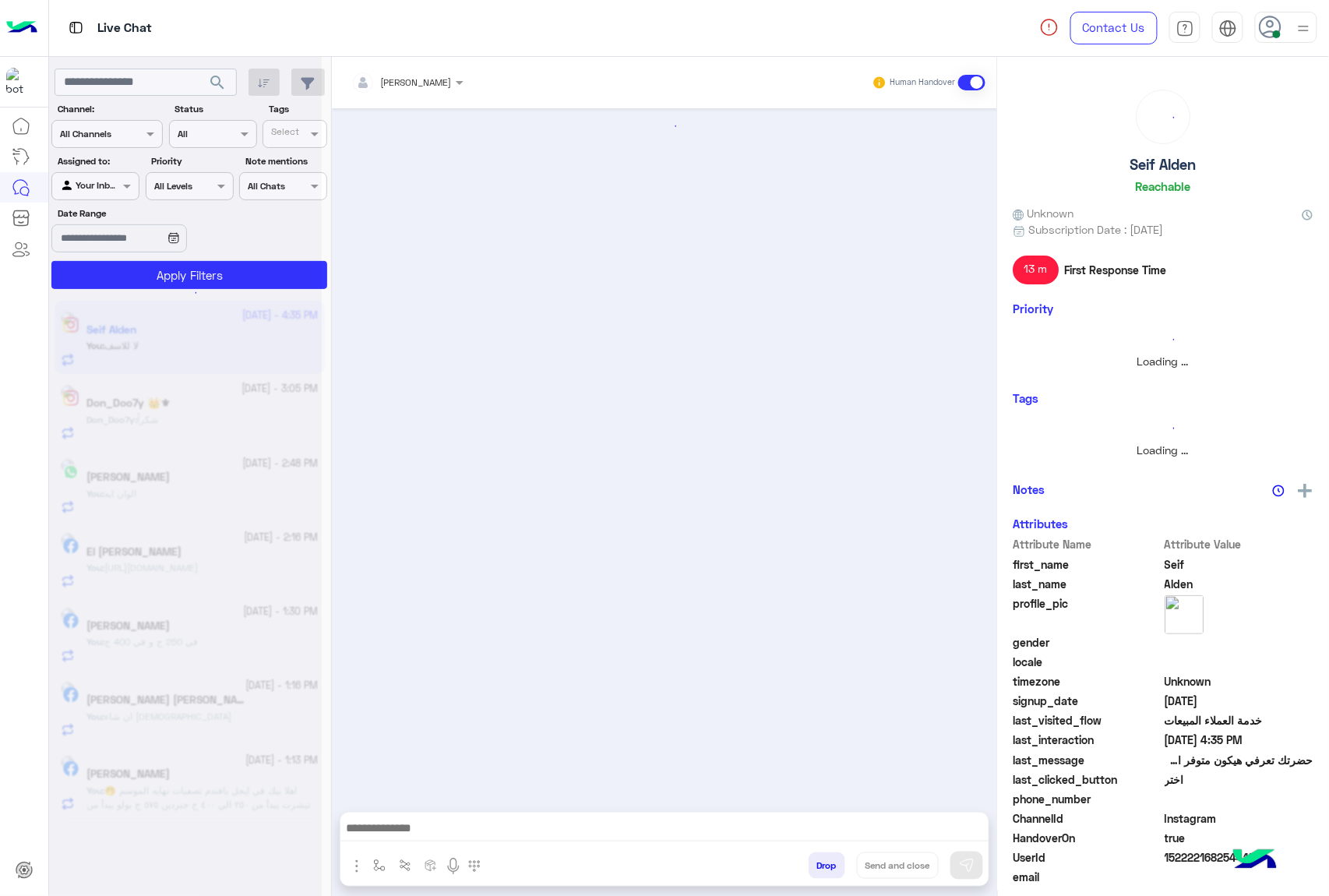
click at [820, 867] on button "Drop" at bounding box center [827, 865] width 37 height 26
click at [820, 867] on div "[PERSON_NAME] Human Handover enter flow name Drop Send and close" at bounding box center [664, 479] width 665 height 845
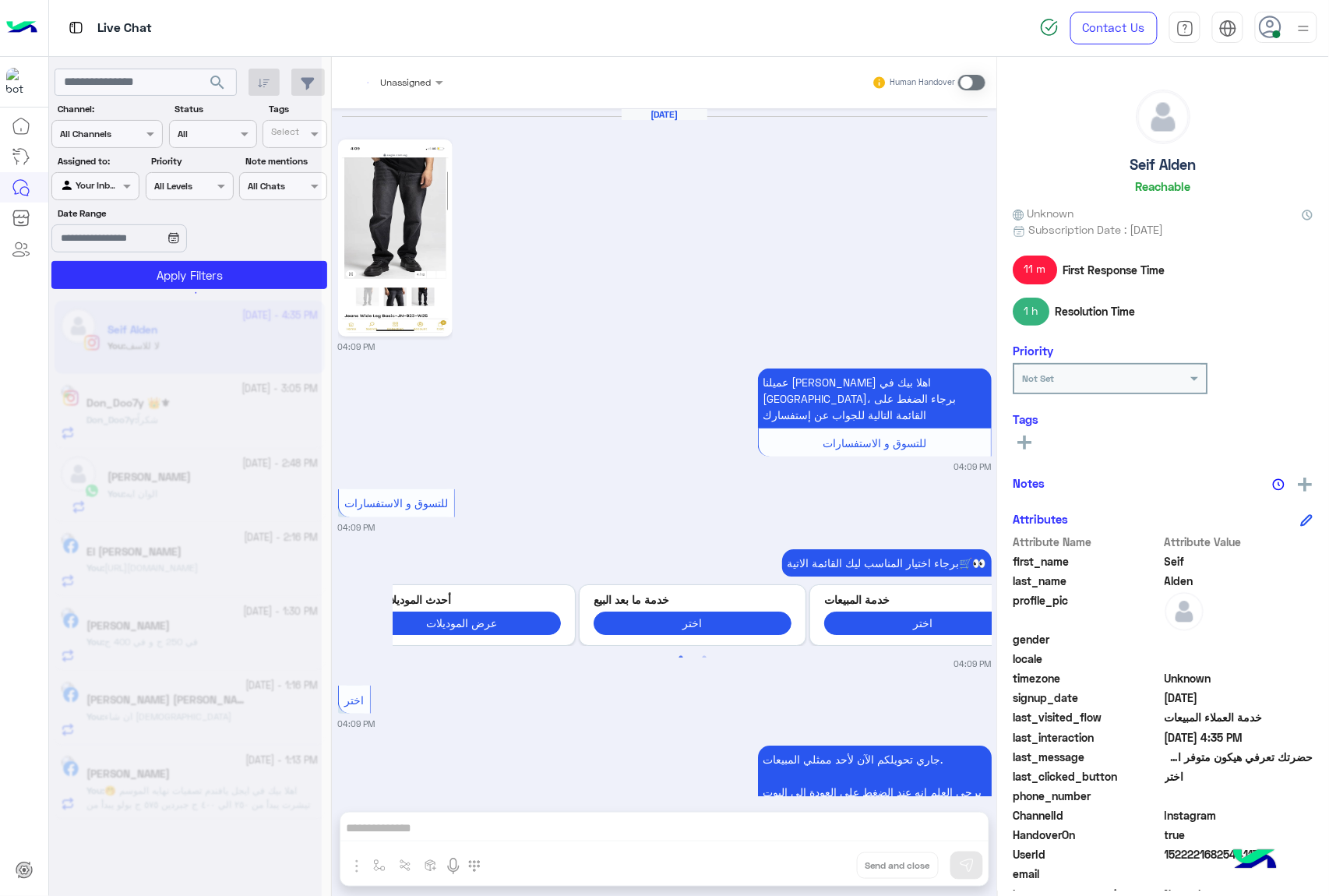
click at [820, 867] on div "Unassigned Human Handover [DATE] 04:09 PM عميلنا [PERSON_NAME] اهلا بيك في [GEO…" at bounding box center [664, 479] width 665 height 845
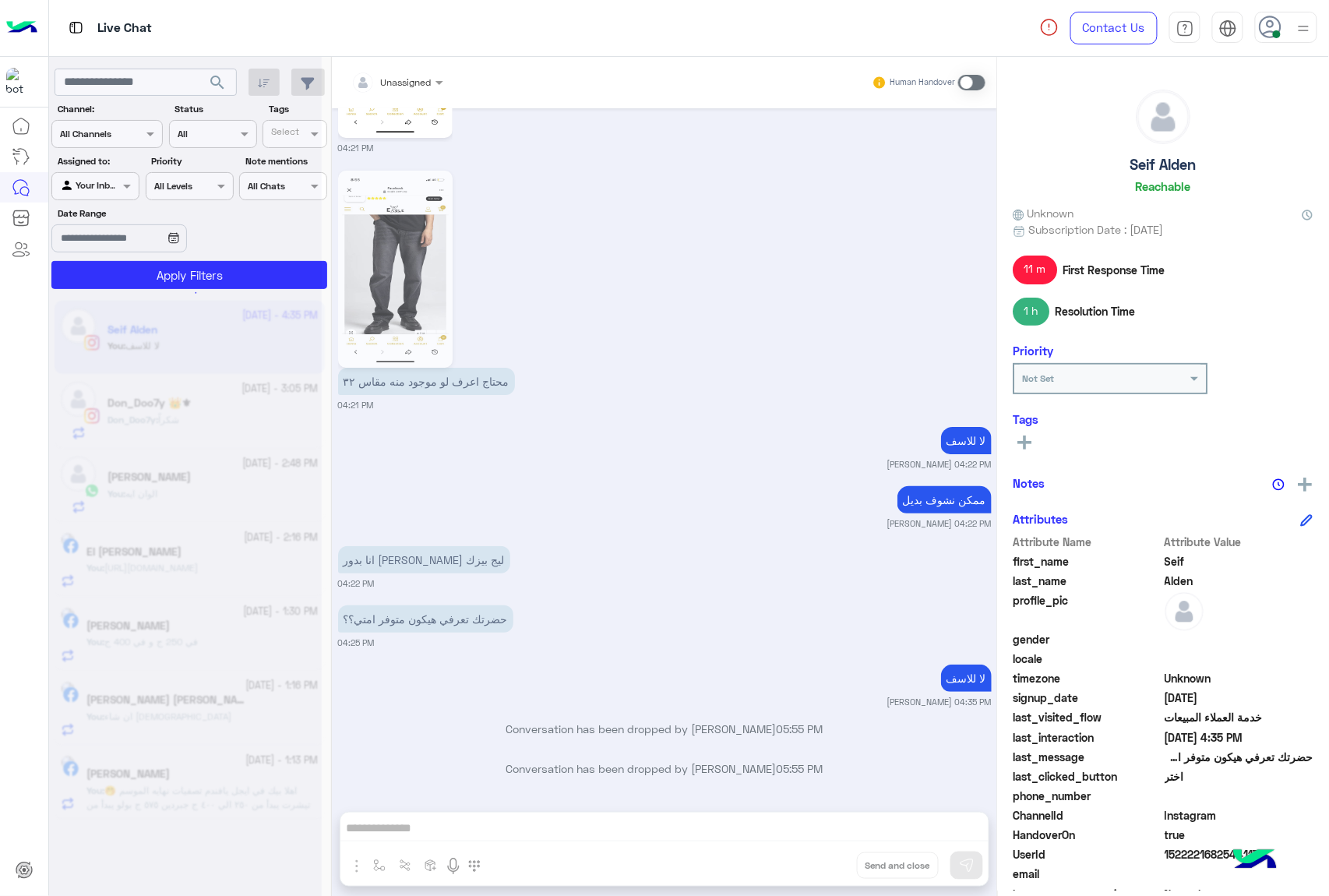
click at [820, 867] on div "Unassigned Human Handover [DATE] 04:09 PM عميلنا [PERSON_NAME] اهلا بيك في [GEO…" at bounding box center [664, 479] width 665 height 845
click at [0, 0] on button "Drop" at bounding box center [0, 0] width 0 height 0
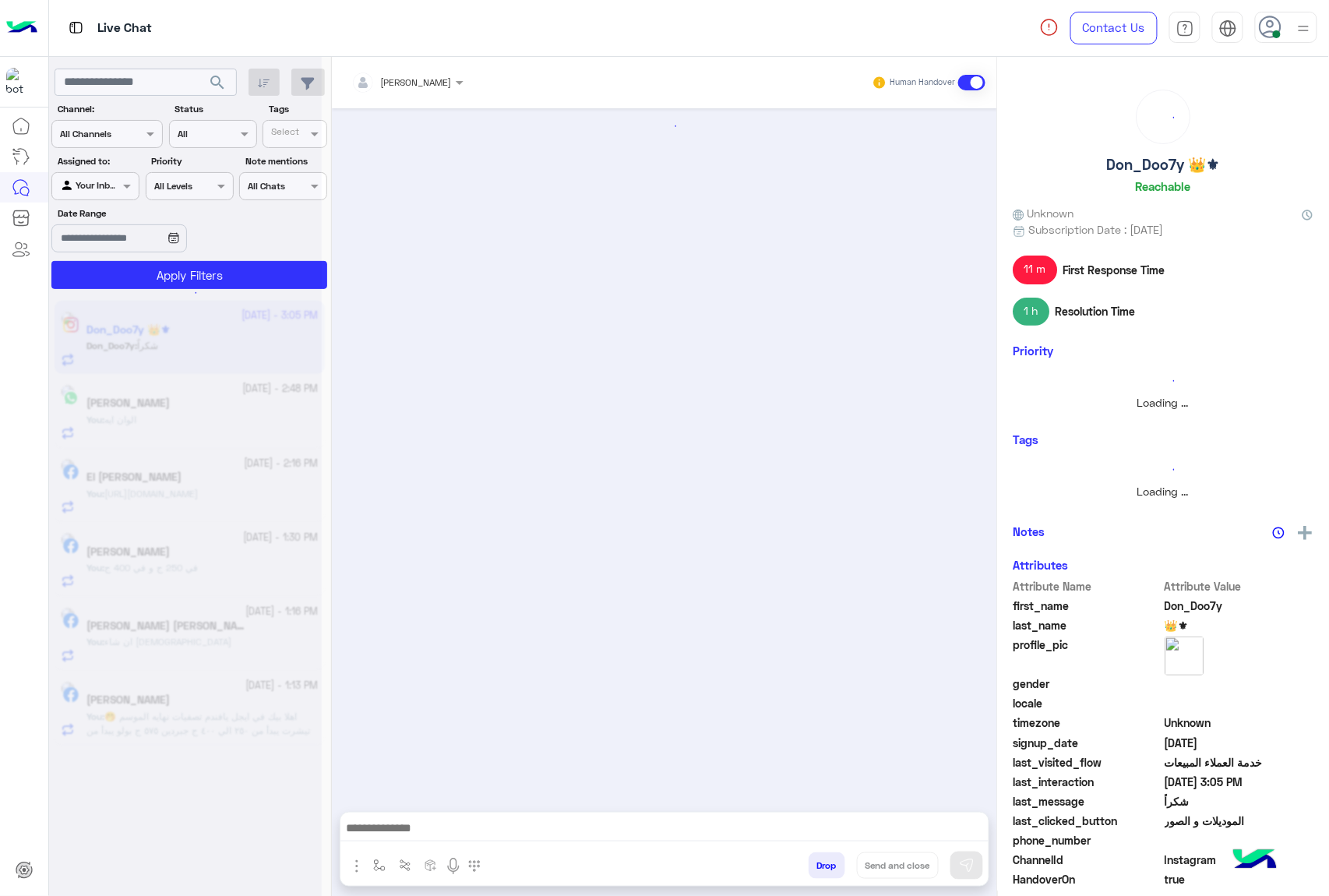
click at [820, 867] on button "Drop" at bounding box center [827, 865] width 37 height 26
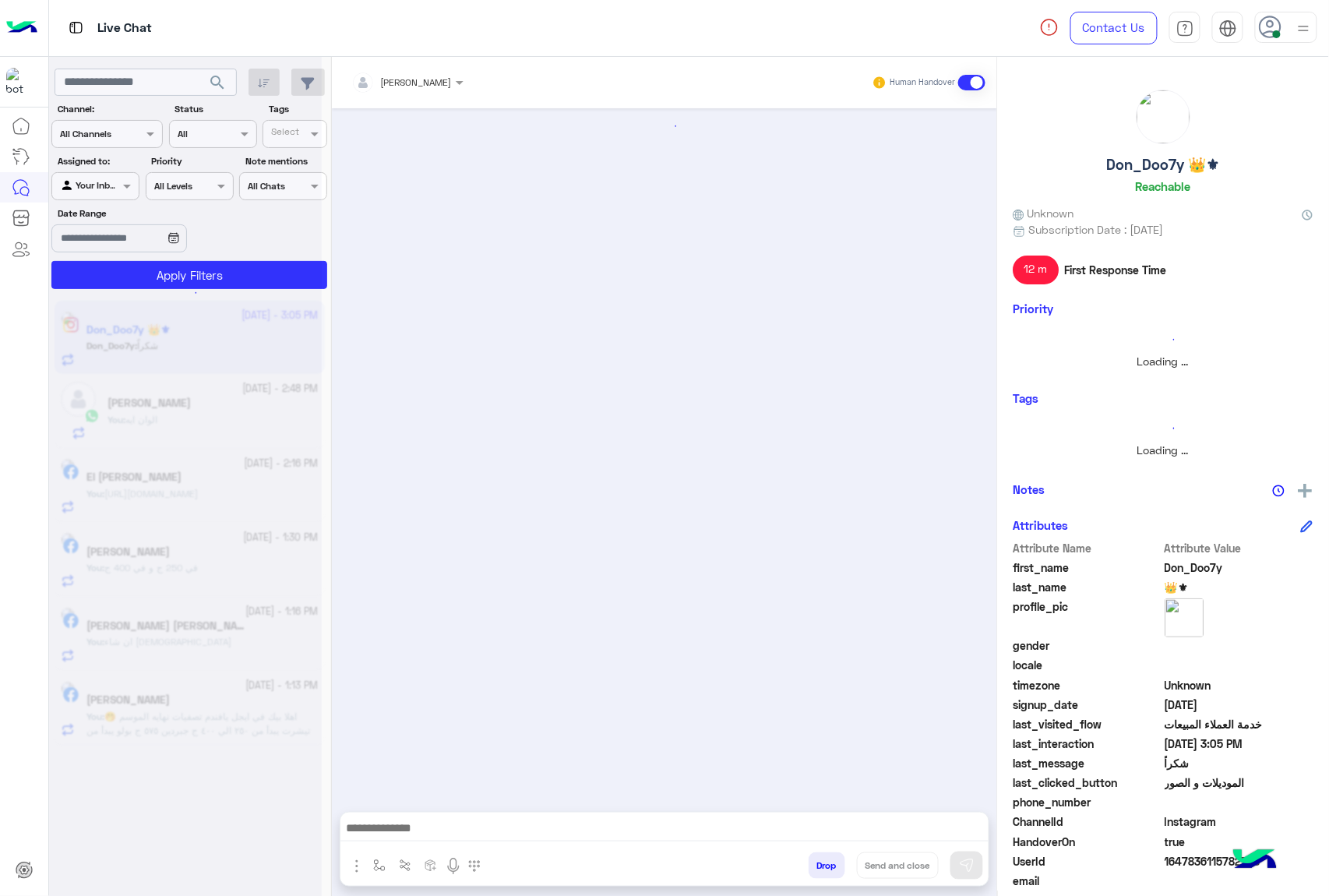
click at [820, 867] on button "Drop" at bounding box center [827, 865] width 37 height 26
click at [820, 867] on div "[PERSON_NAME] Human Handover enter flow name Drop Send and close" at bounding box center [664, 479] width 665 height 845
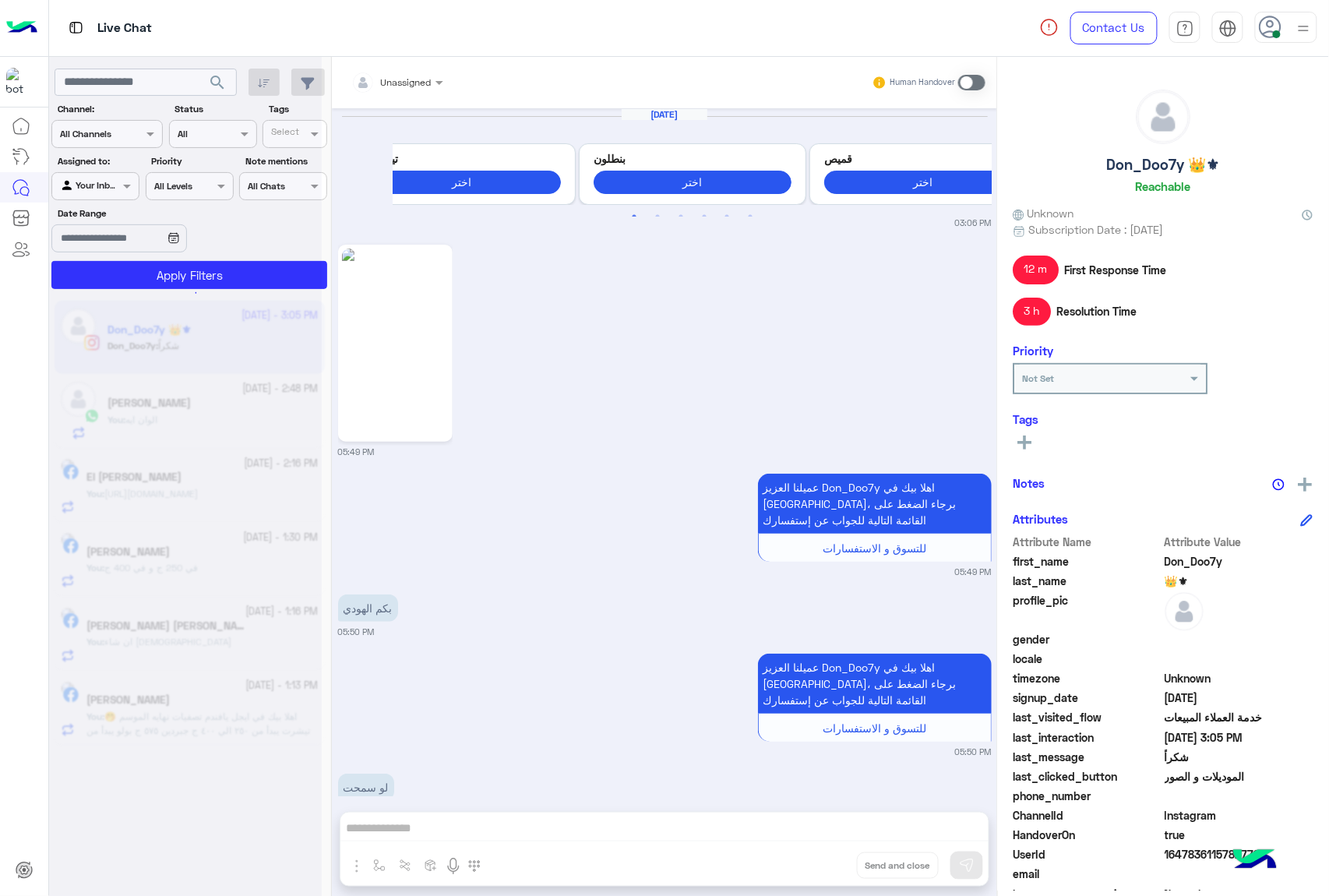
click at [820, 867] on div "Unassigned Human Handover [DATE] Previous [PERSON_NAME] اختر قميص اختر شوز اختر…" at bounding box center [664, 479] width 665 height 845
click at [0, 0] on button "Drop" at bounding box center [0, 0] width 0 height 0
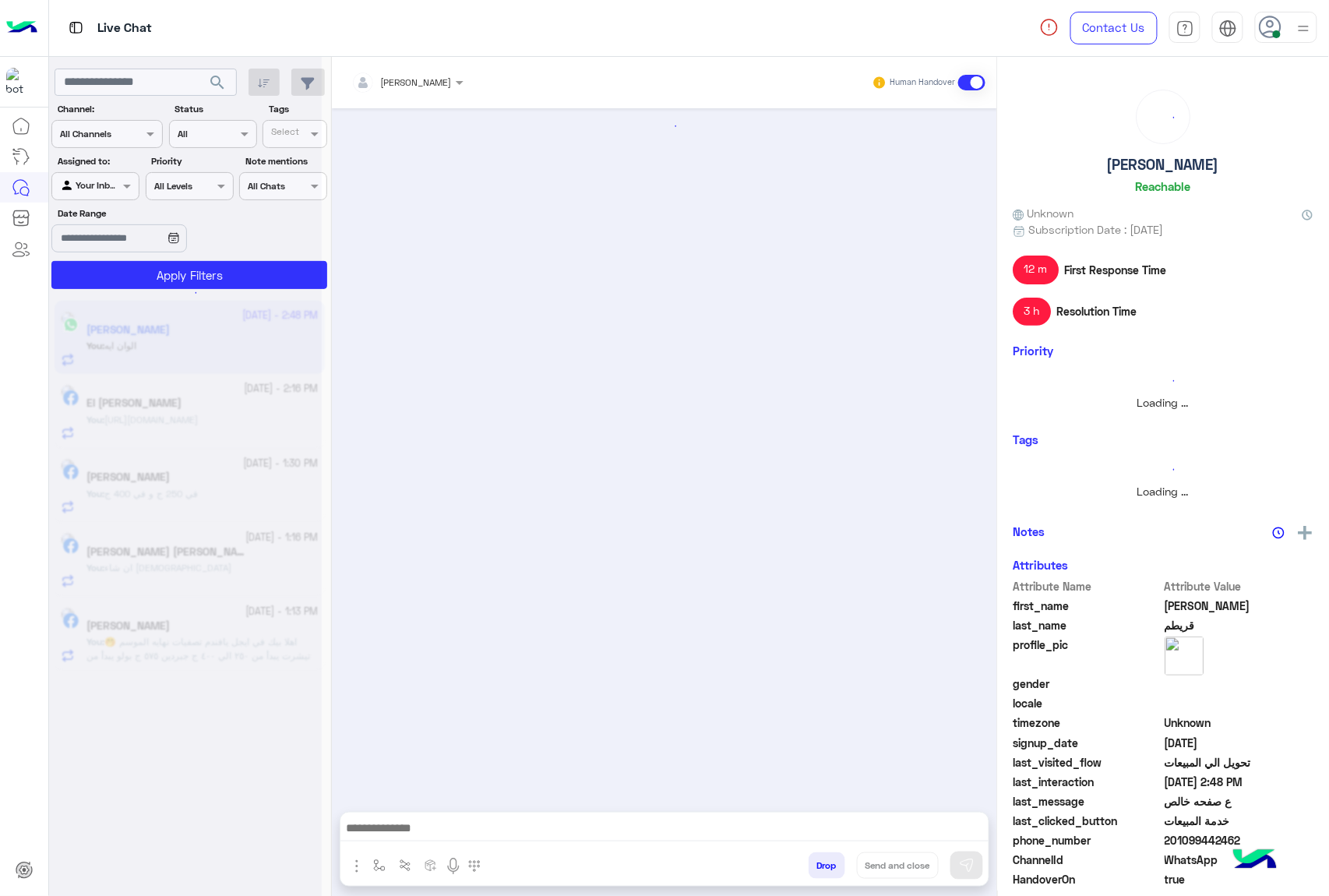
click at [820, 867] on button "Drop" at bounding box center [827, 865] width 37 height 26
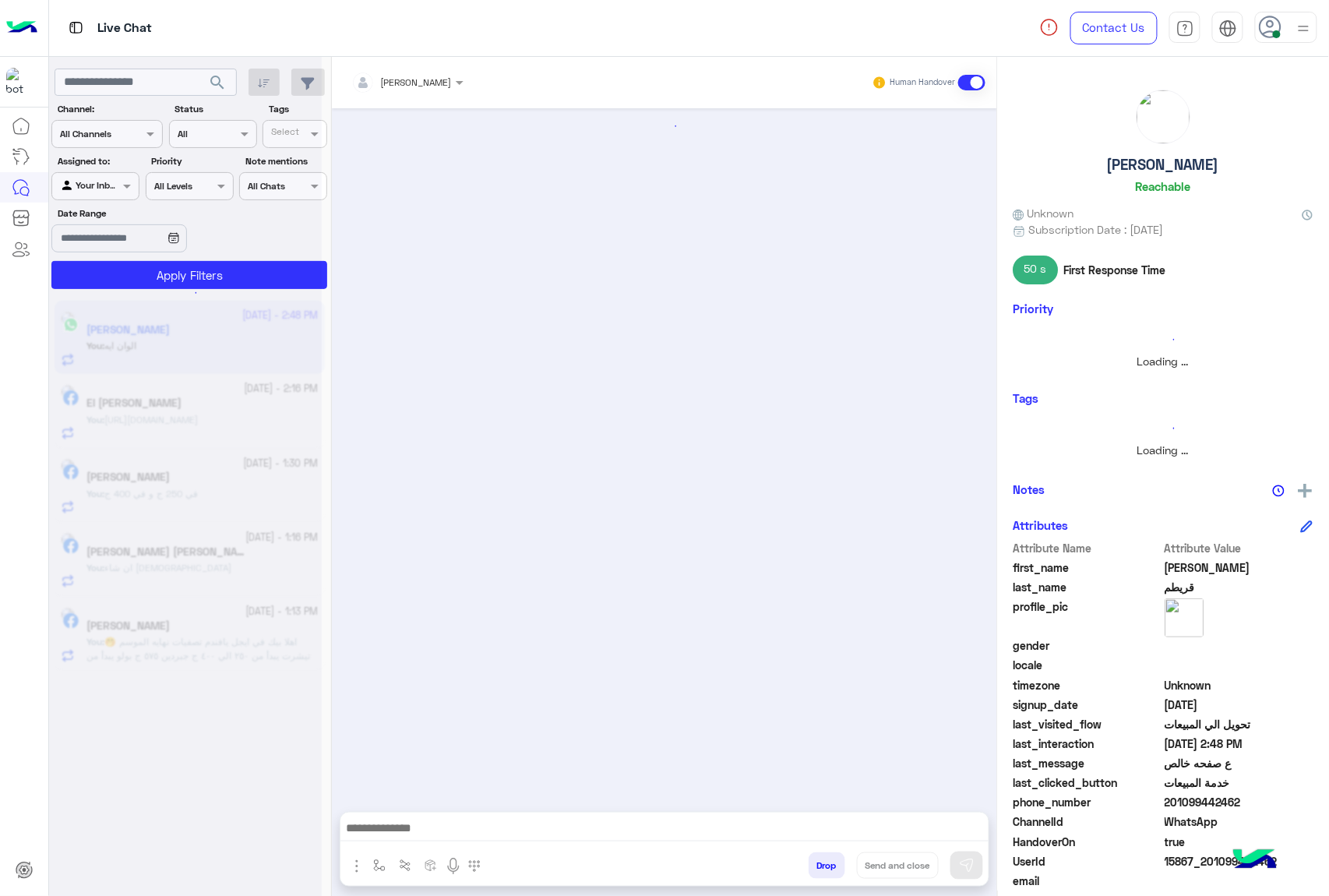
click at [820, 867] on button "Drop" at bounding box center [827, 865] width 37 height 26
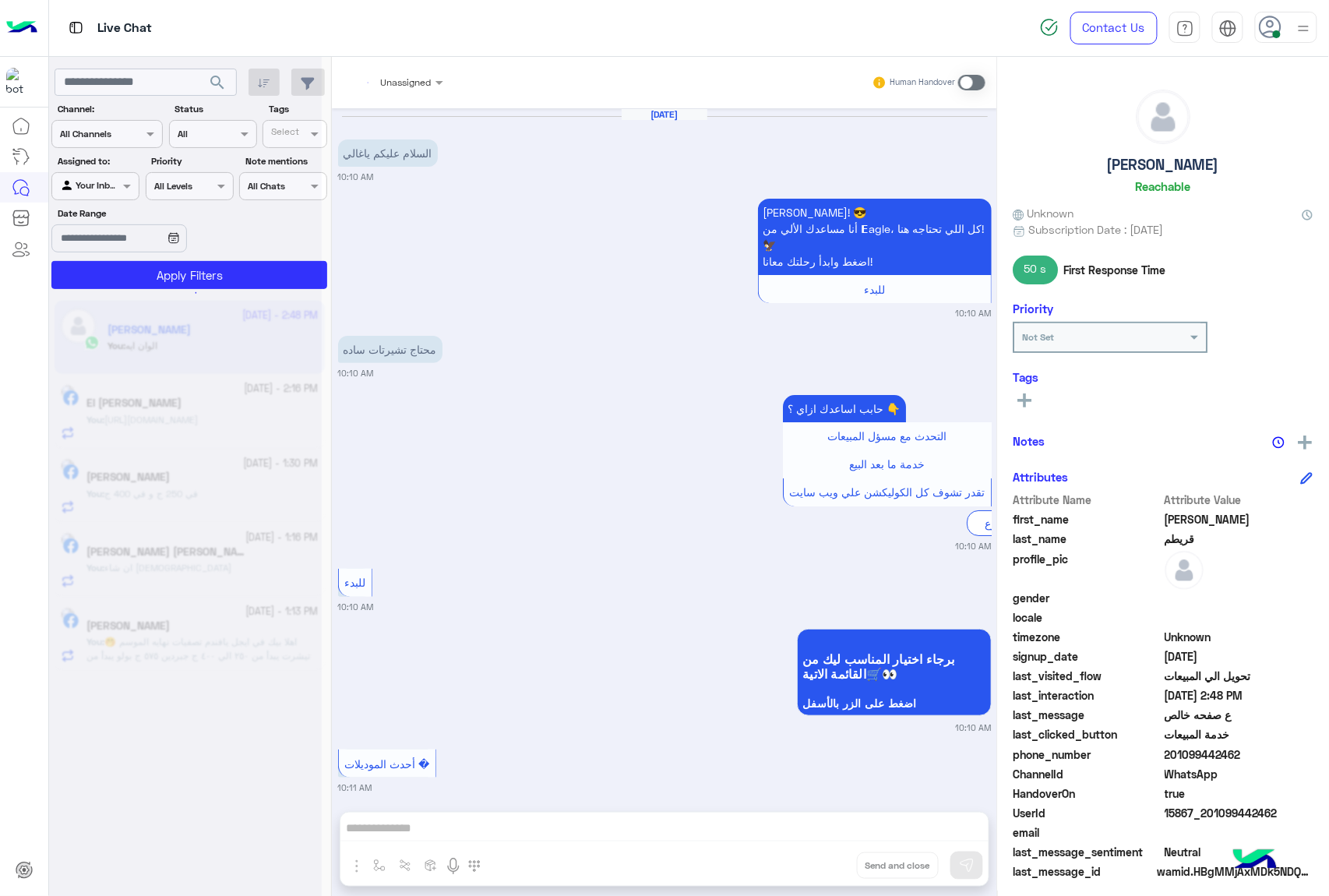
click at [820, 867] on div "Unassigned Human Handover [DATE] السلام عليكم ياغالي 10:10 AM [PERSON_NAME]! 😎 …" at bounding box center [664, 479] width 665 height 845
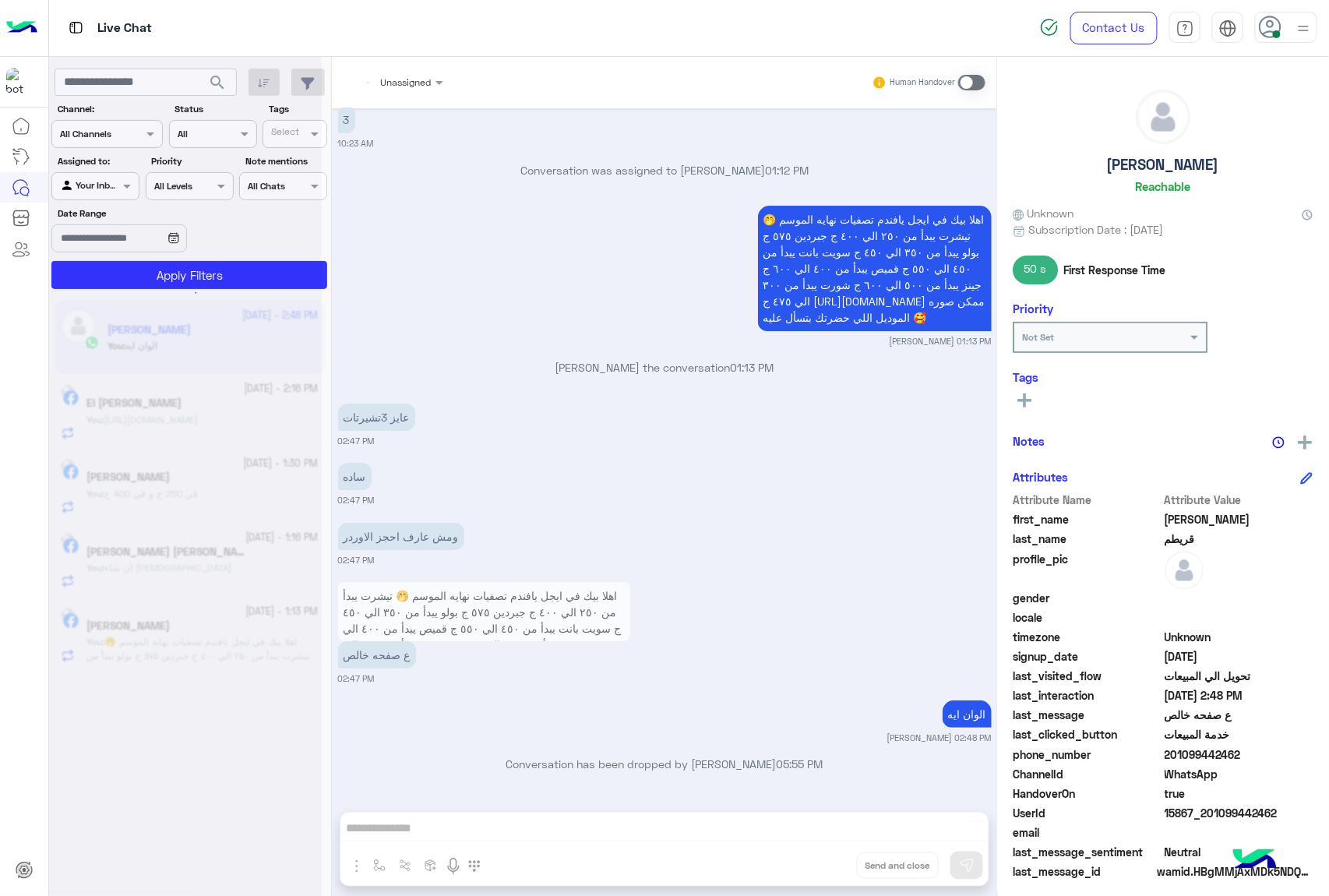
click at [820, 867] on div "Unassigned Human Handover [DATE] السلام عليكم ياغالي 10:10 AM [PERSON_NAME]! 😎 …" at bounding box center [664, 479] width 665 height 845
click at [0, 0] on button "Drop" at bounding box center [0, 0] width 0 height 0
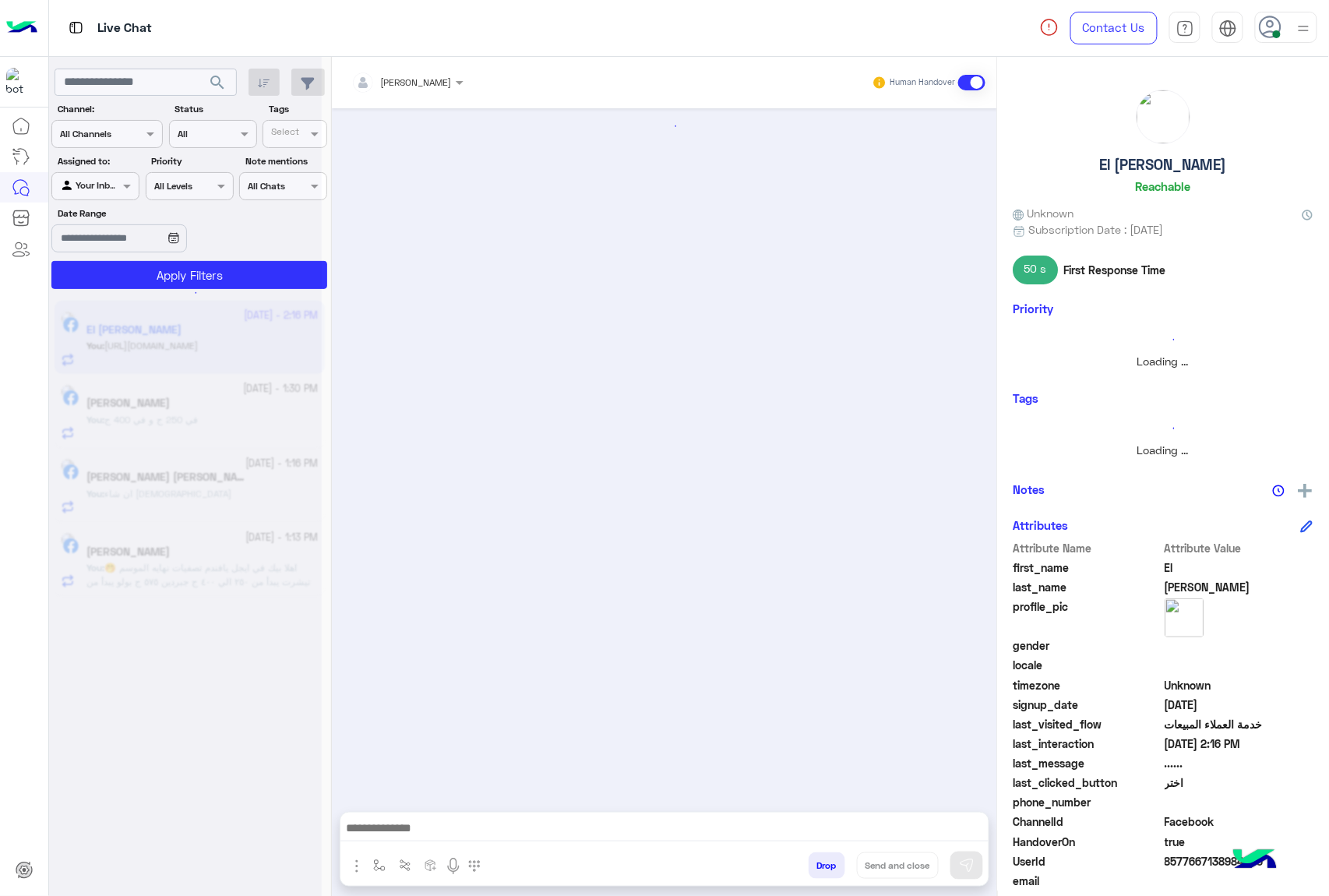
click at [820, 867] on button "Drop" at bounding box center [827, 865] width 37 height 26
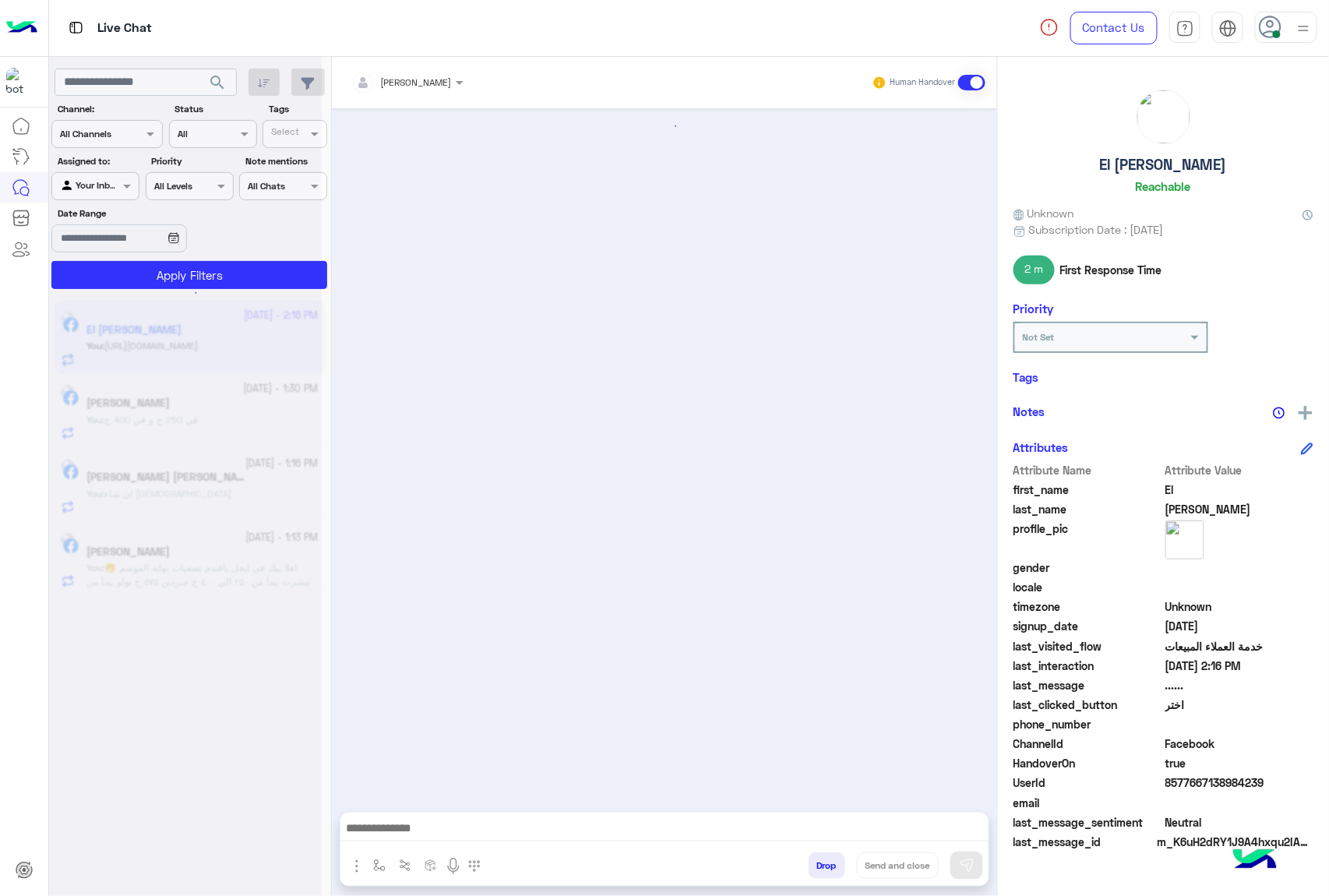
click at [820, 867] on button "Drop" at bounding box center [827, 865] width 37 height 26
click at [820, 867] on div "[PERSON_NAME] Human Handover enter flow name Drop Send and close" at bounding box center [664, 479] width 665 height 845
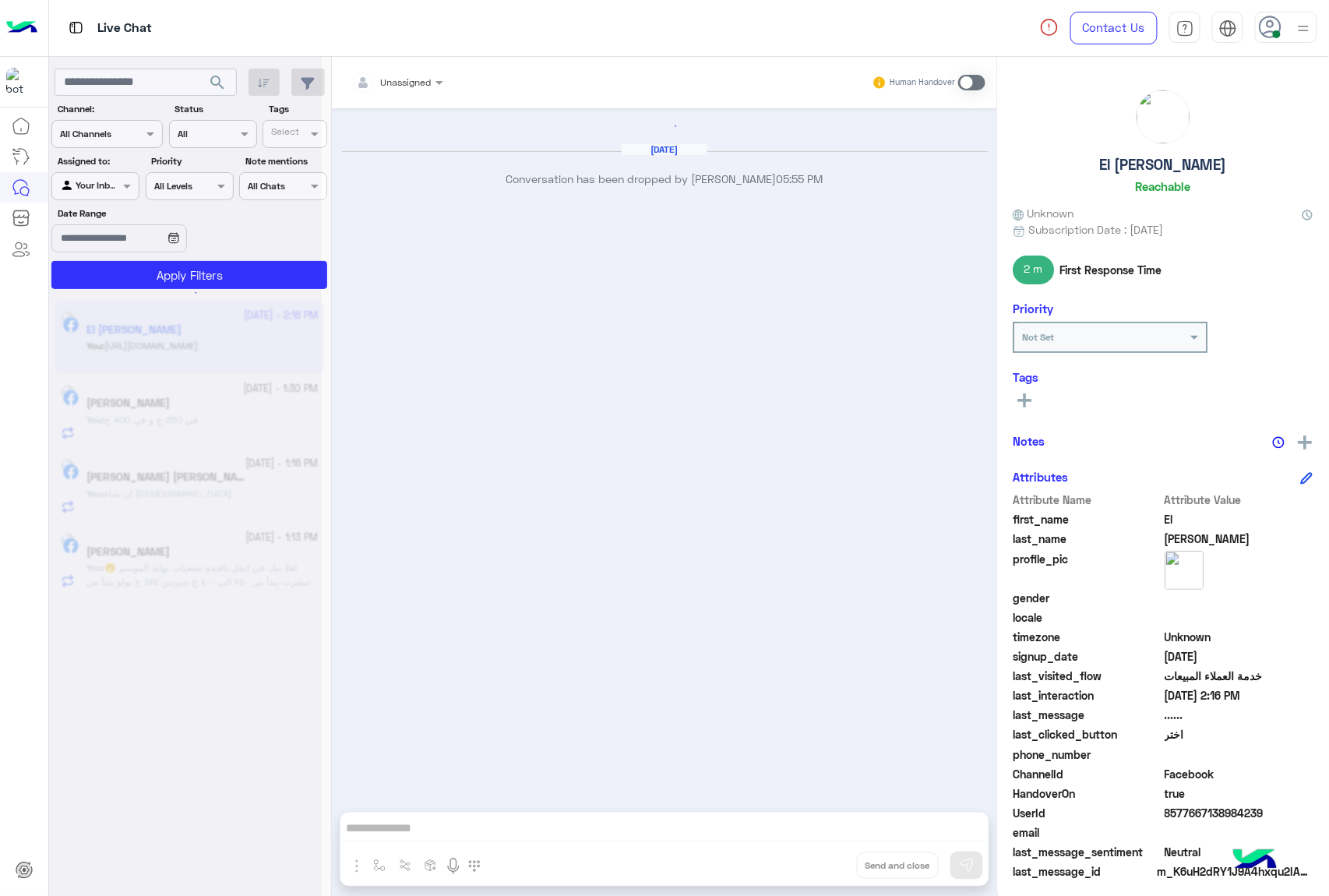
click at [820, 867] on div "Unassigned Human Handover [DATE] Conversation has been dropped by [PERSON_NAME]…" at bounding box center [664, 479] width 665 height 845
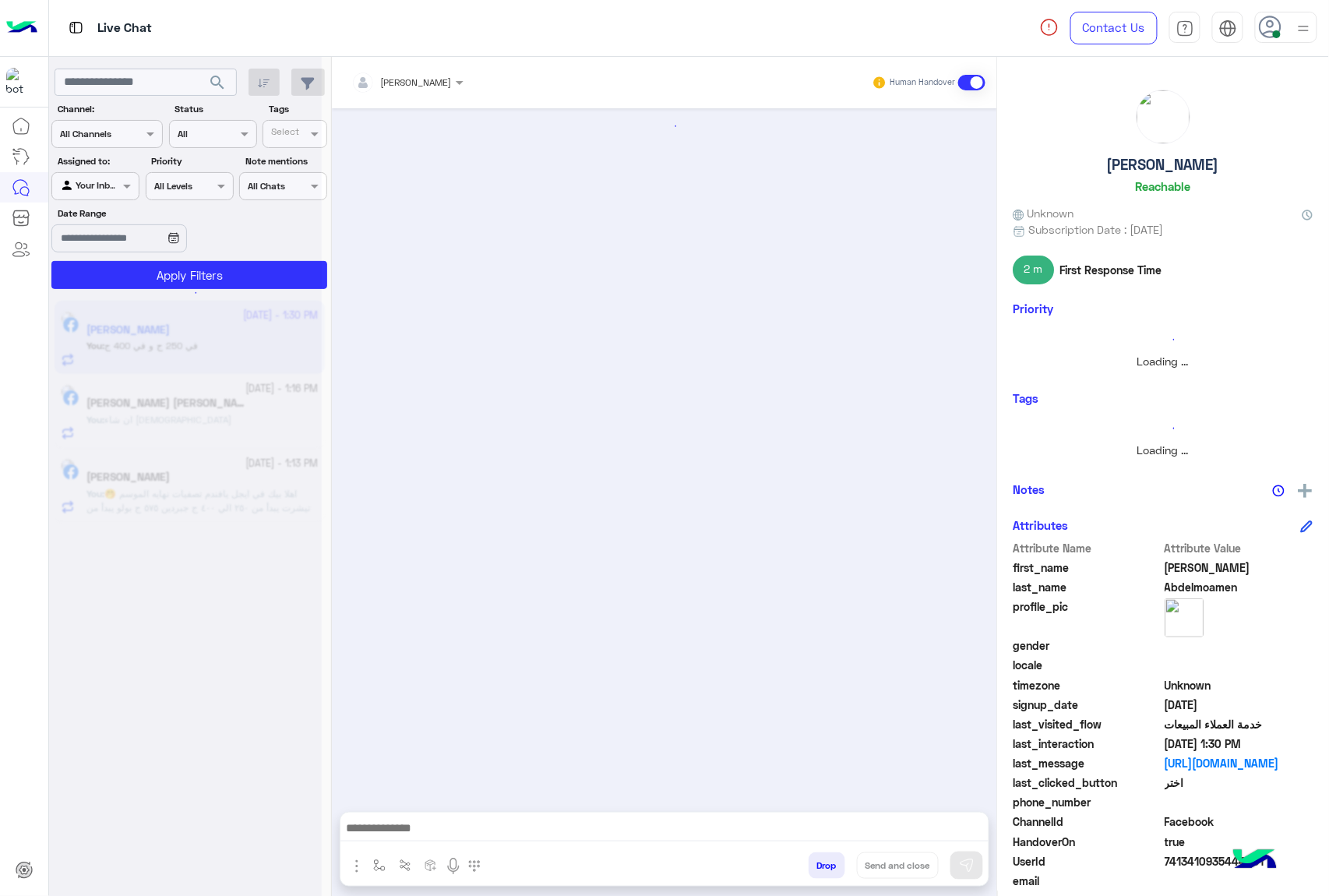
click at [820, 867] on button "Drop" at bounding box center [827, 865] width 37 height 26
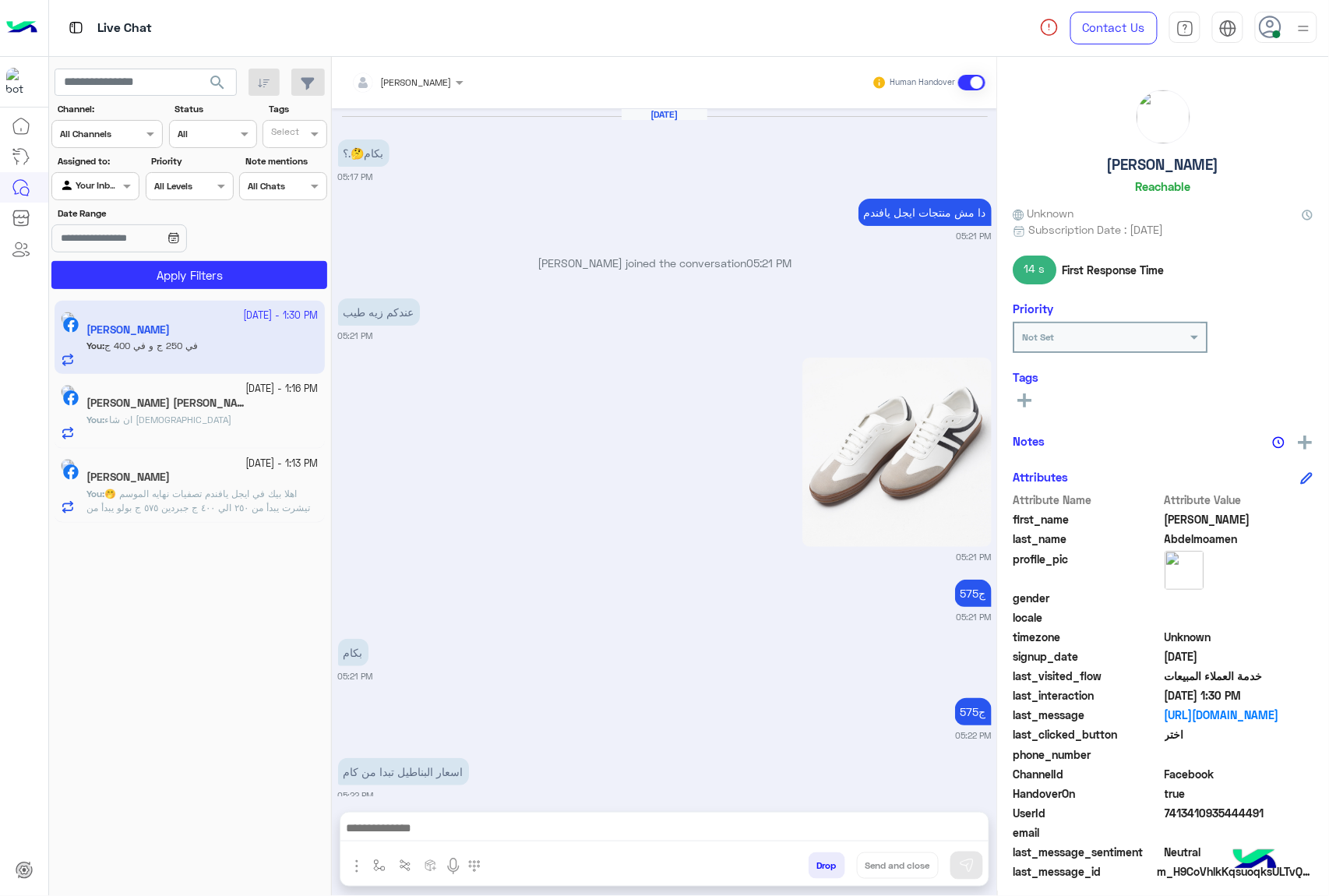
click at [820, 867] on button "Drop" at bounding box center [827, 865] width 37 height 26
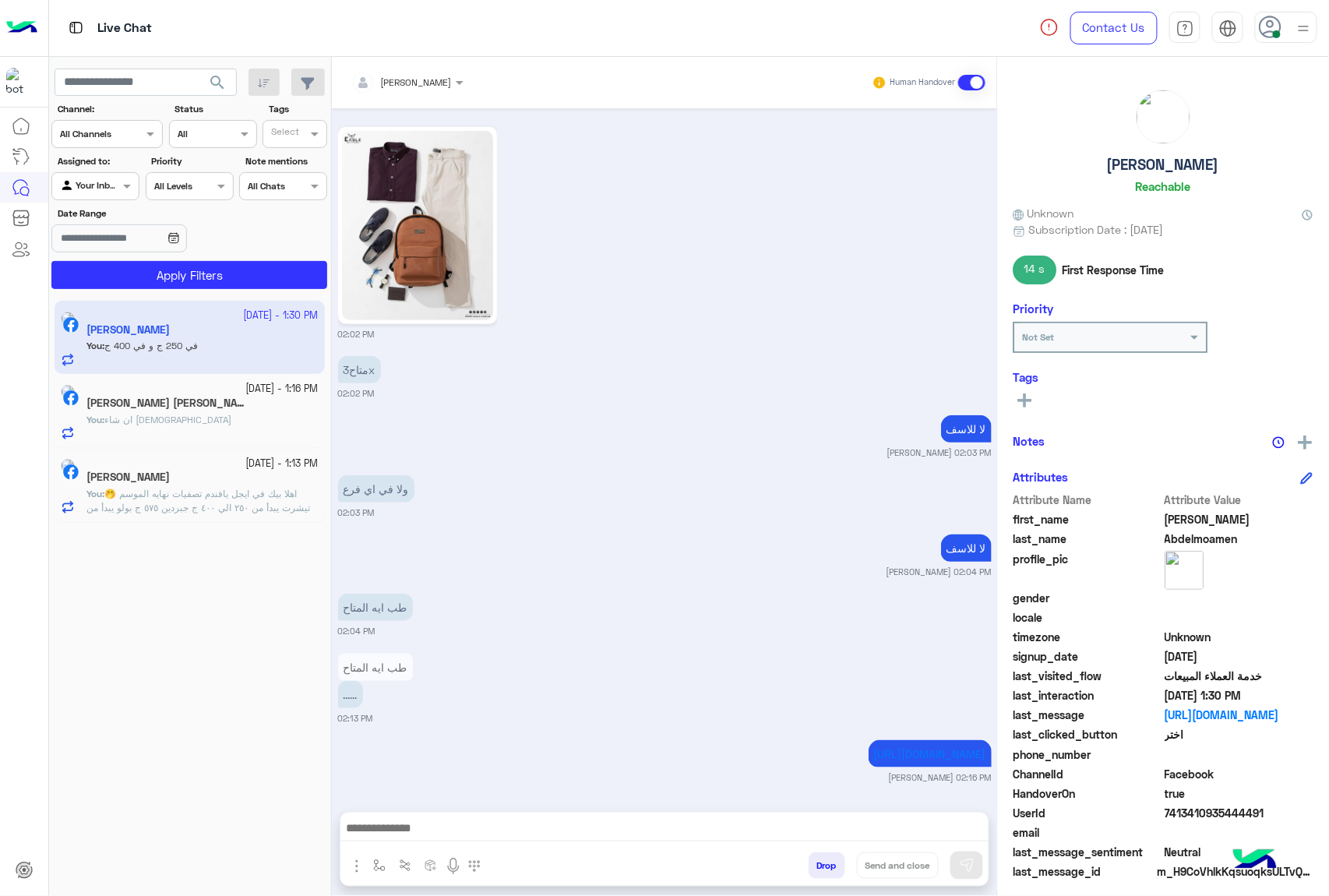
click at [820, 867] on div "[PERSON_NAME] Human Handover [DATE] بكام🤔.؟ 05:17 PM دا مش منتجات ايجل يافندم 0…" at bounding box center [664, 479] width 665 height 845
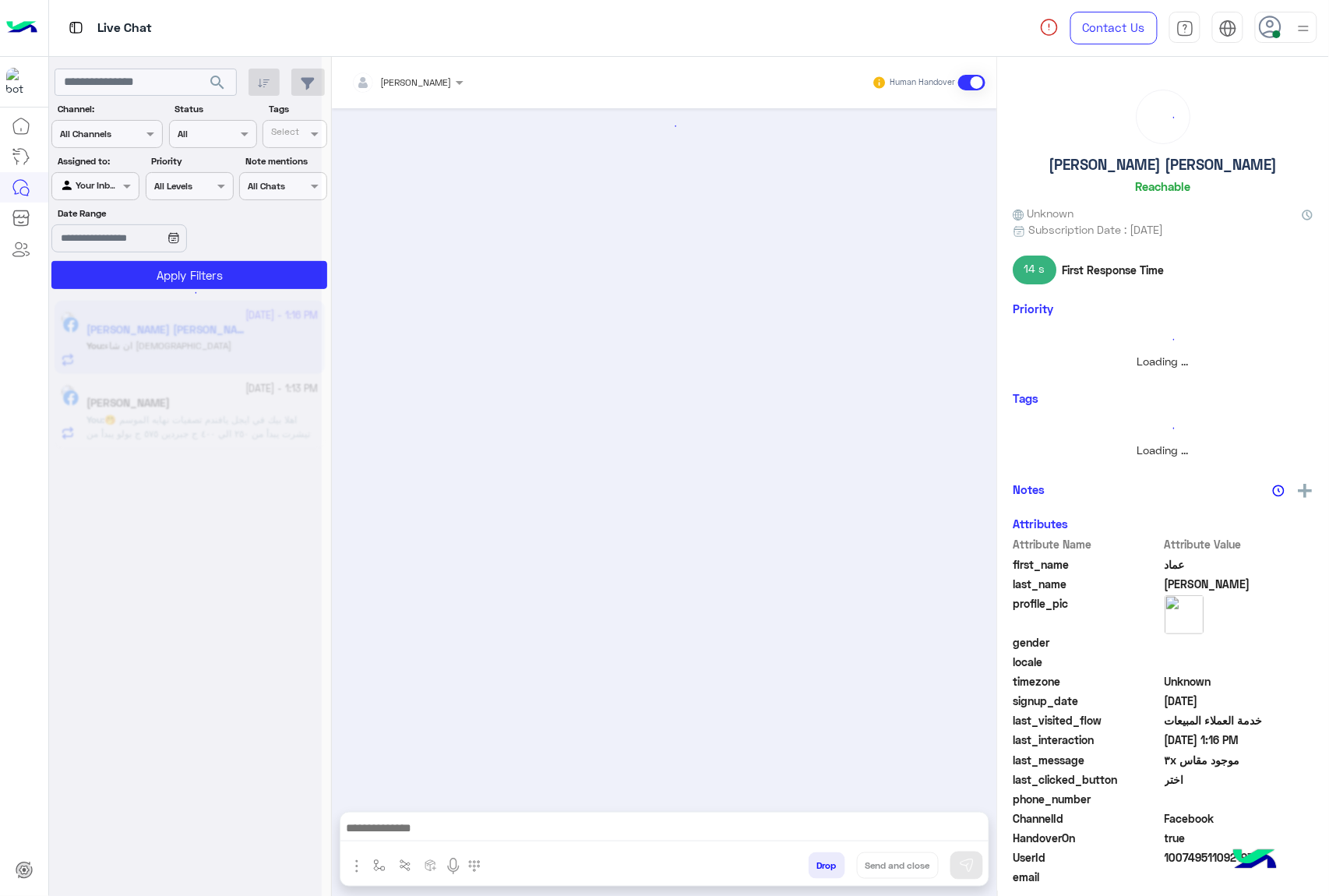
click at [820, 867] on button "Drop" at bounding box center [827, 865] width 37 height 26
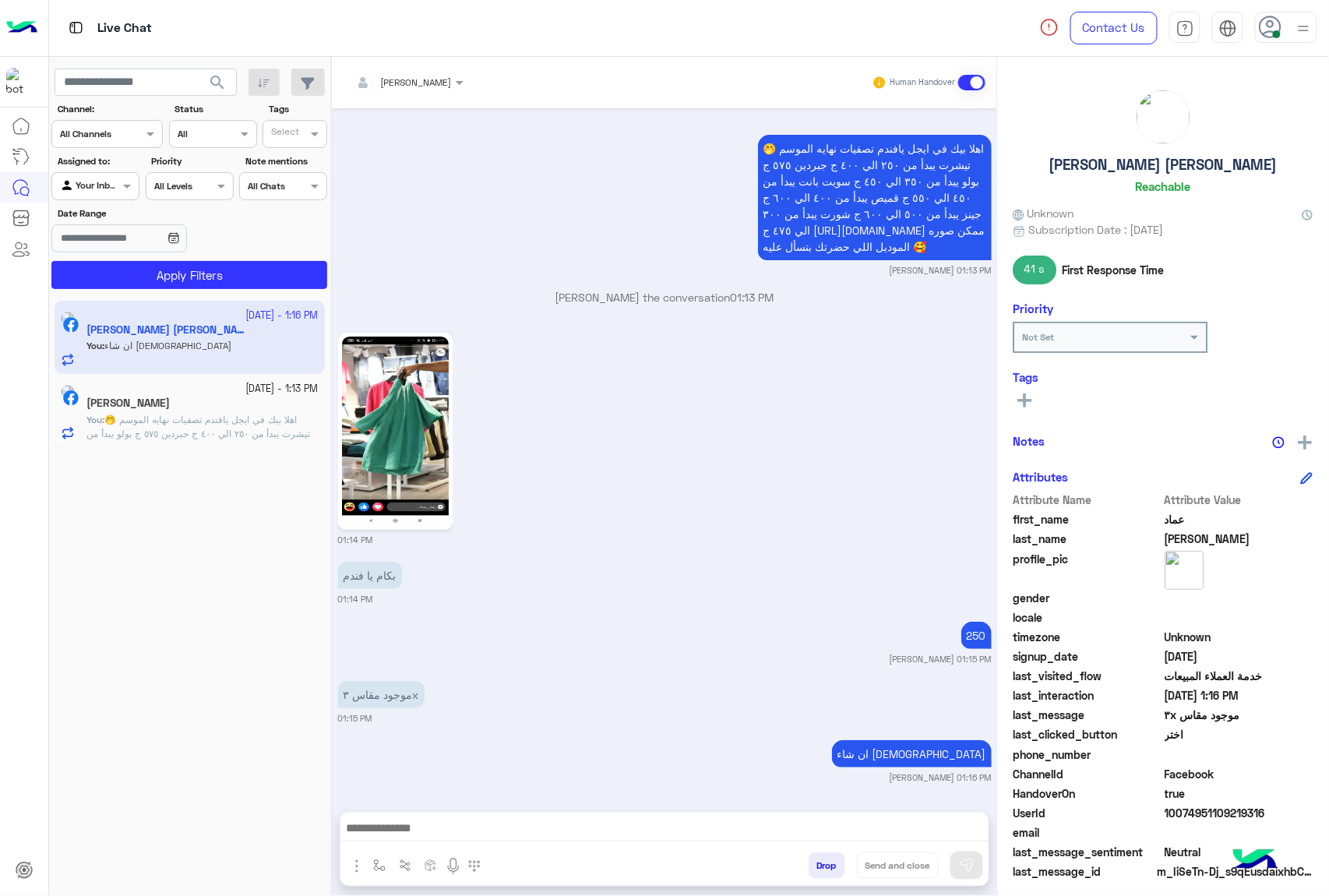
click at [820, 867] on div "[PERSON_NAME] Human Handover [DATE] جاري تحويلكم الآن لأحد ممثلي المبيعات. يرجى…" at bounding box center [664, 479] width 665 height 845
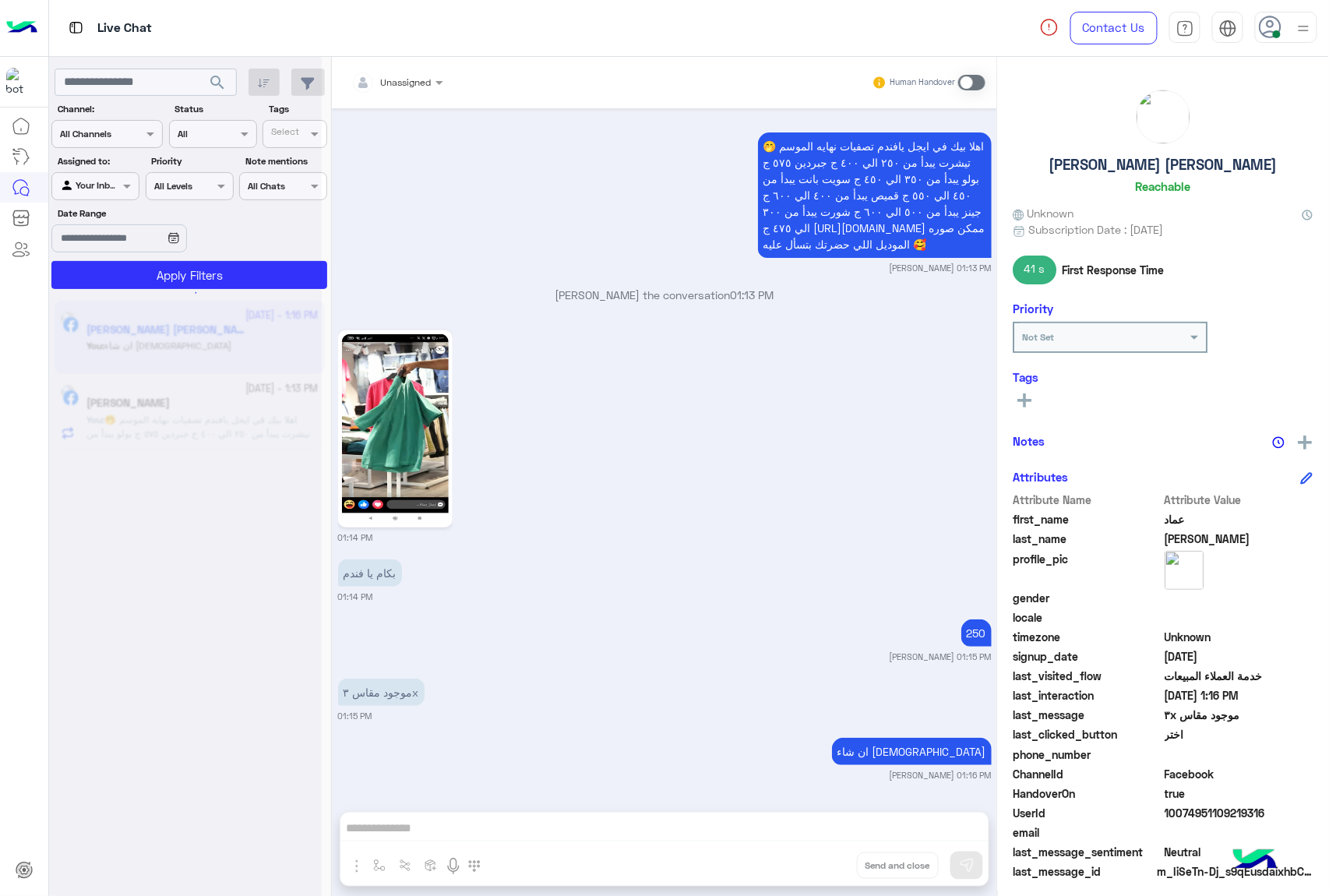
scroll to position [2016, 0]
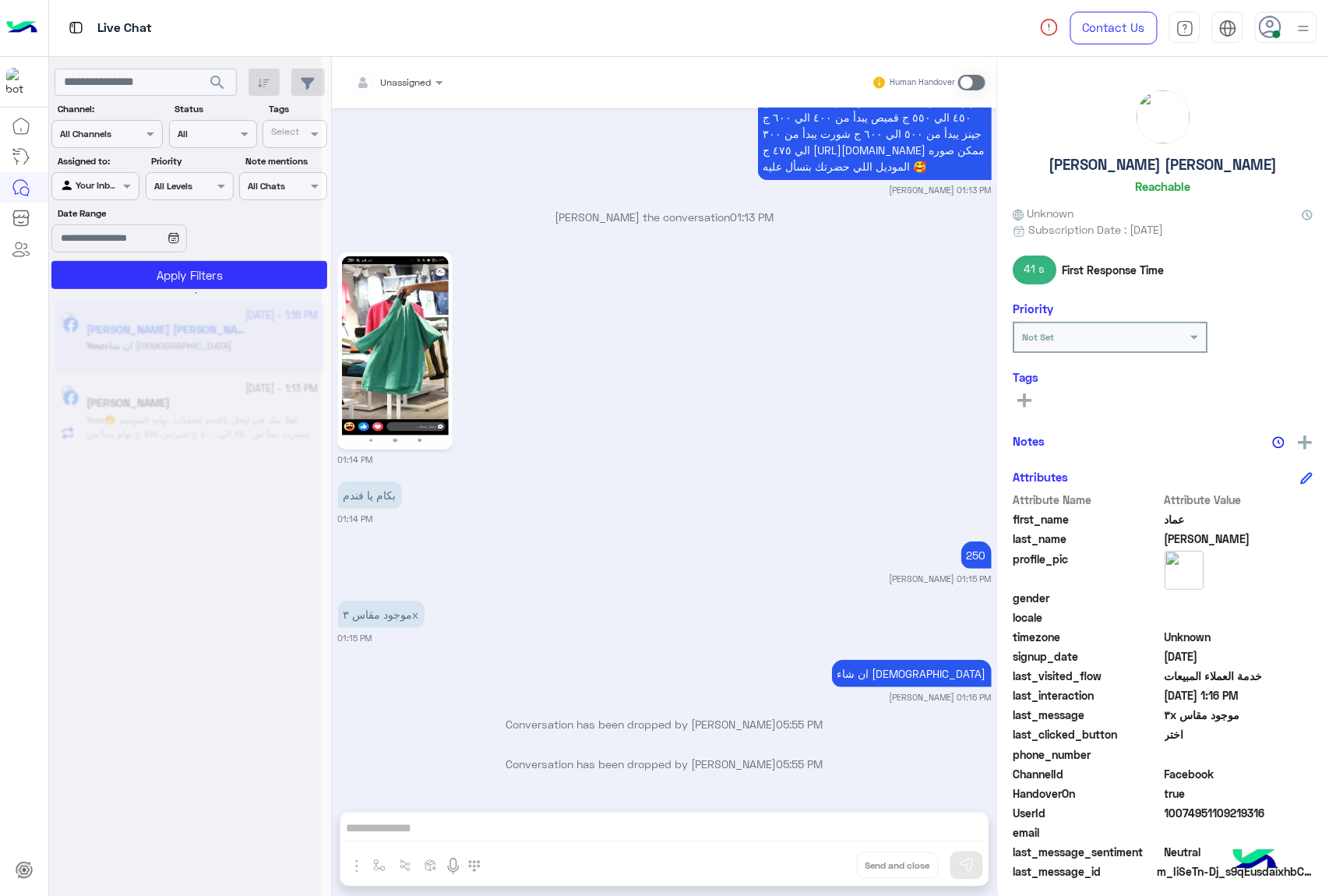
click at [0, 0] on button "Drop" at bounding box center [0, 0] width 0 height 0
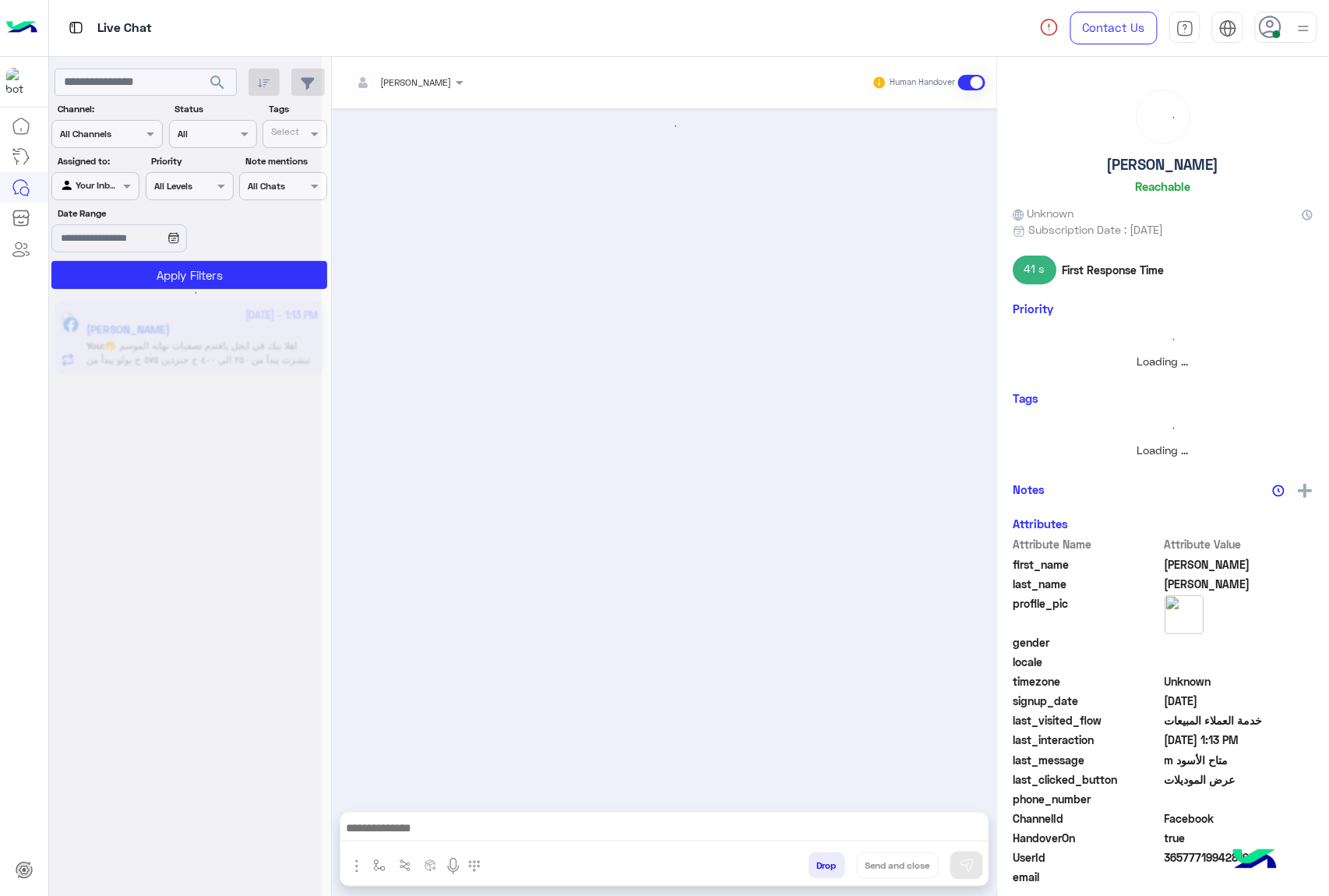
click at [820, 867] on button "Drop" at bounding box center [827, 865] width 37 height 26
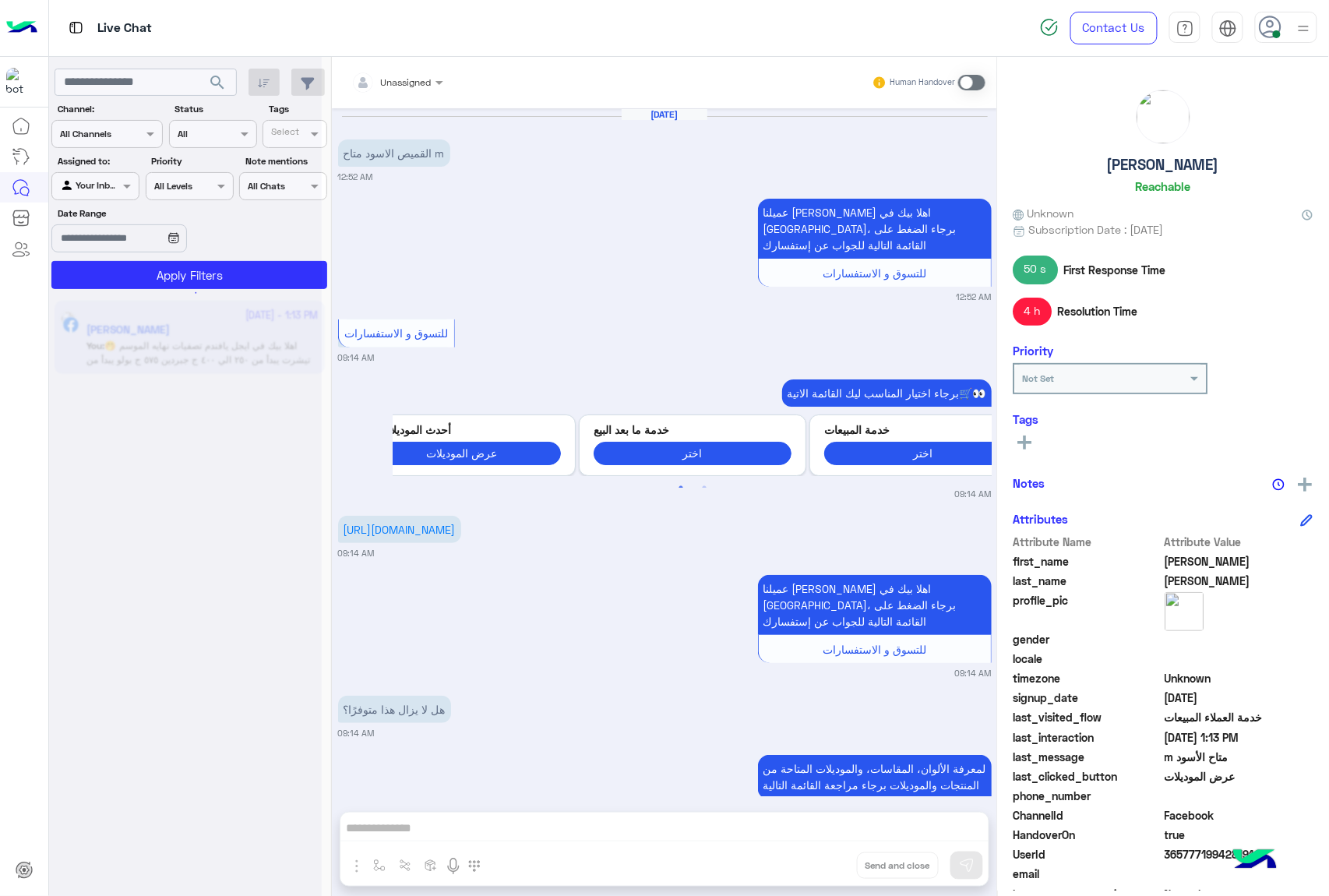
scroll to position [1885, 0]
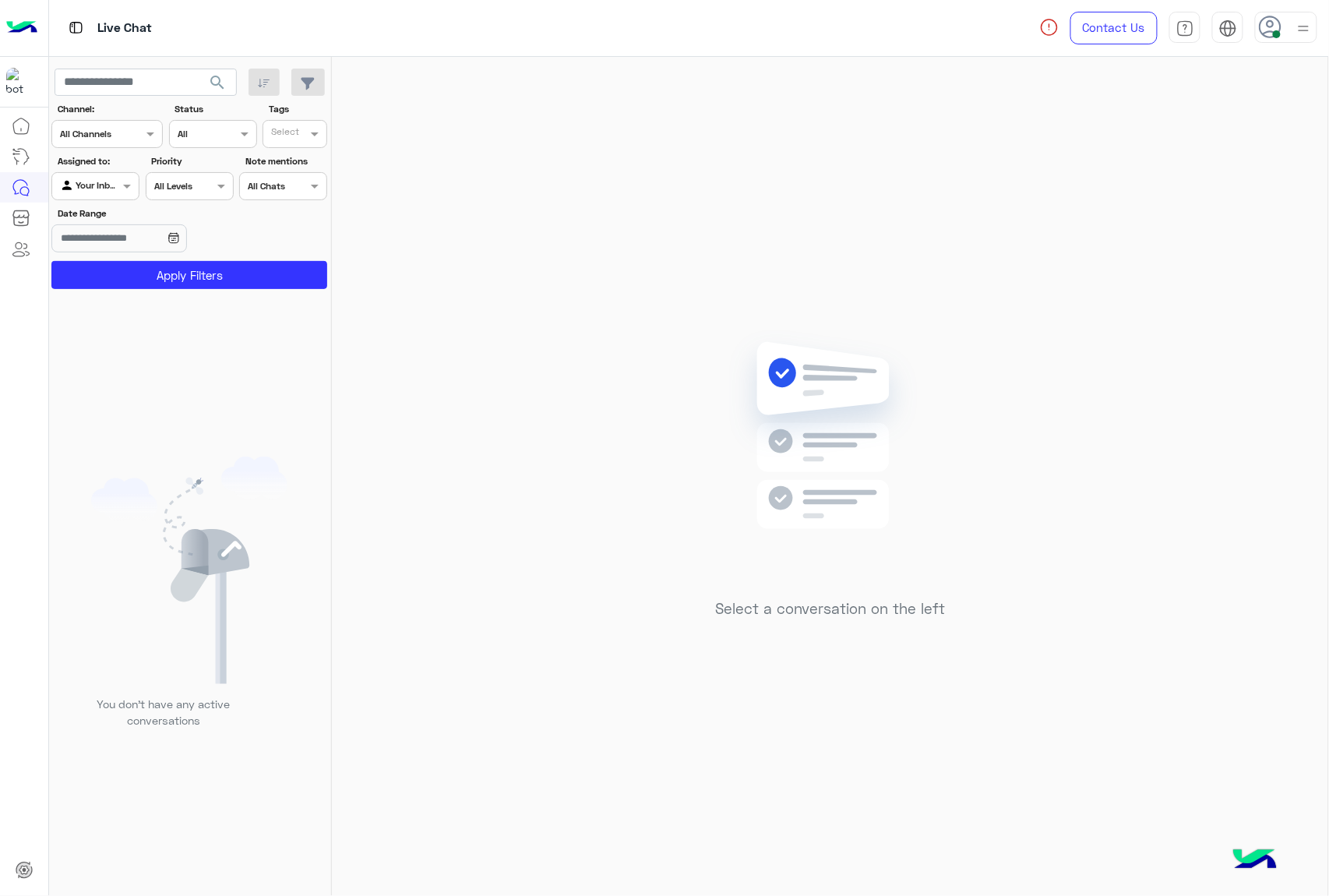
click at [1271, 33] on icon at bounding box center [1270, 27] width 23 height 23
click at [1195, 226] on label "Offline" at bounding box center [1220, 221] width 170 height 28
